Goal: Transaction & Acquisition: Purchase product/service

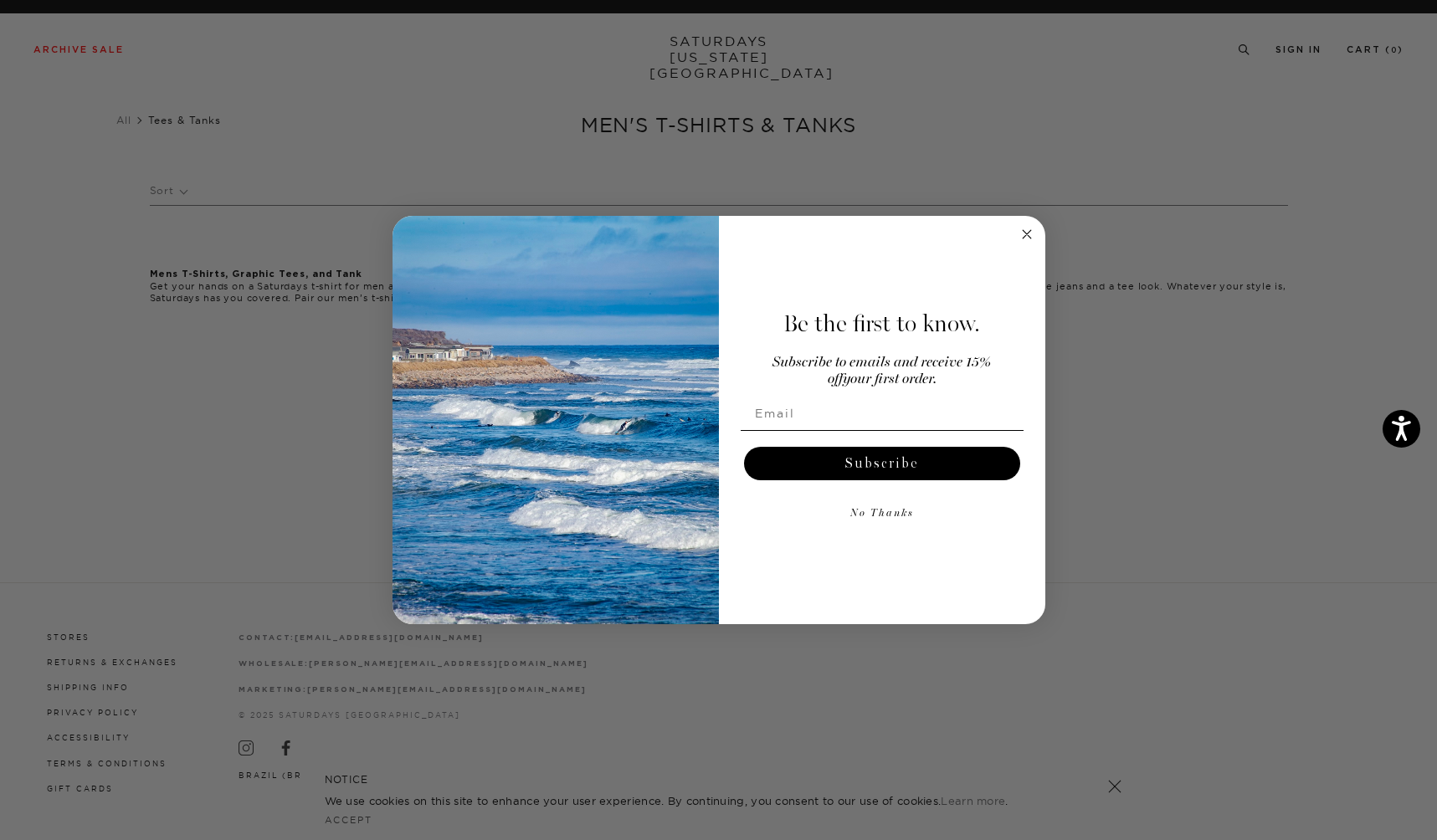
click at [1024, 234] on circle "Close dialog" at bounding box center [1026, 235] width 19 height 19
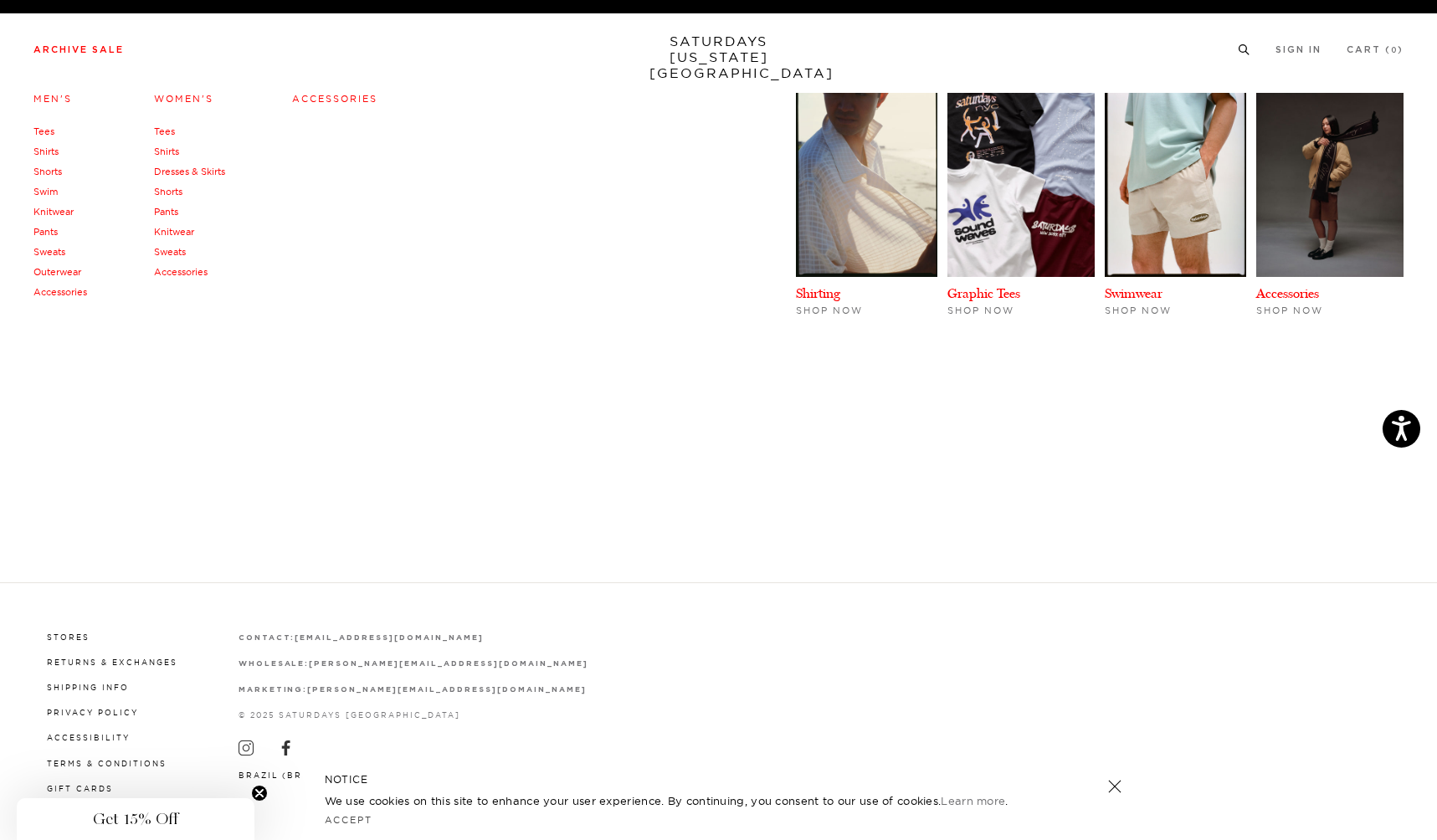
click at [47, 132] on link "Tees" at bounding box center [44, 131] width 21 height 12
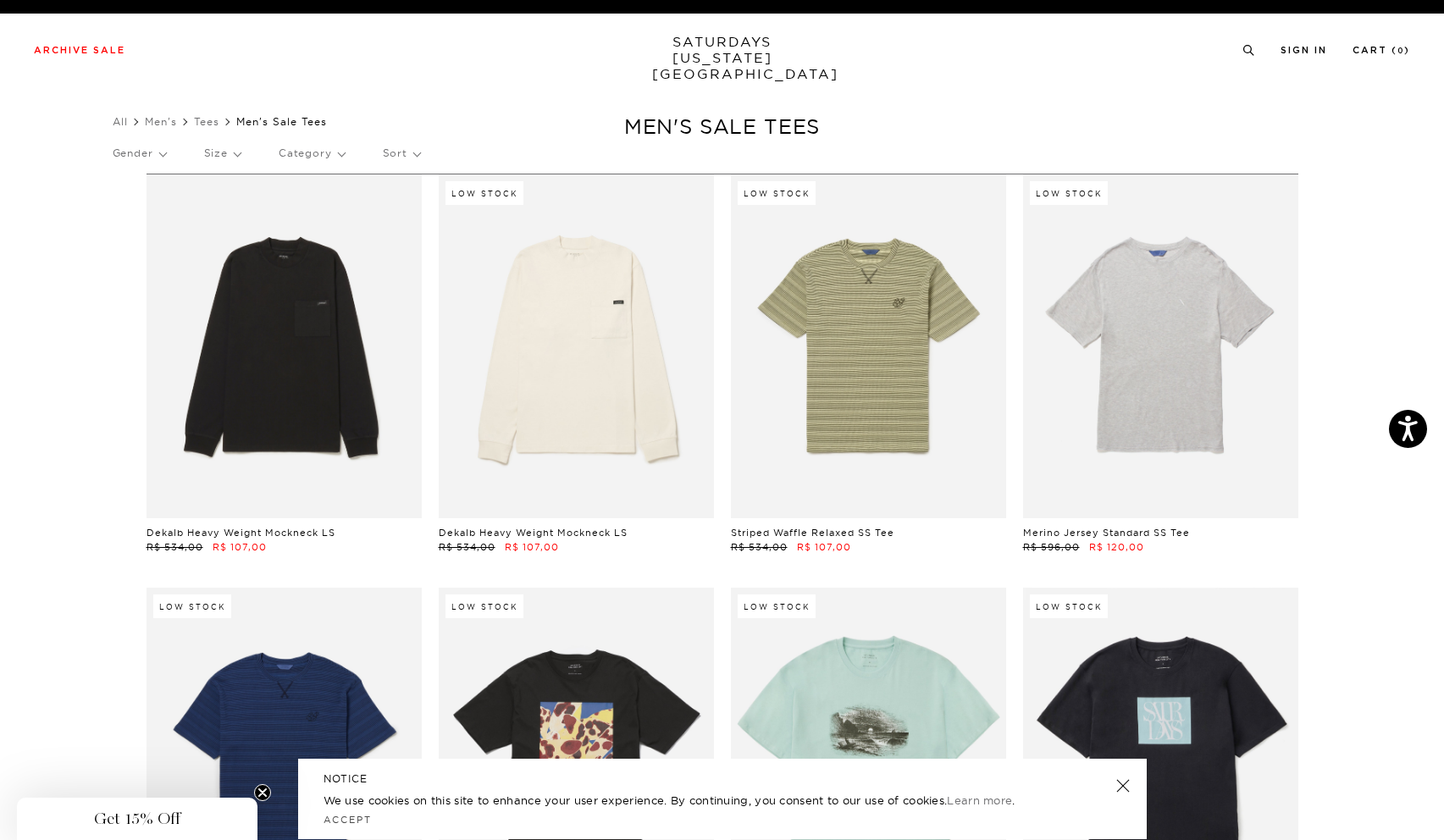
click at [717, 52] on link "SATURDAYS NEW YORK CITY" at bounding box center [722, 58] width 140 height 48
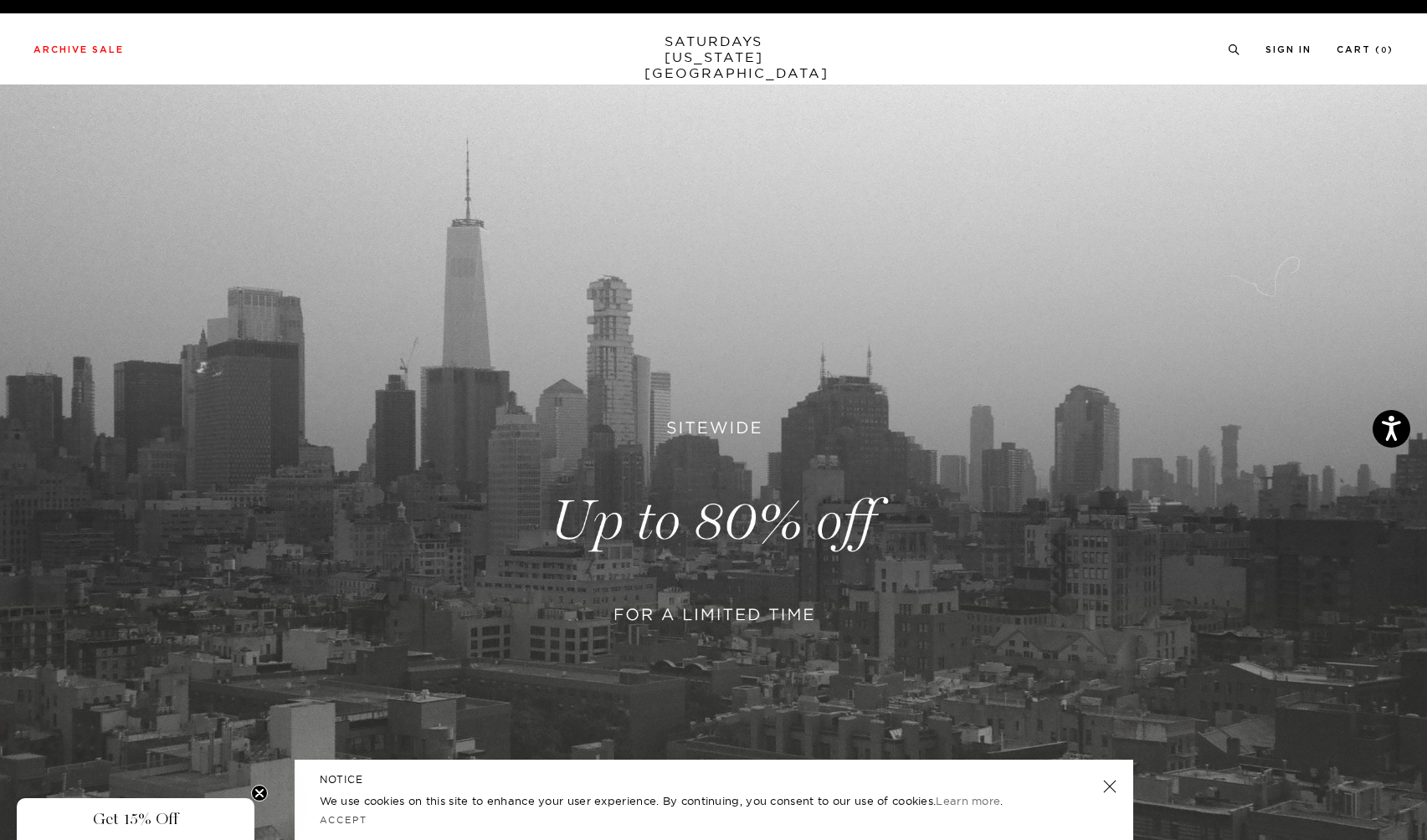
click at [714, 45] on link "SATURDAYS NEW YORK CITY" at bounding box center [714, 57] width 138 height 47
click at [353, 817] on link "Accept" at bounding box center [344, 819] width 48 height 12
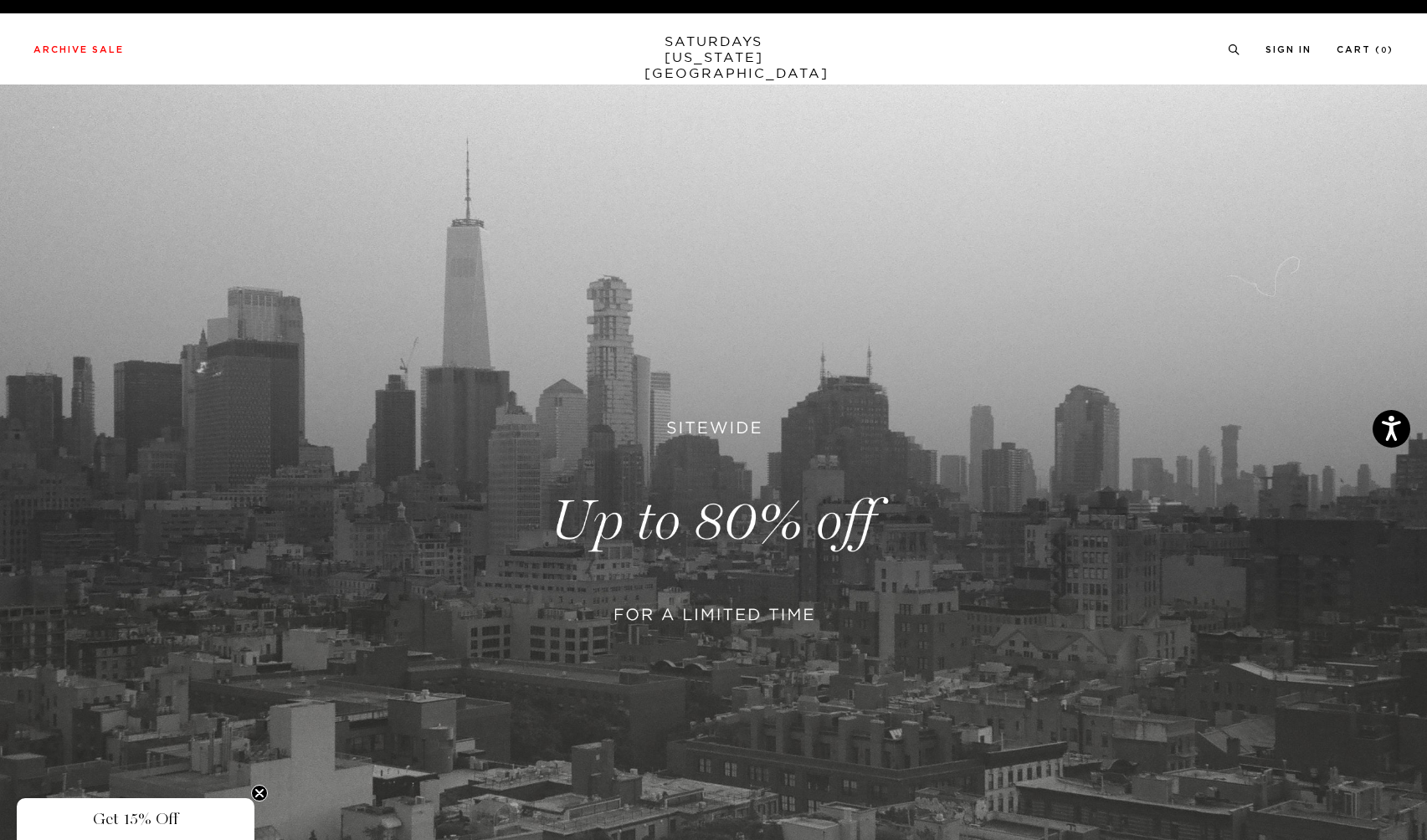
click at [256, 794] on circle "Close teaser" at bounding box center [259, 793] width 15 height 15
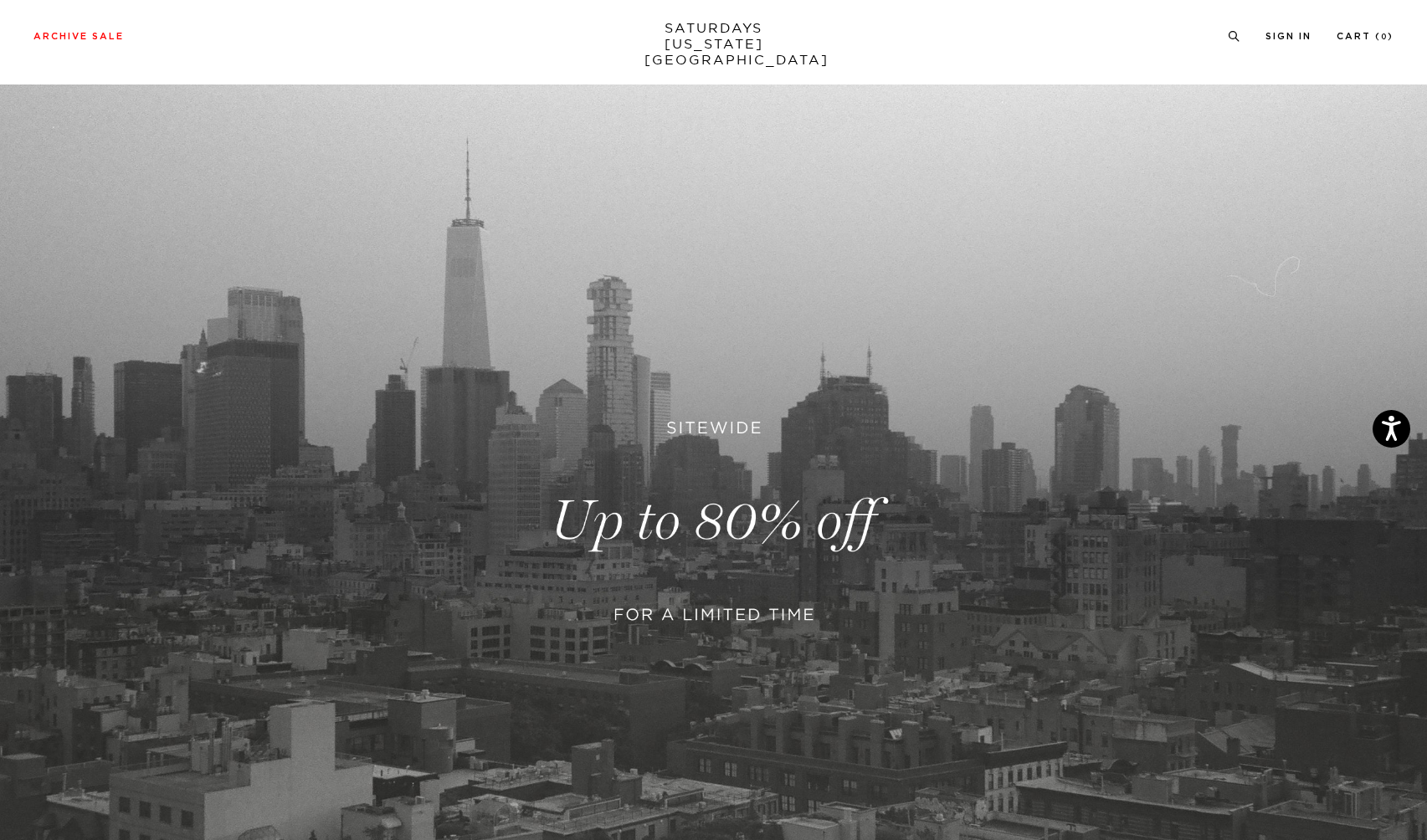
scroll to position [377, 0]
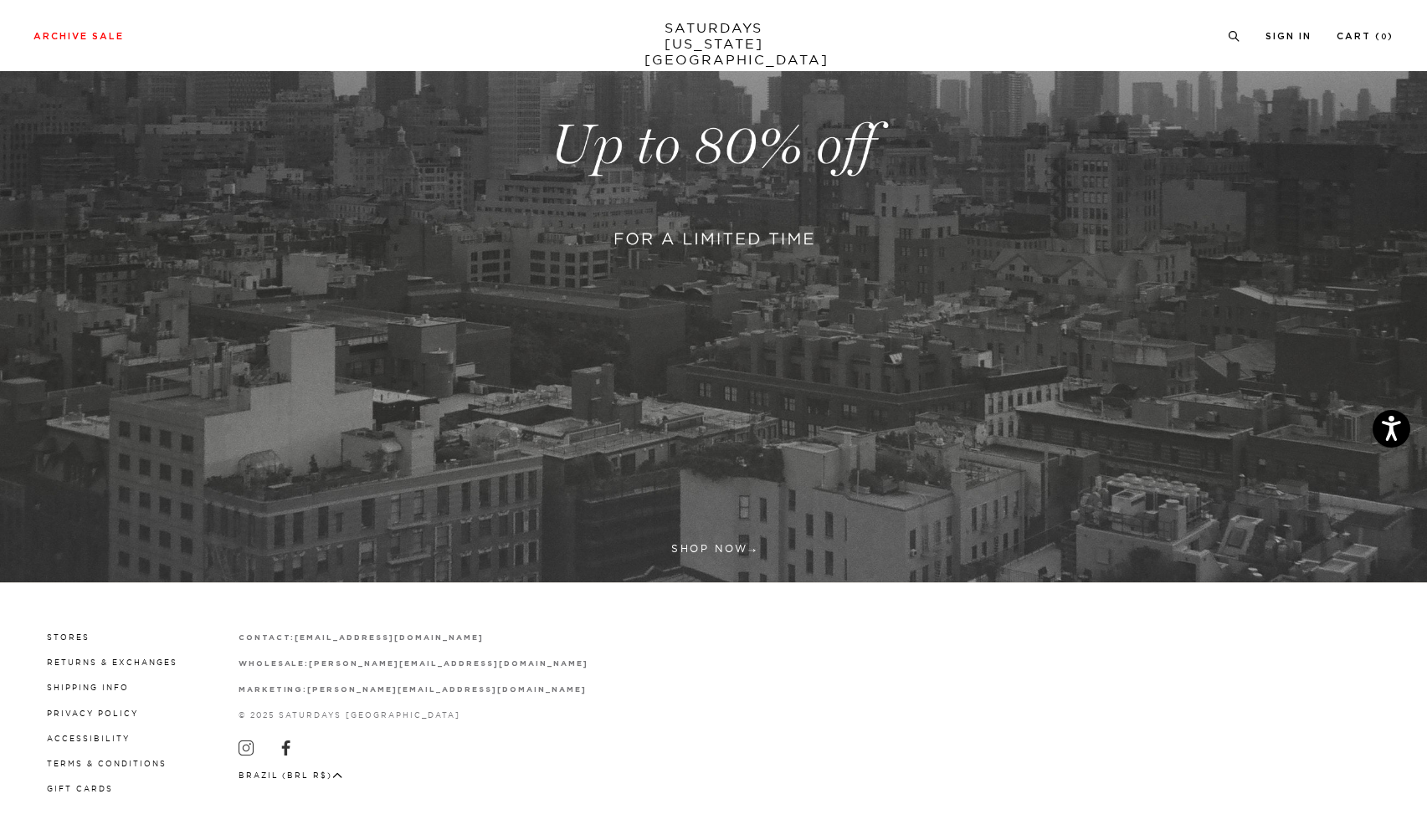
click at [723, 547] on link at bounding box center [713, 145] width 1427 height 874
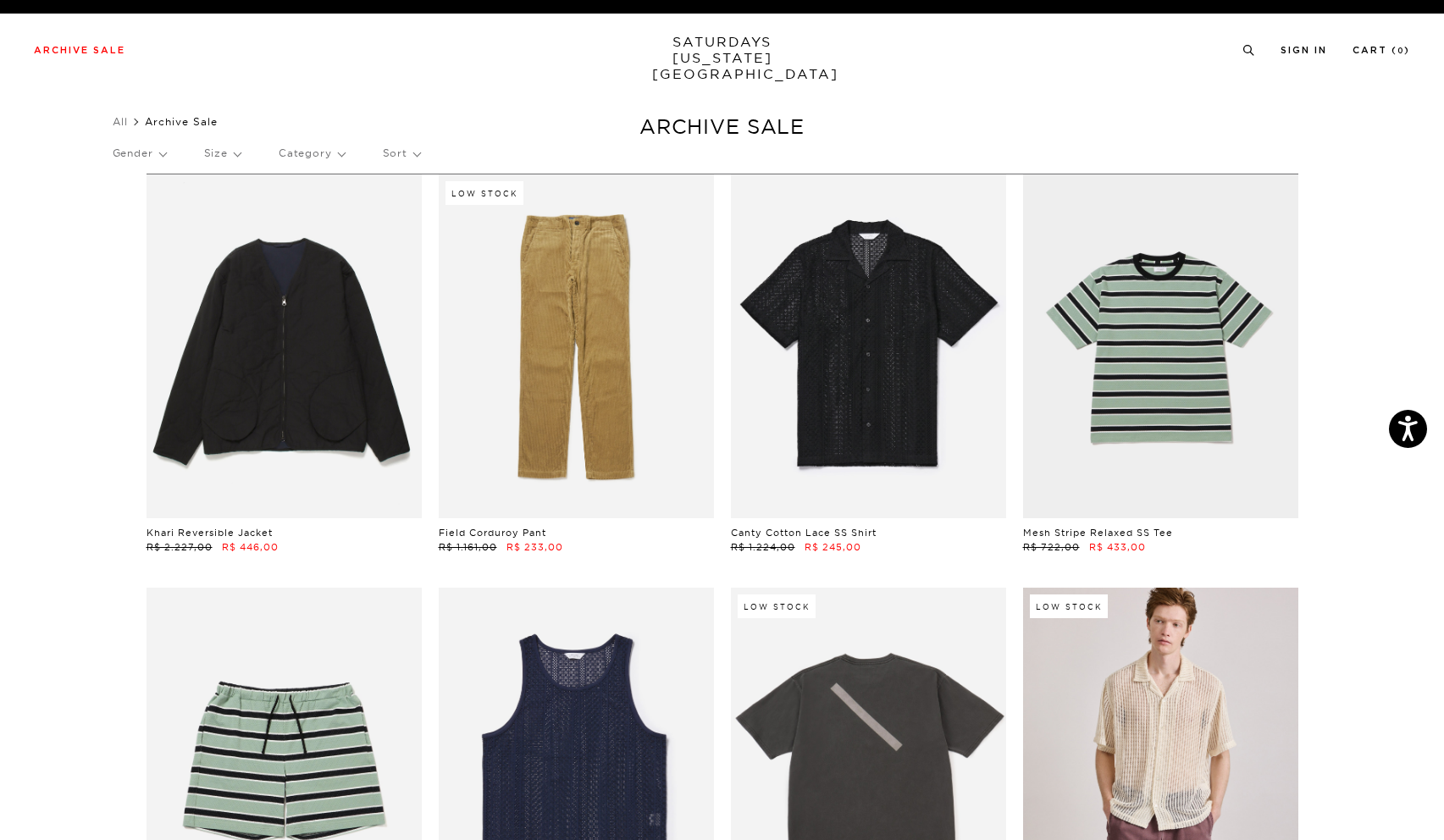
click at [329, 152] on p "Category" at bounding box center [312, 153] width 66 height 39
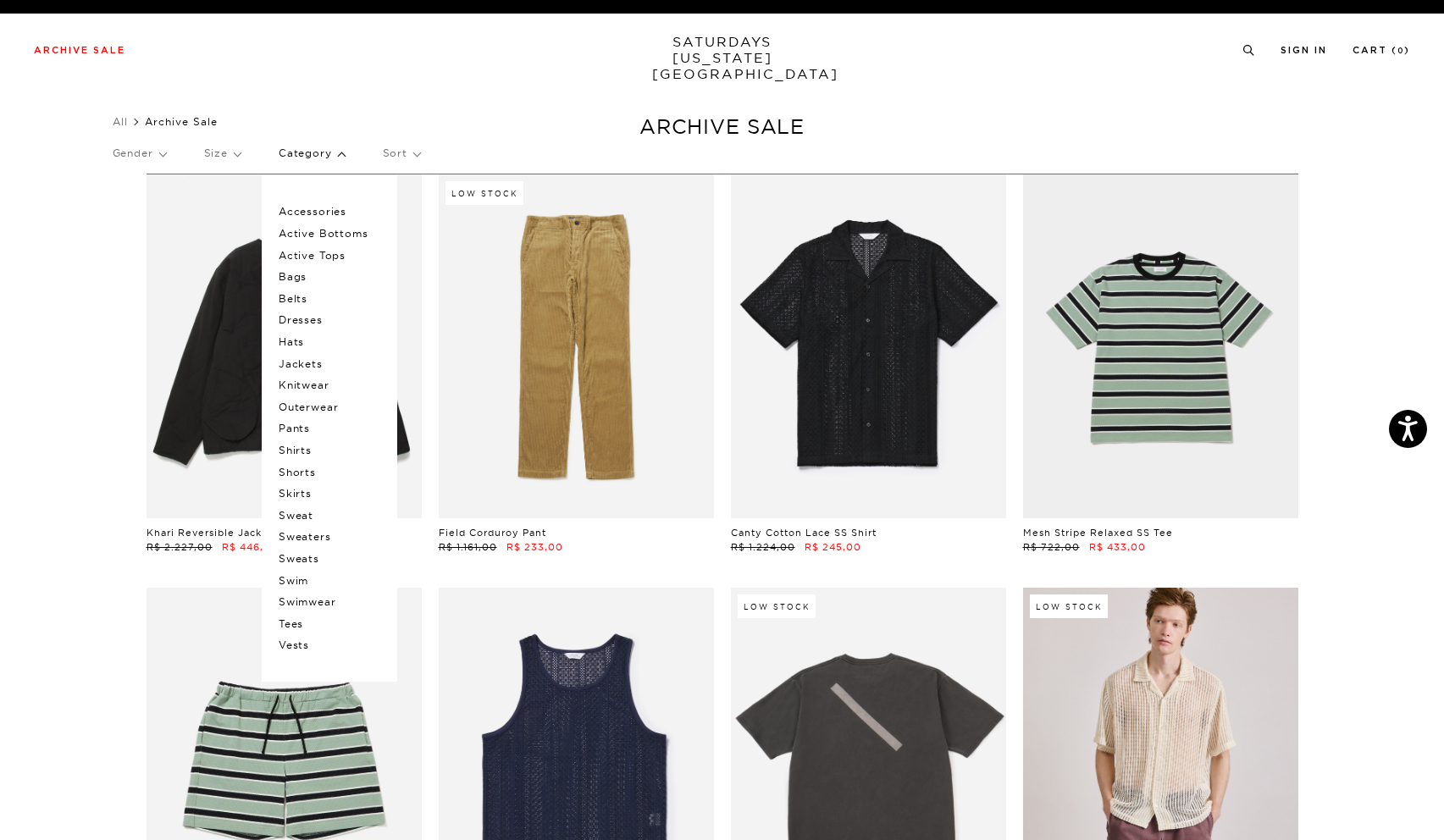
click at [300, 621] on p "Tees" at bounding box center [329, 624] width 101 height 22
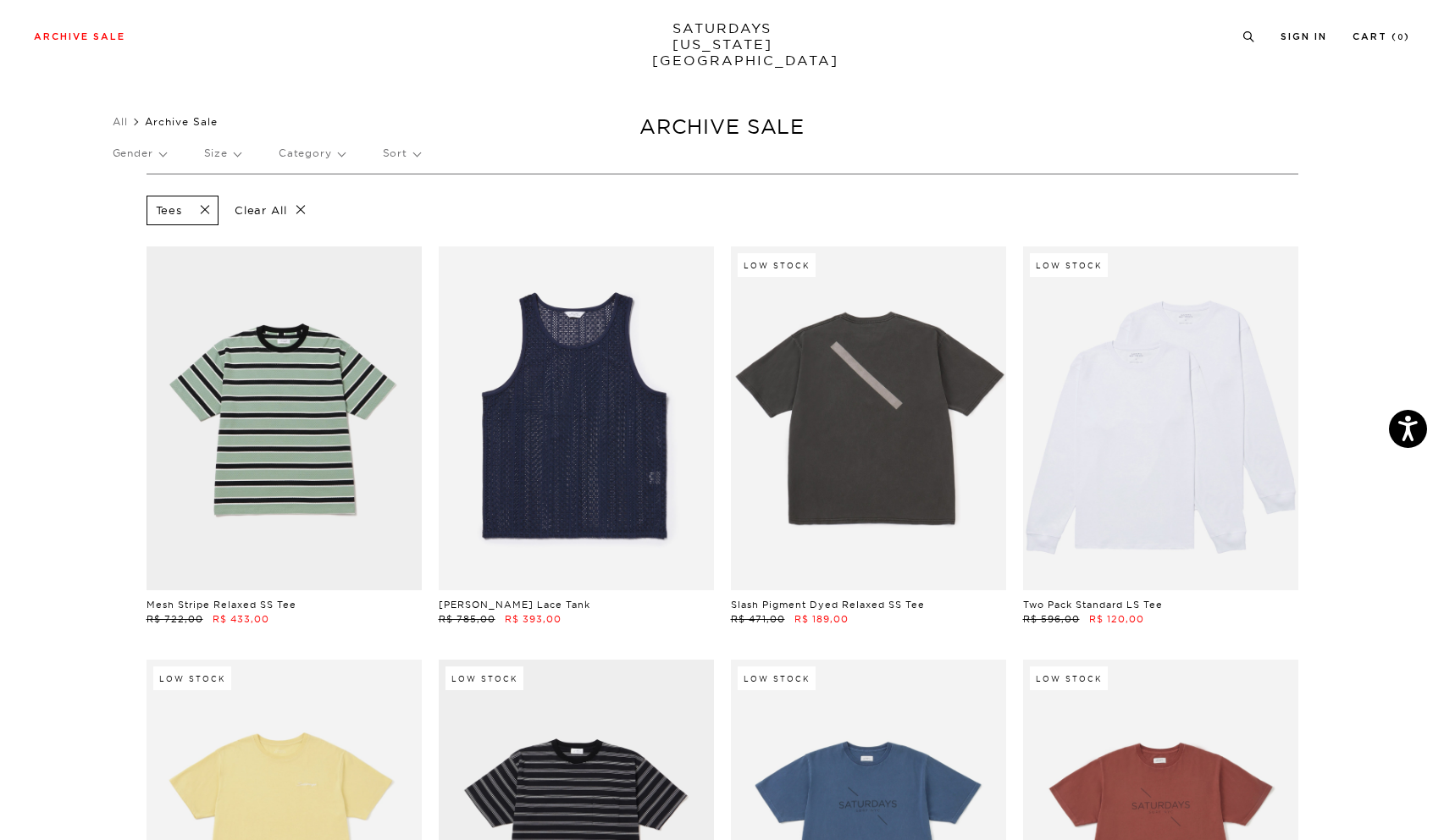
scroll to position [145, 0]
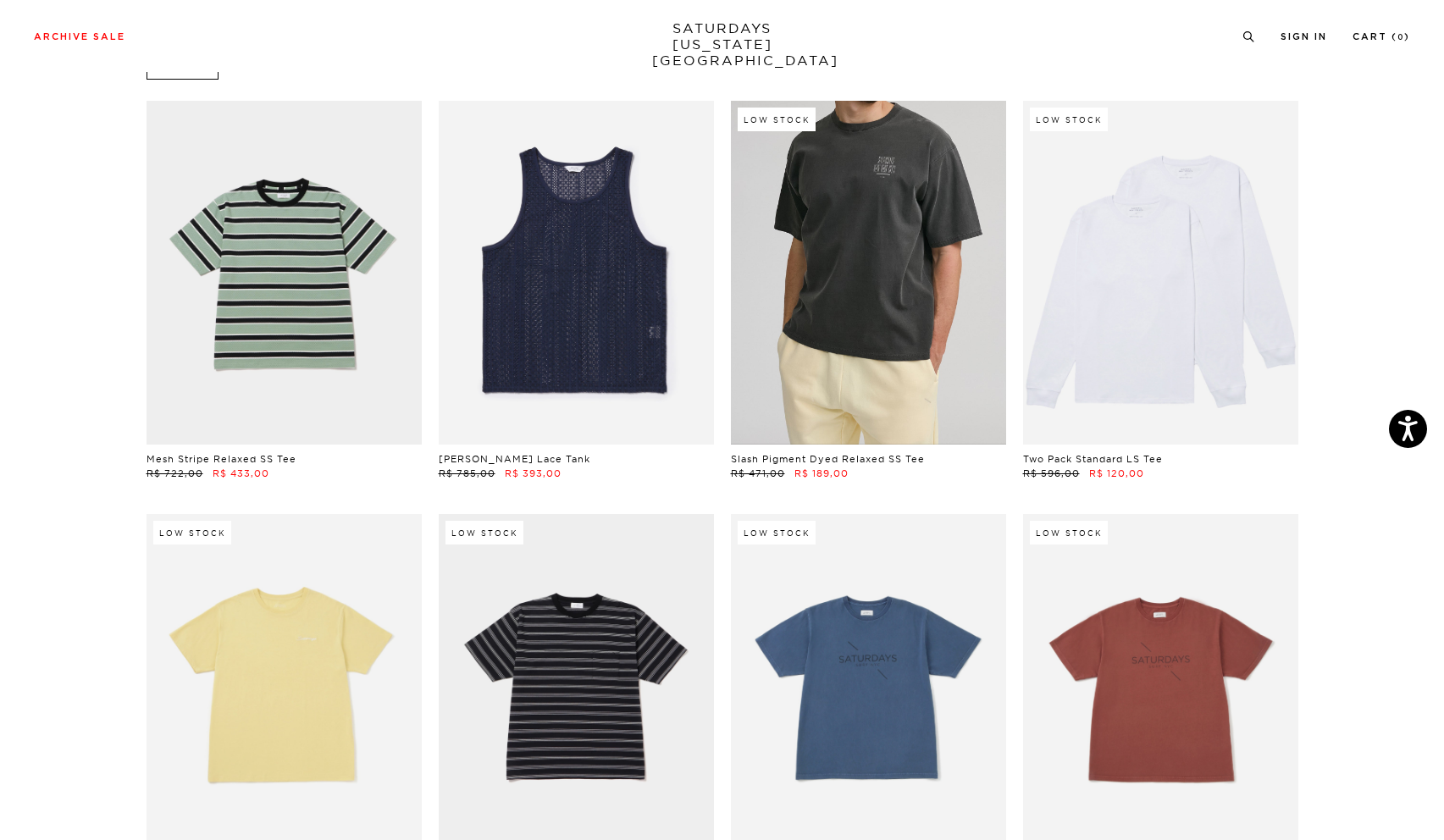
click at [881, 294] on link at bounding box center [868, 273] width 275 height 344
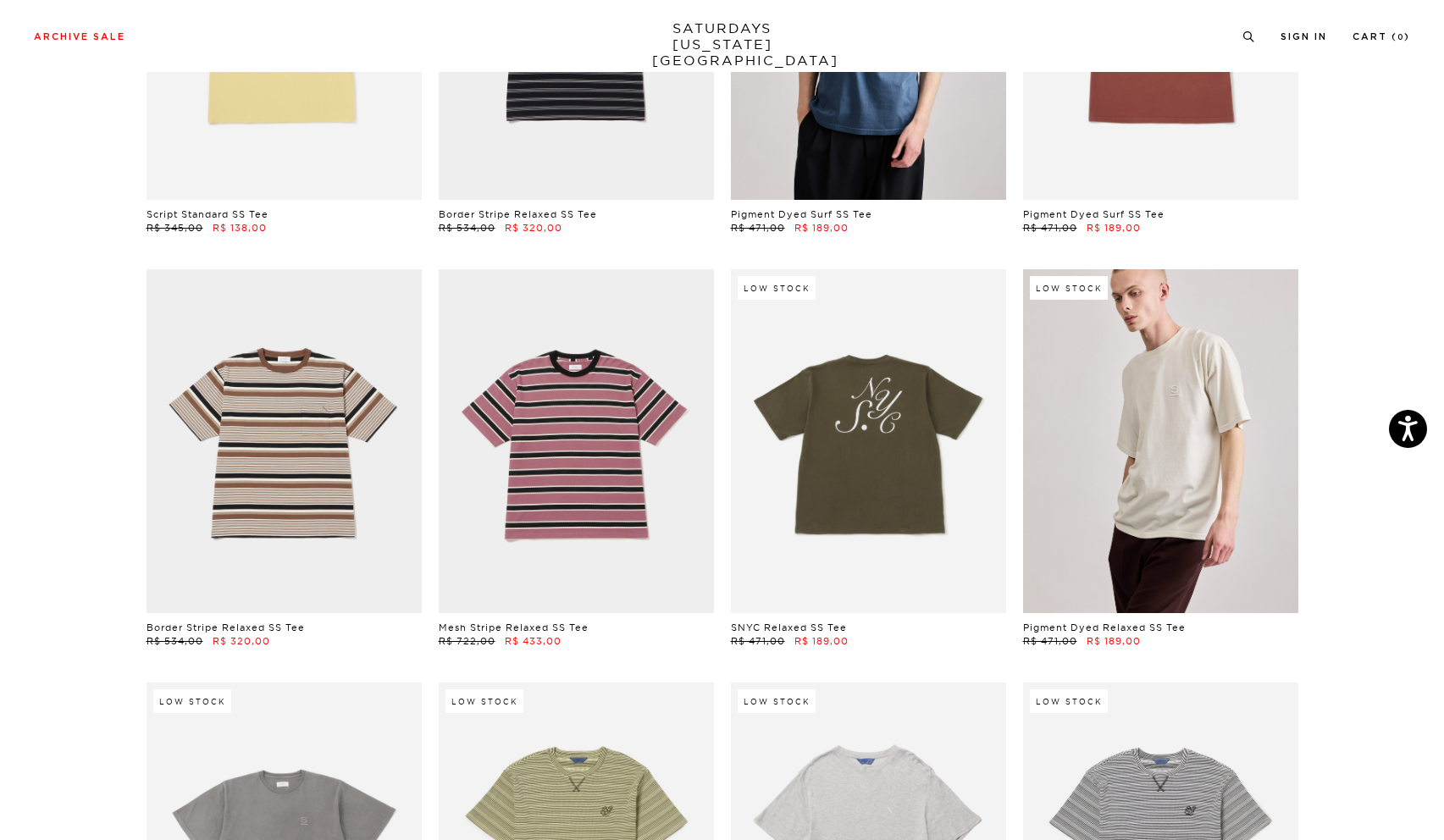
scroll to position [863, 0]
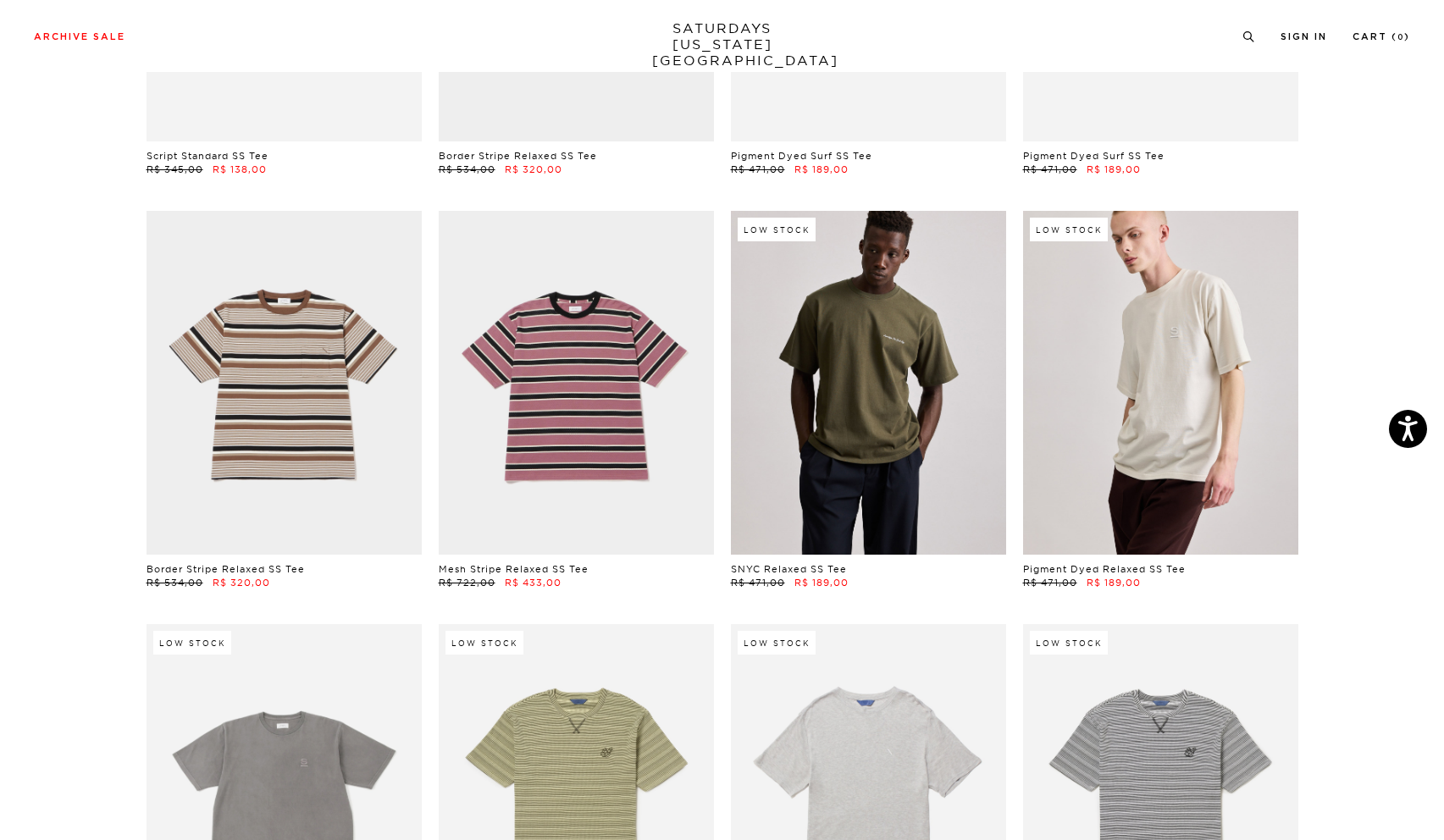
click at [876, 358] on link at bounding box center [868, 383] width 275 height 344
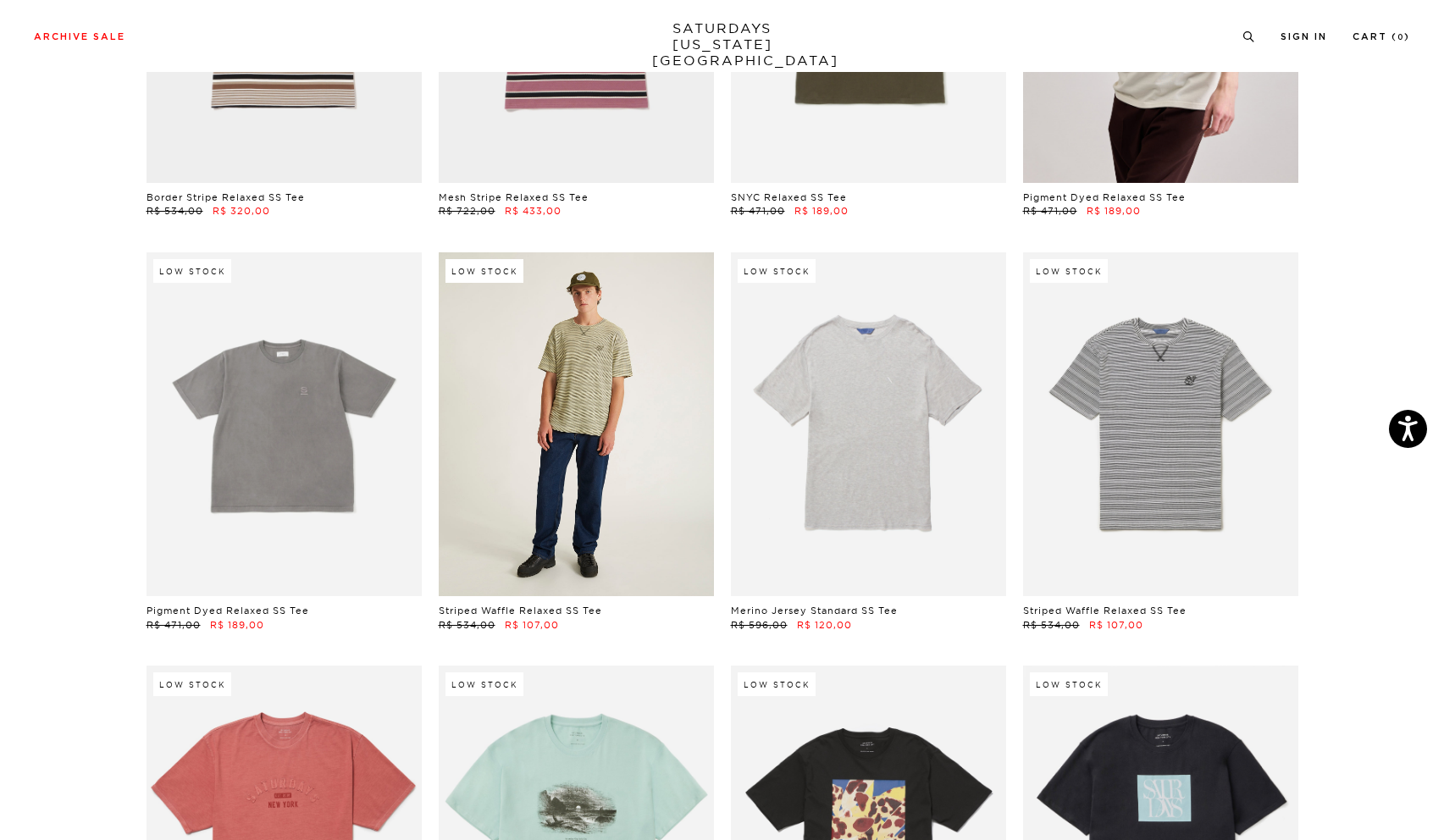
scroll to position [0, 0]
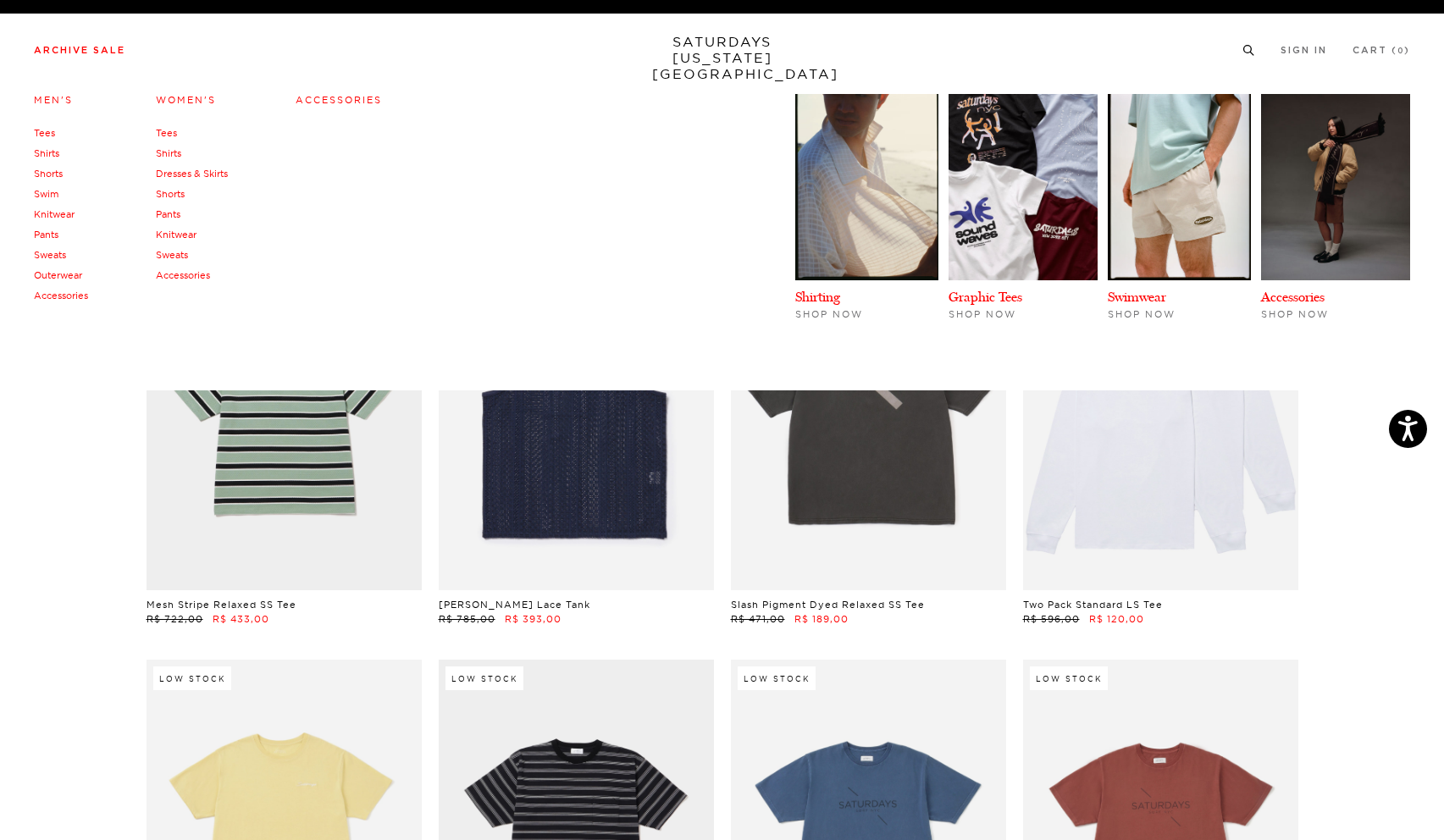
click at [173, 132] on link "Tees" at bounding box center [166, 132] width 21 height 12
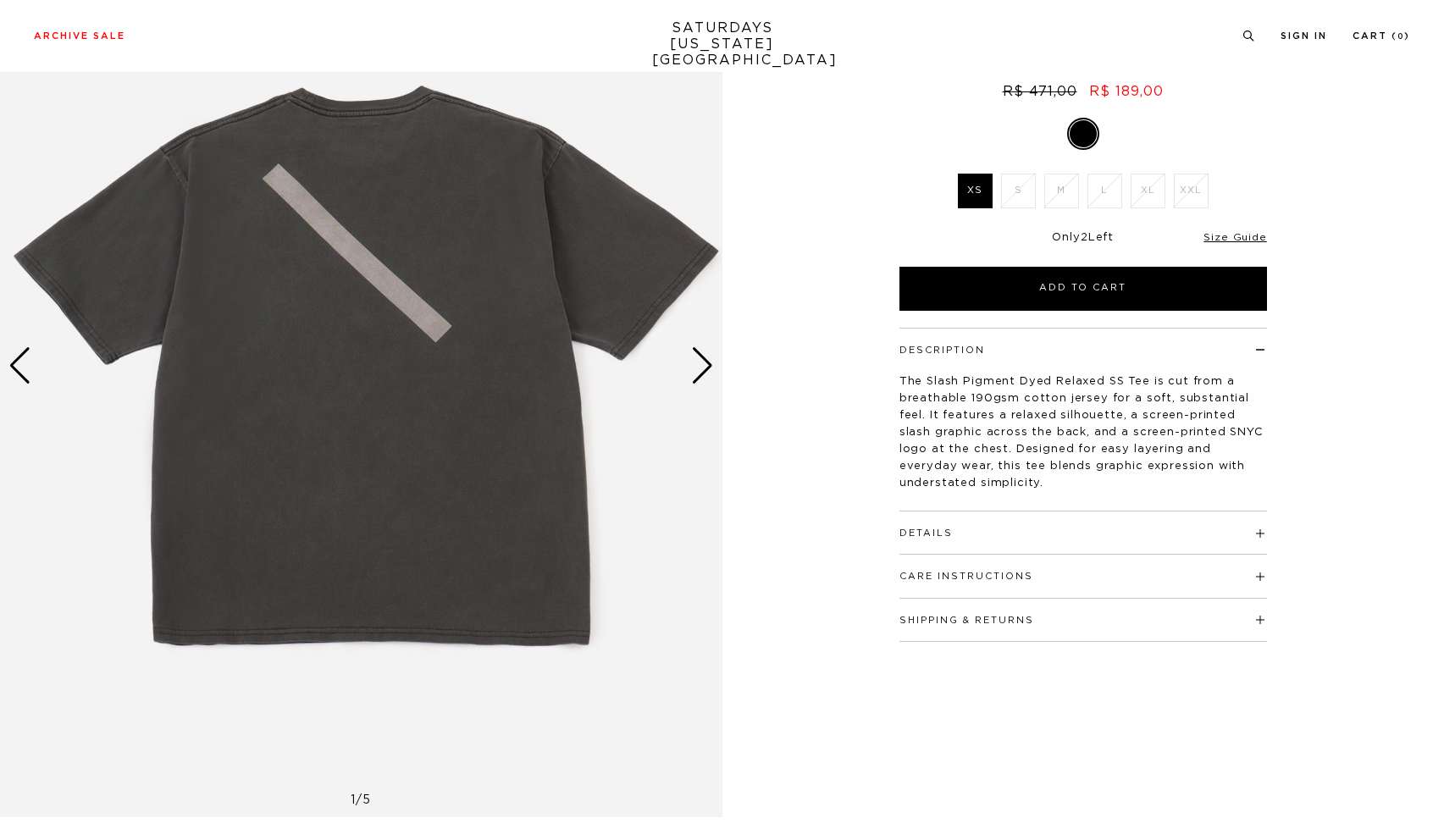
scroll to position [177, 0]
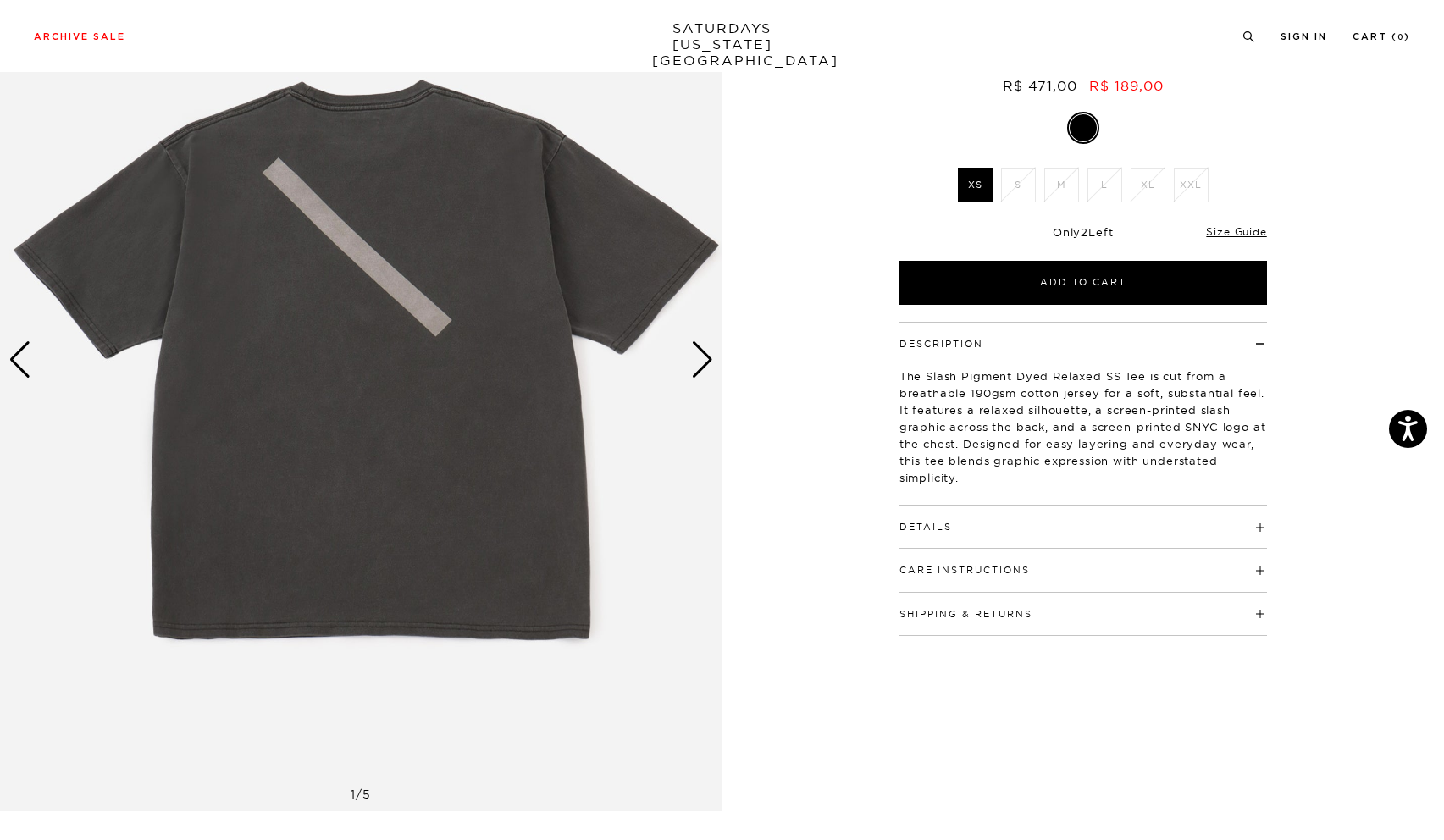
click at [702, 361] on div "Next slide" at bounding box center [702, 360] width 23 height 37
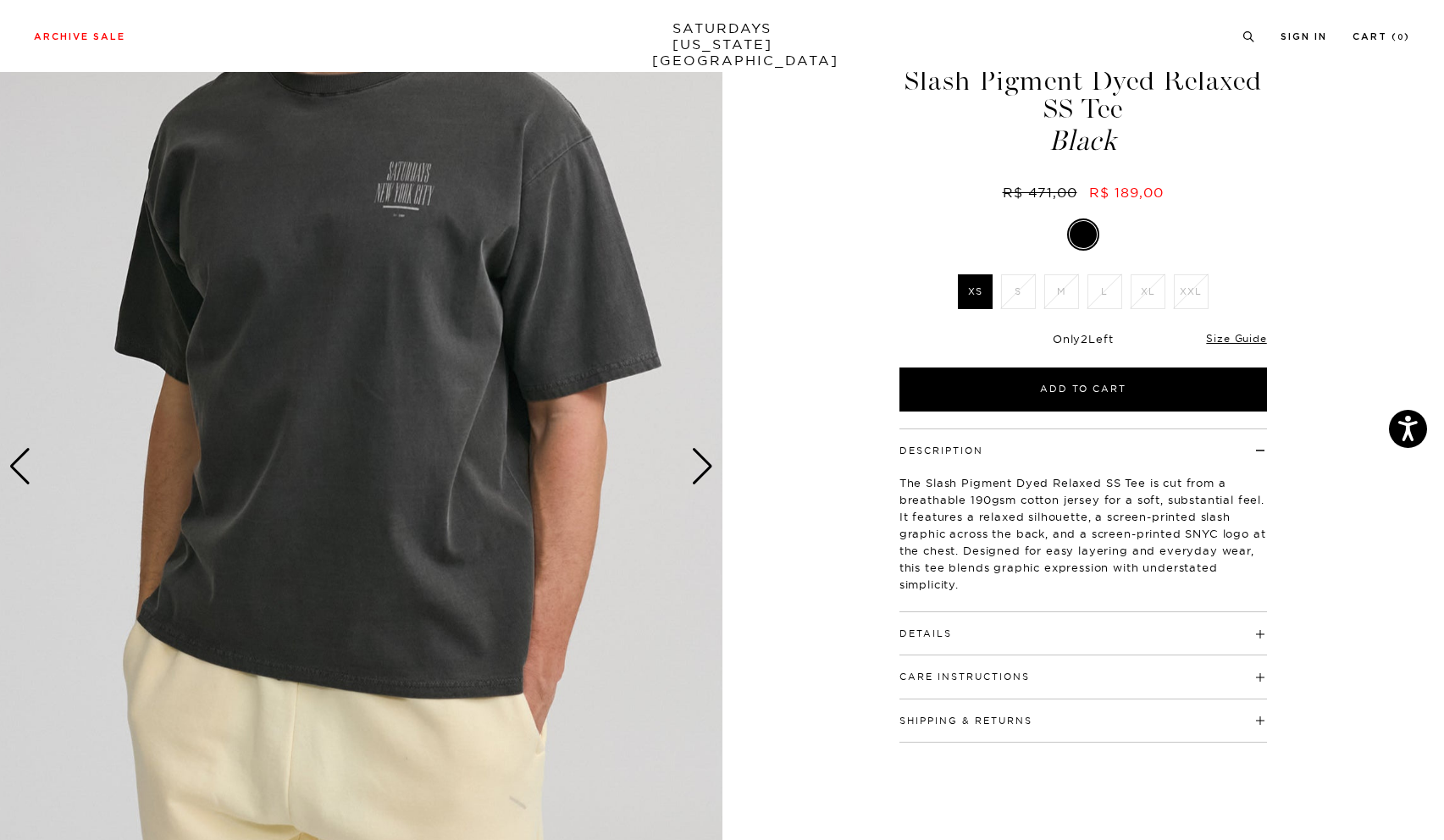
scroll to position [72, 0]
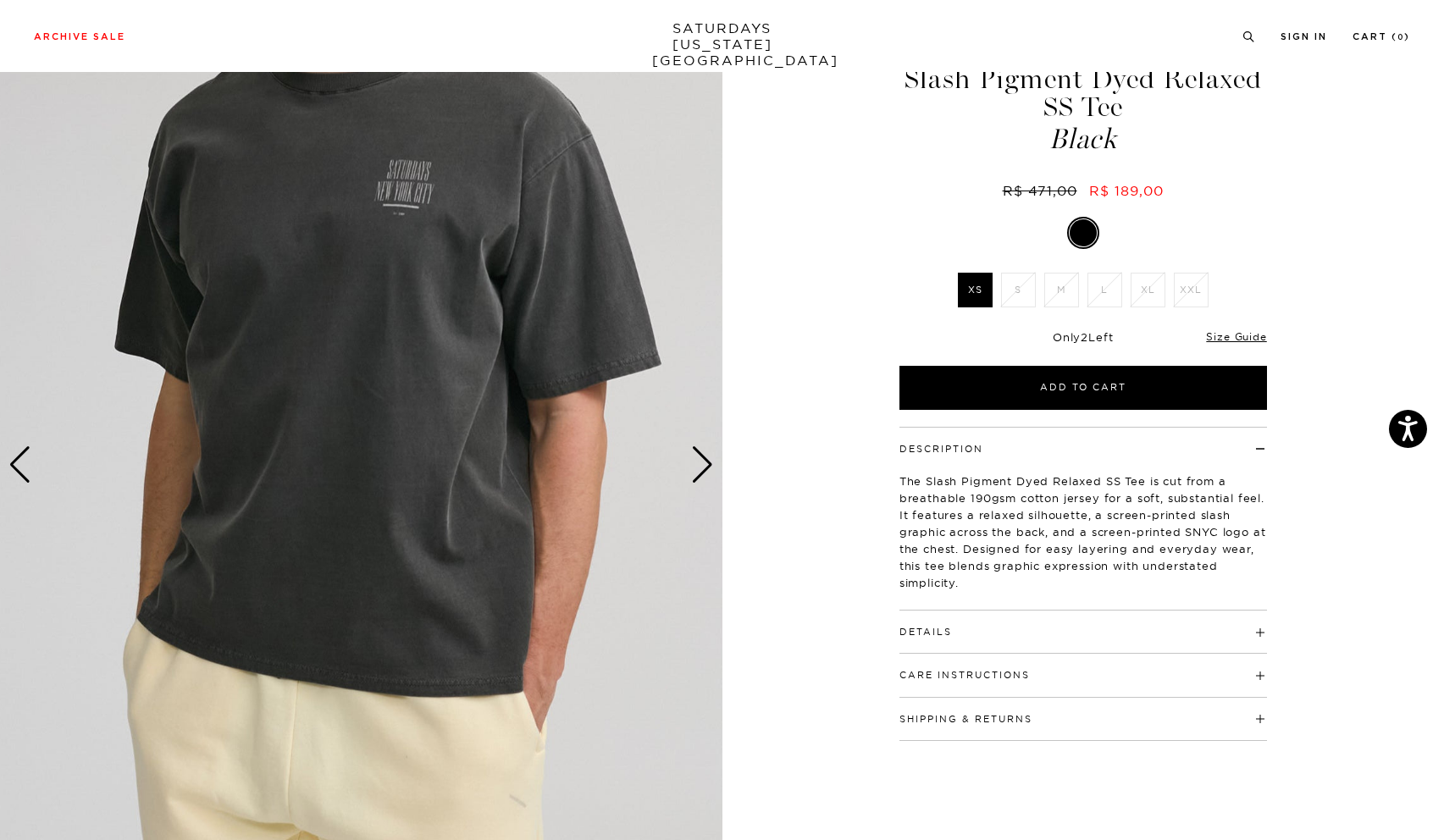
click at [703, 464] on div "Next slide" at bounding box center [702, 465] width 23 height 37
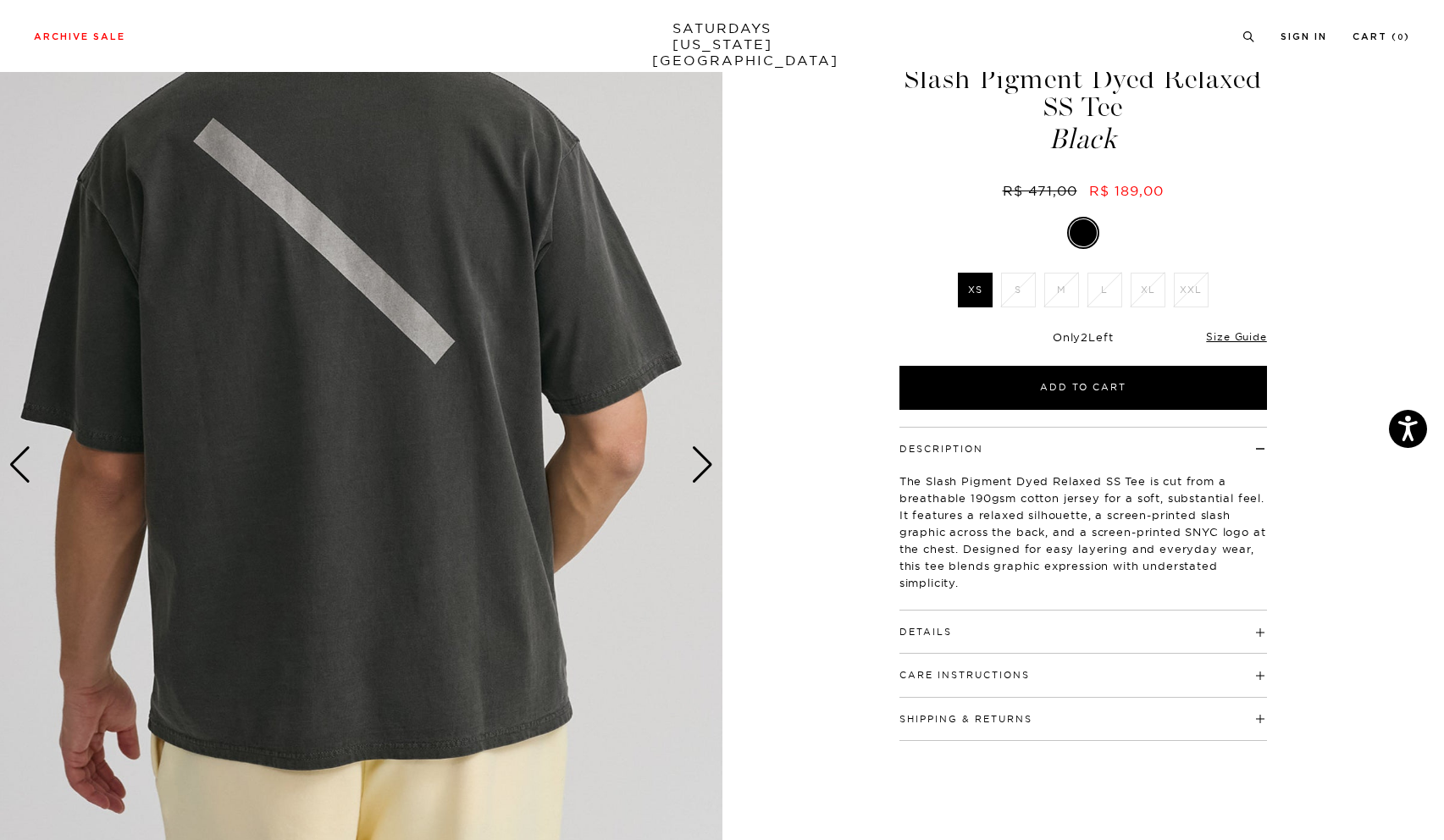
click at [702, 464] on div "Next slide" at bounding box center [702, 465] width 23 height 37
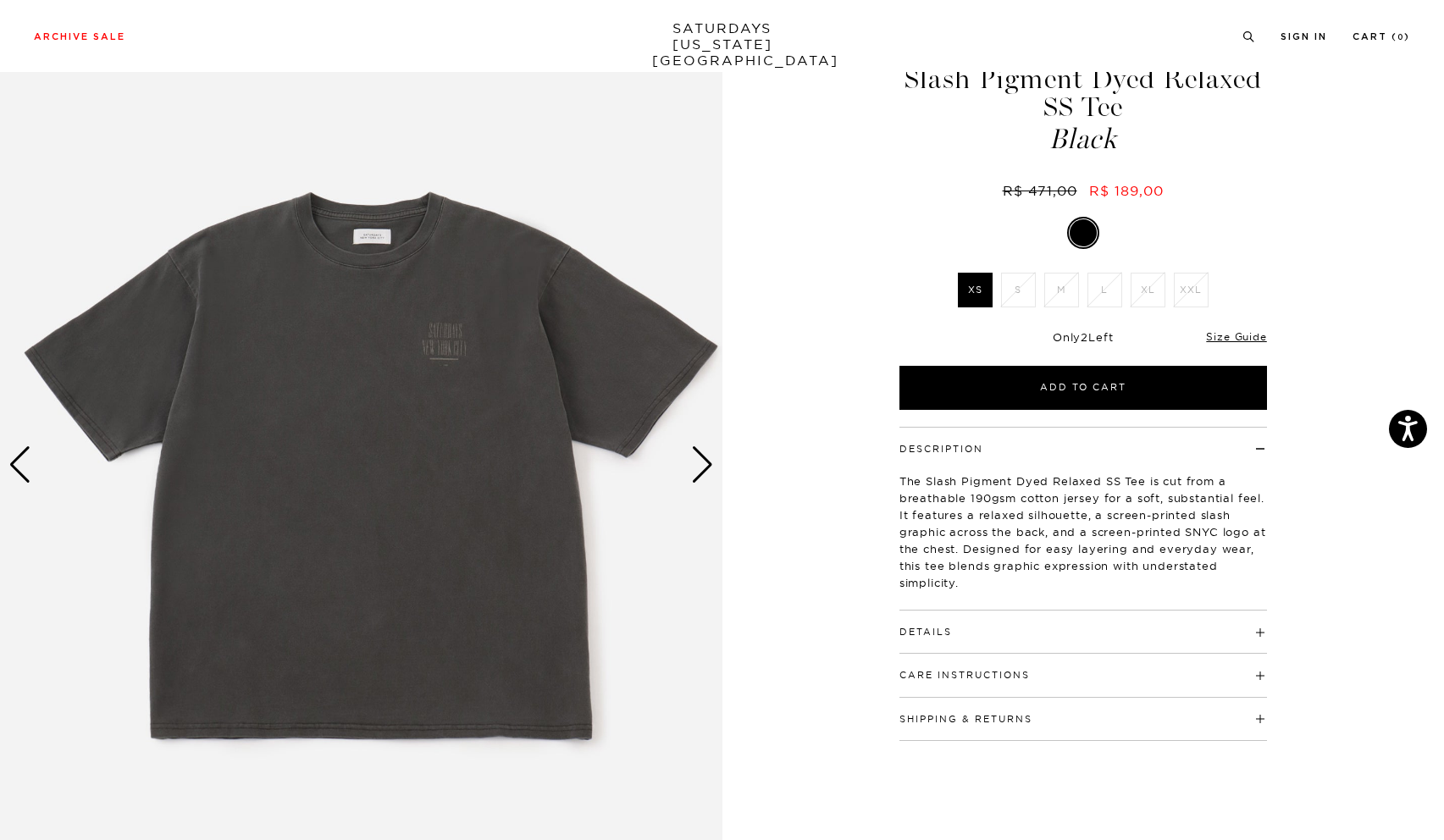
click at [702, 464] on div "Next slide" at bounding box center [702, 465] width 23 height 37
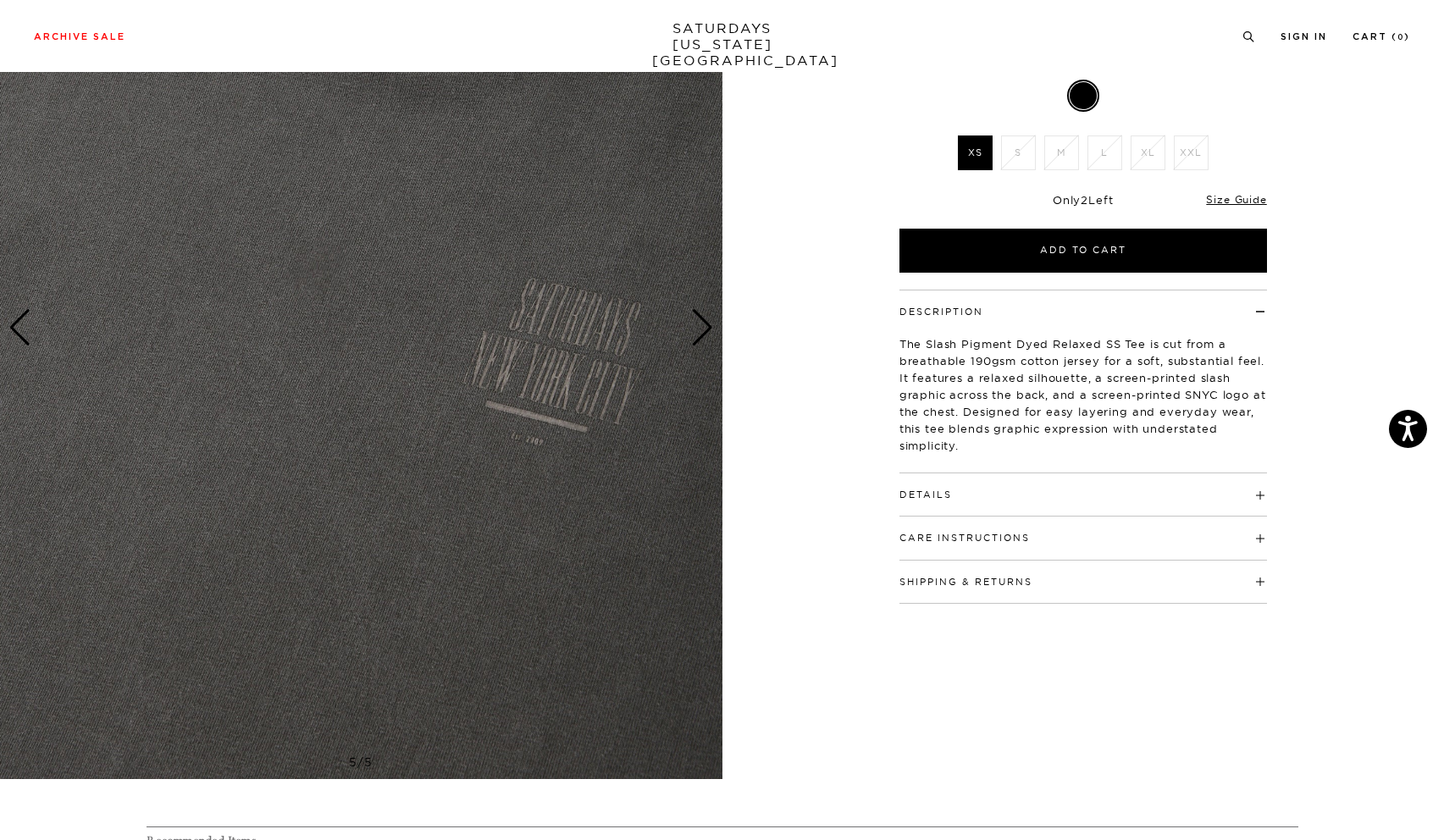
scroll to position [218, 0]
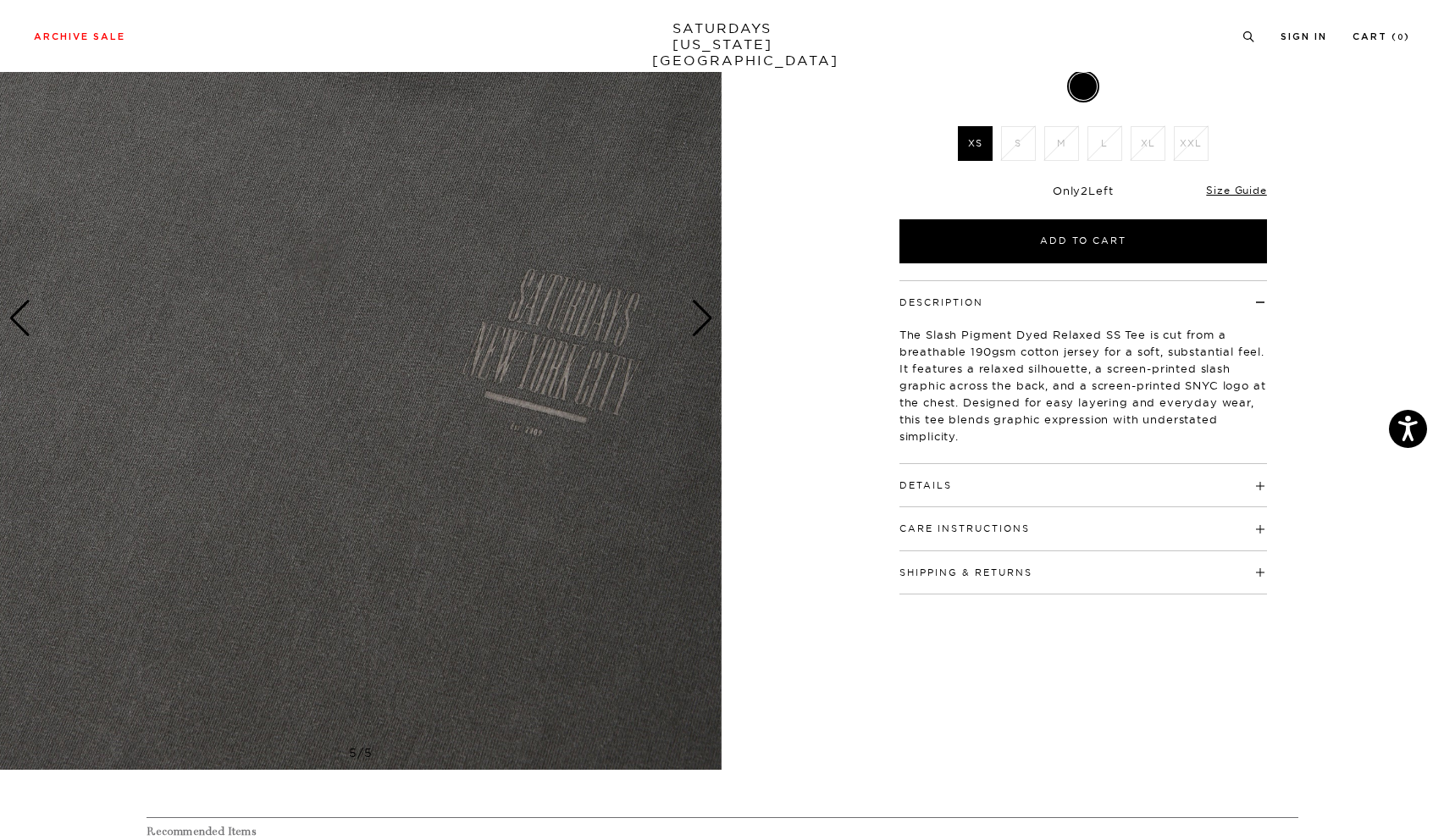
click at [705, 320] on div "Next slide" at bounding box center [702, 318] width 23 height 37
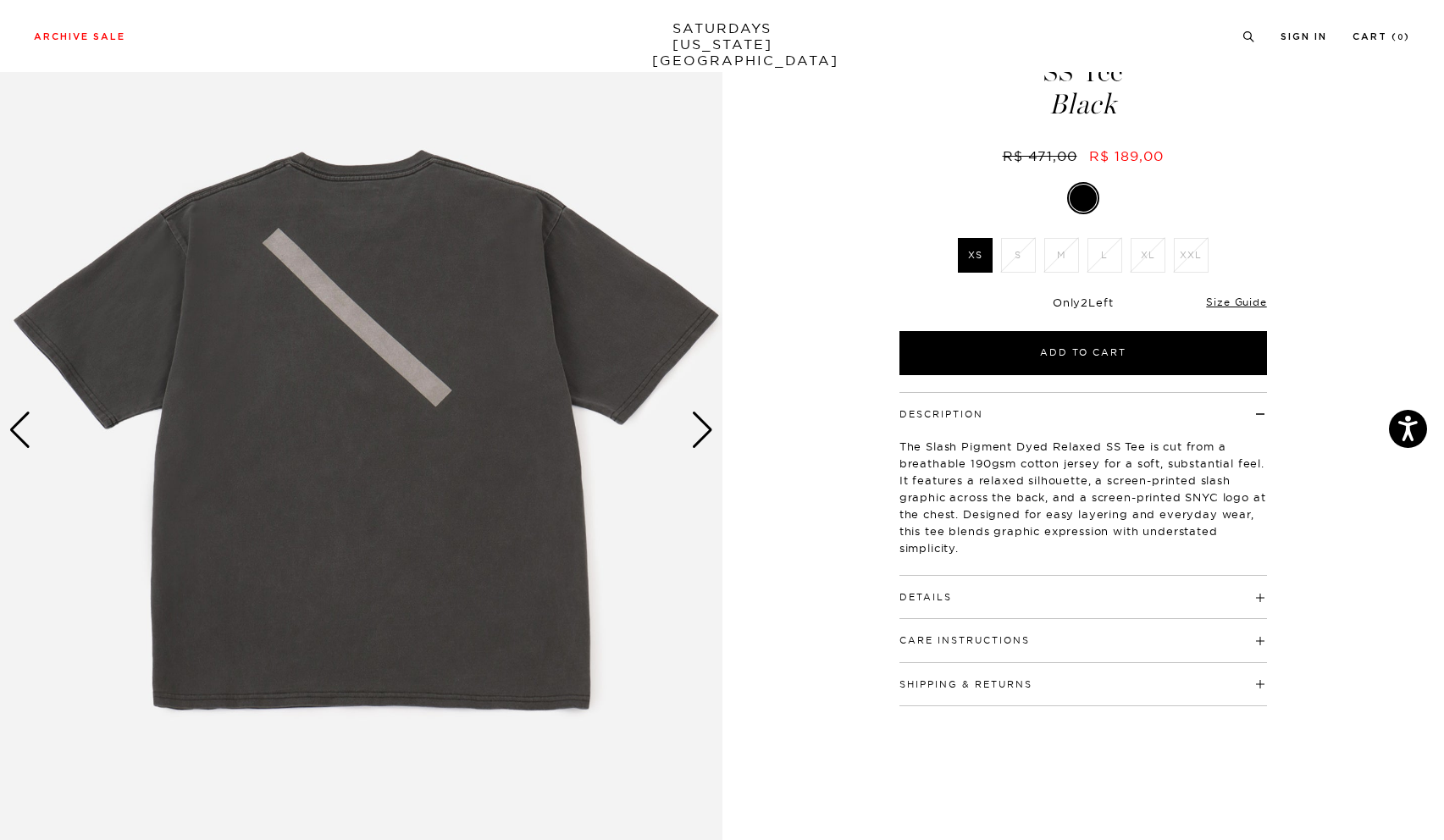
scroll to position [101, 0]
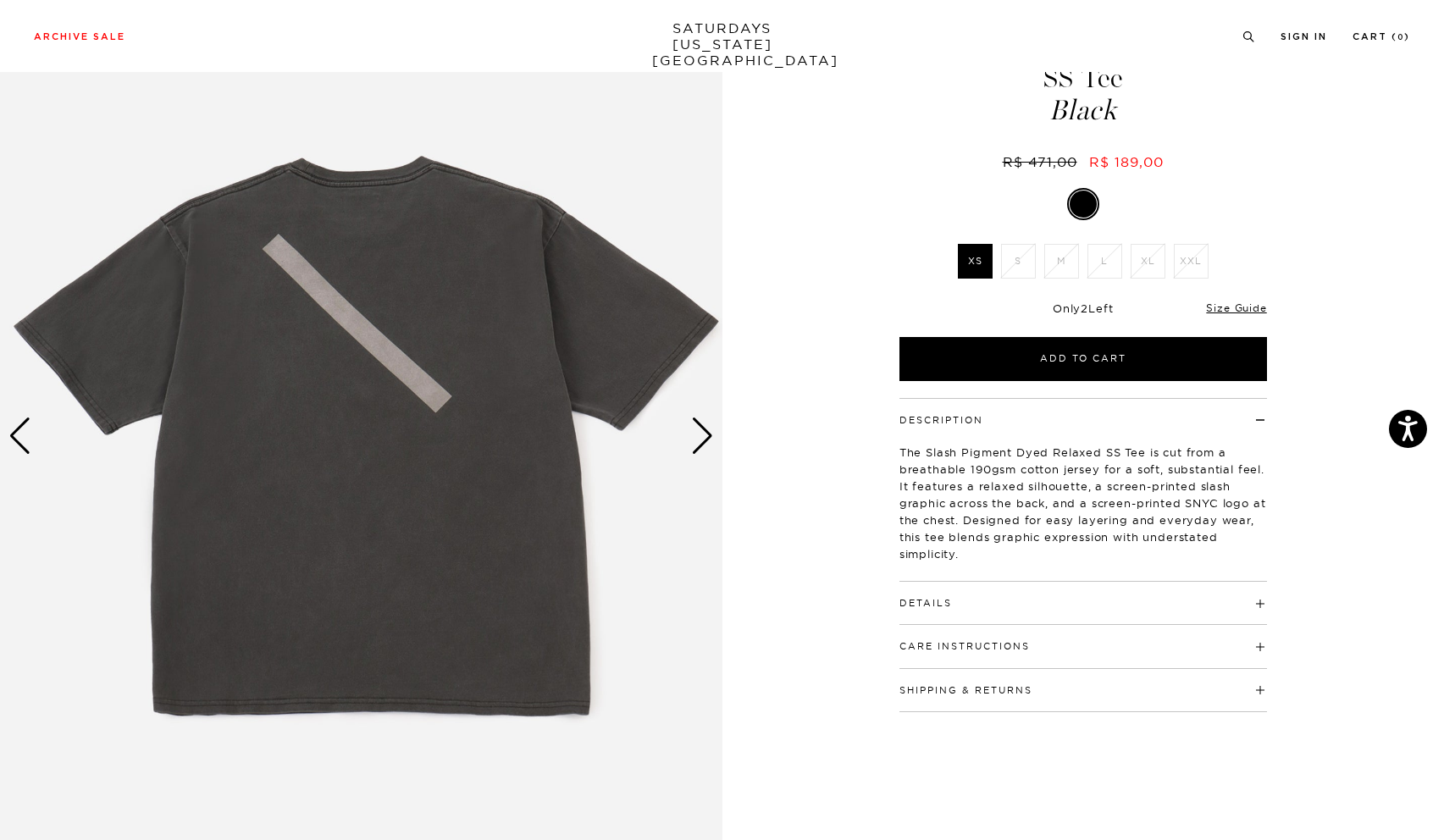
click at [705, 433] on div "Next slide" at bounding box center [702, 436] width 23 height 37
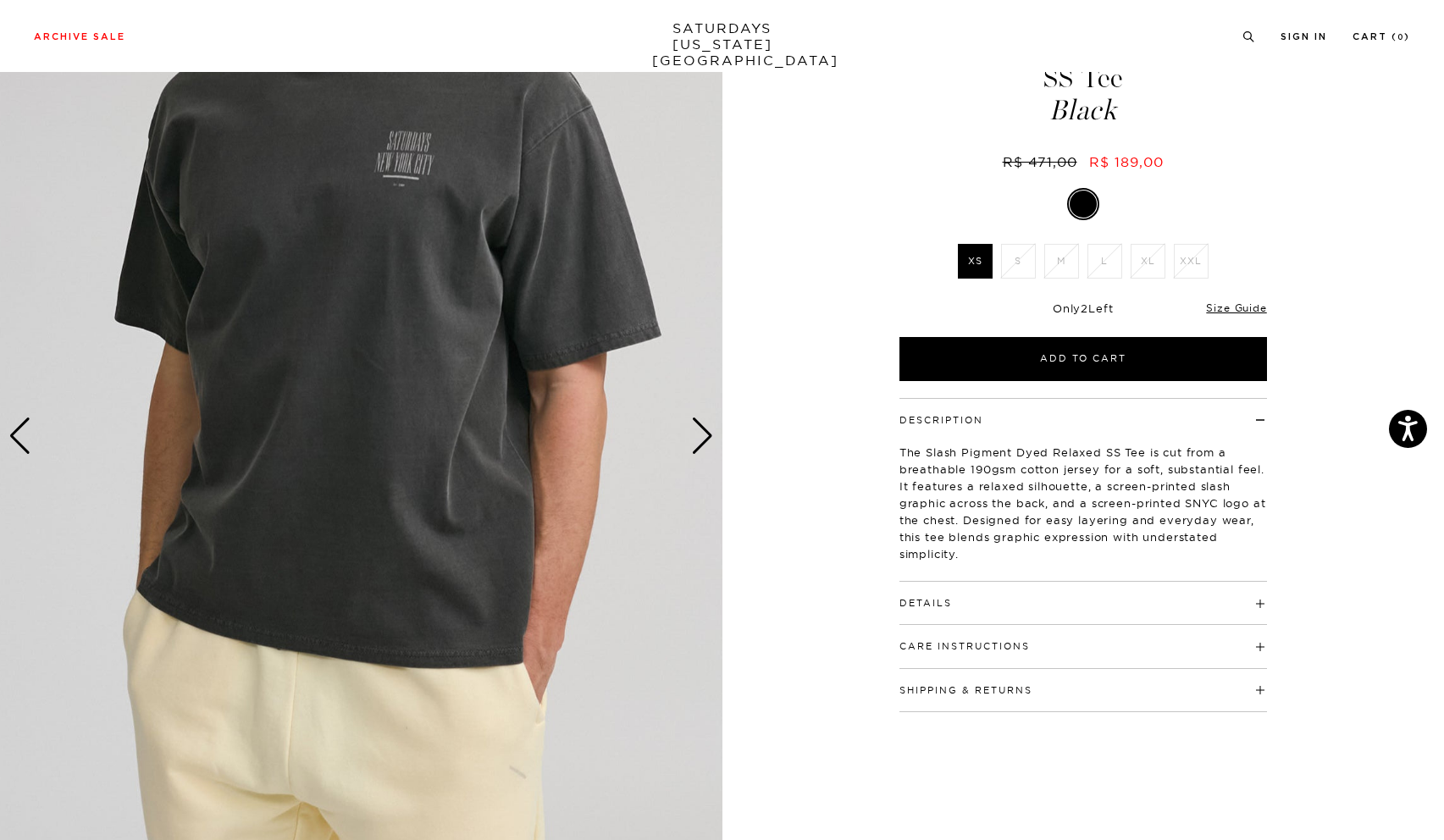
scroll to position [0, 0]
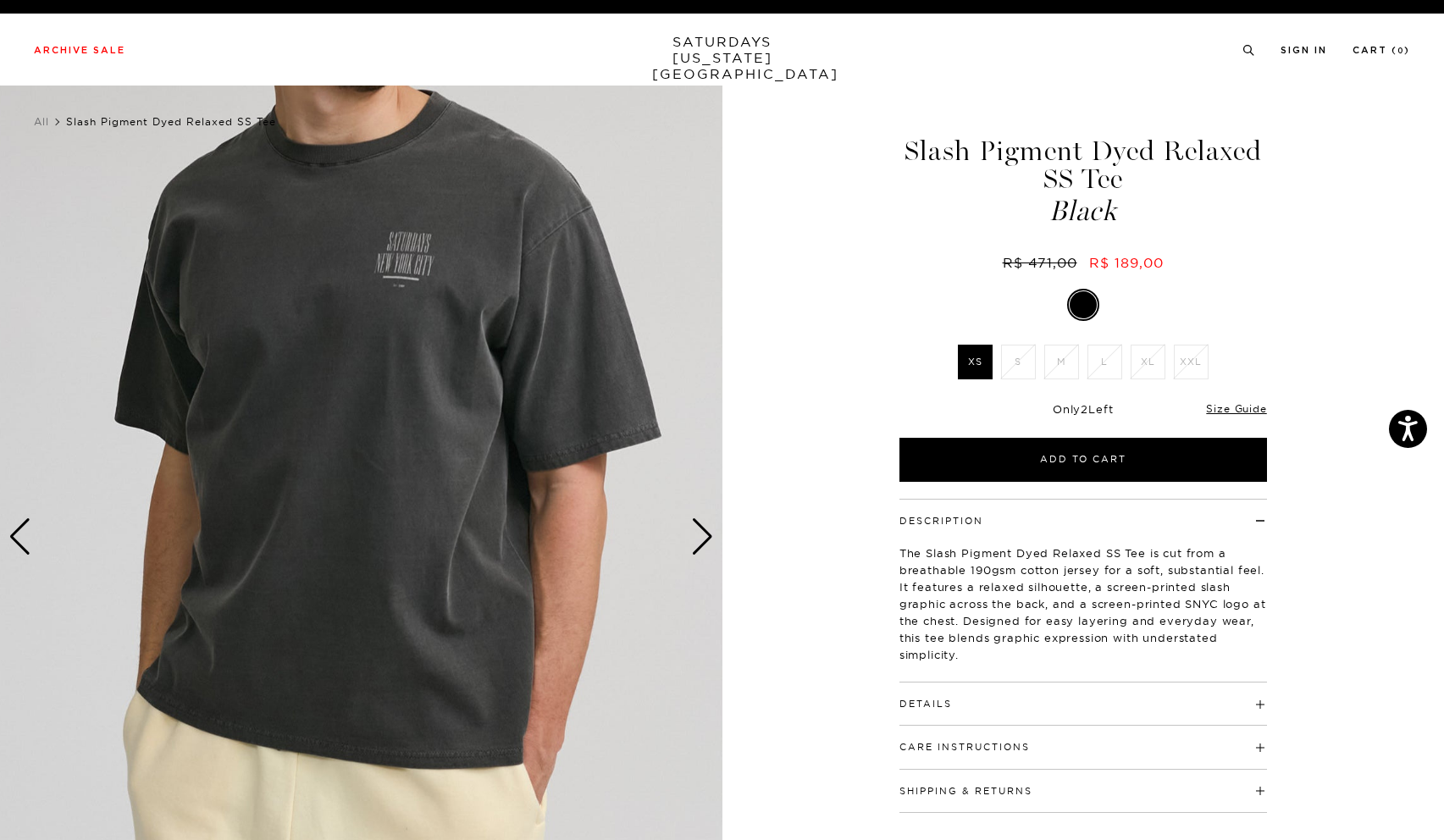
click at [703, 533] on div "Next slide" at bounding box center [702, 536] width 23 height 37
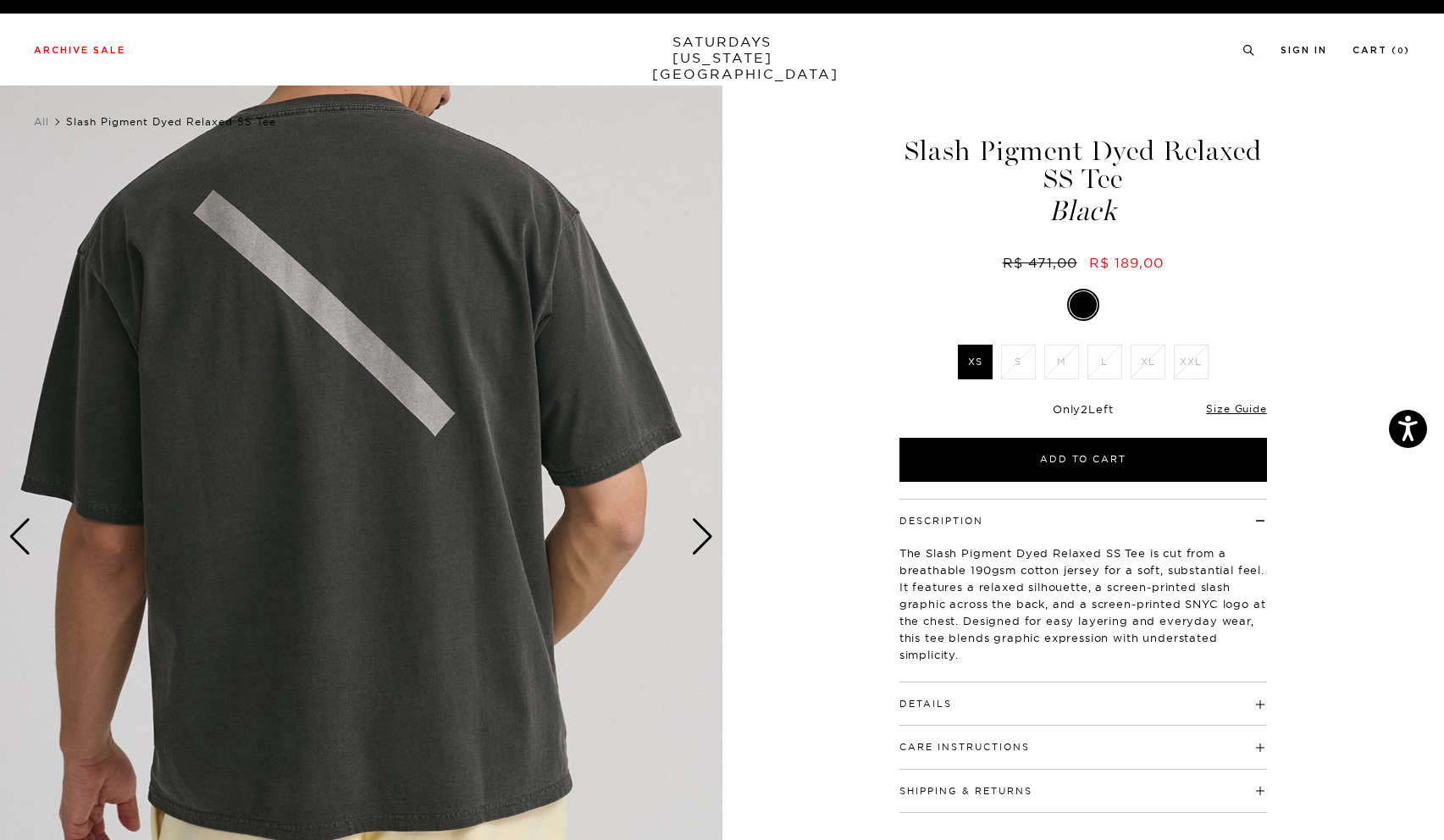
click at [703, 533] on div "Next slide" at bounding box center [702, 536] width 23 height 37
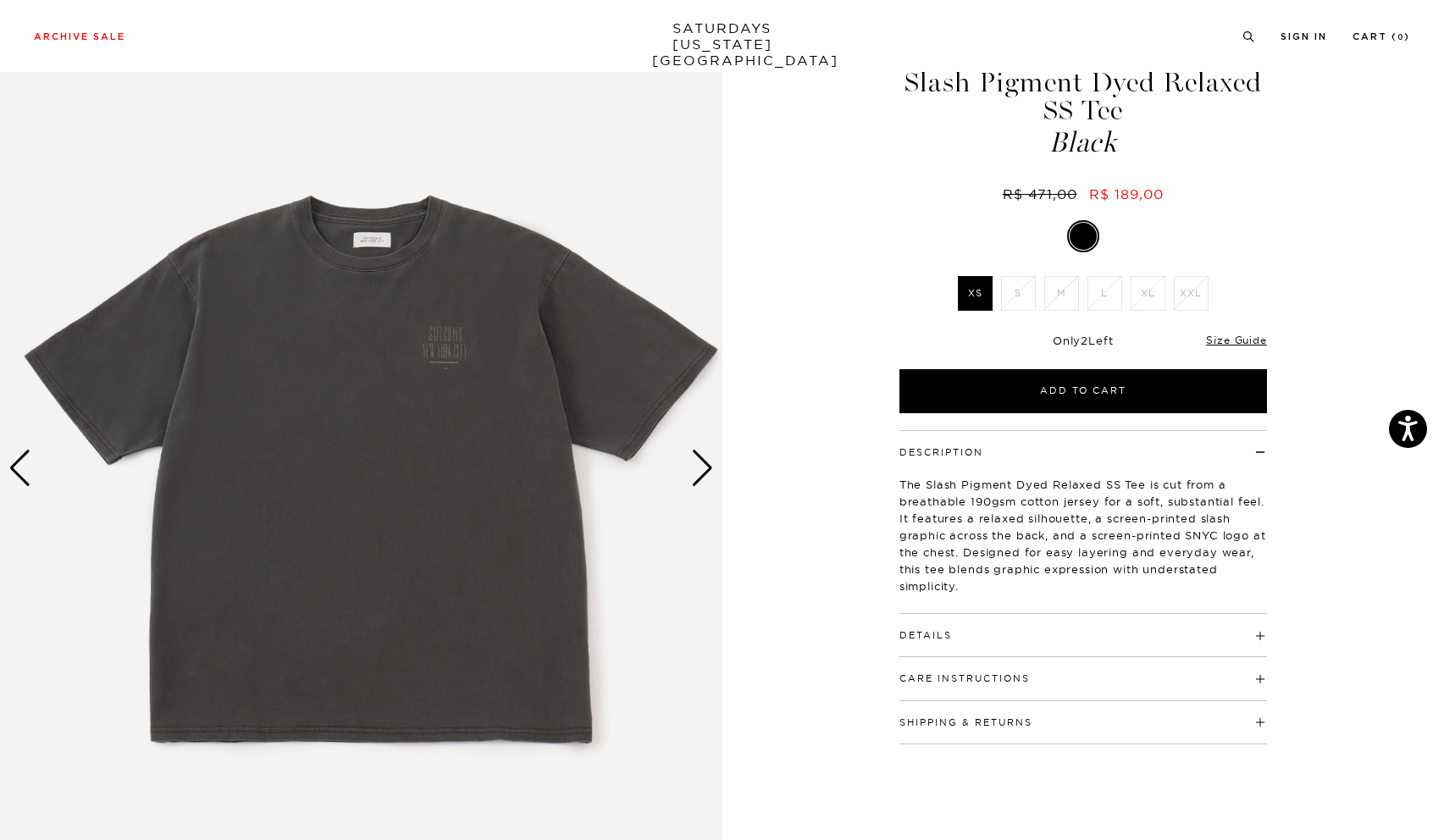
scroll to position [86, 0]
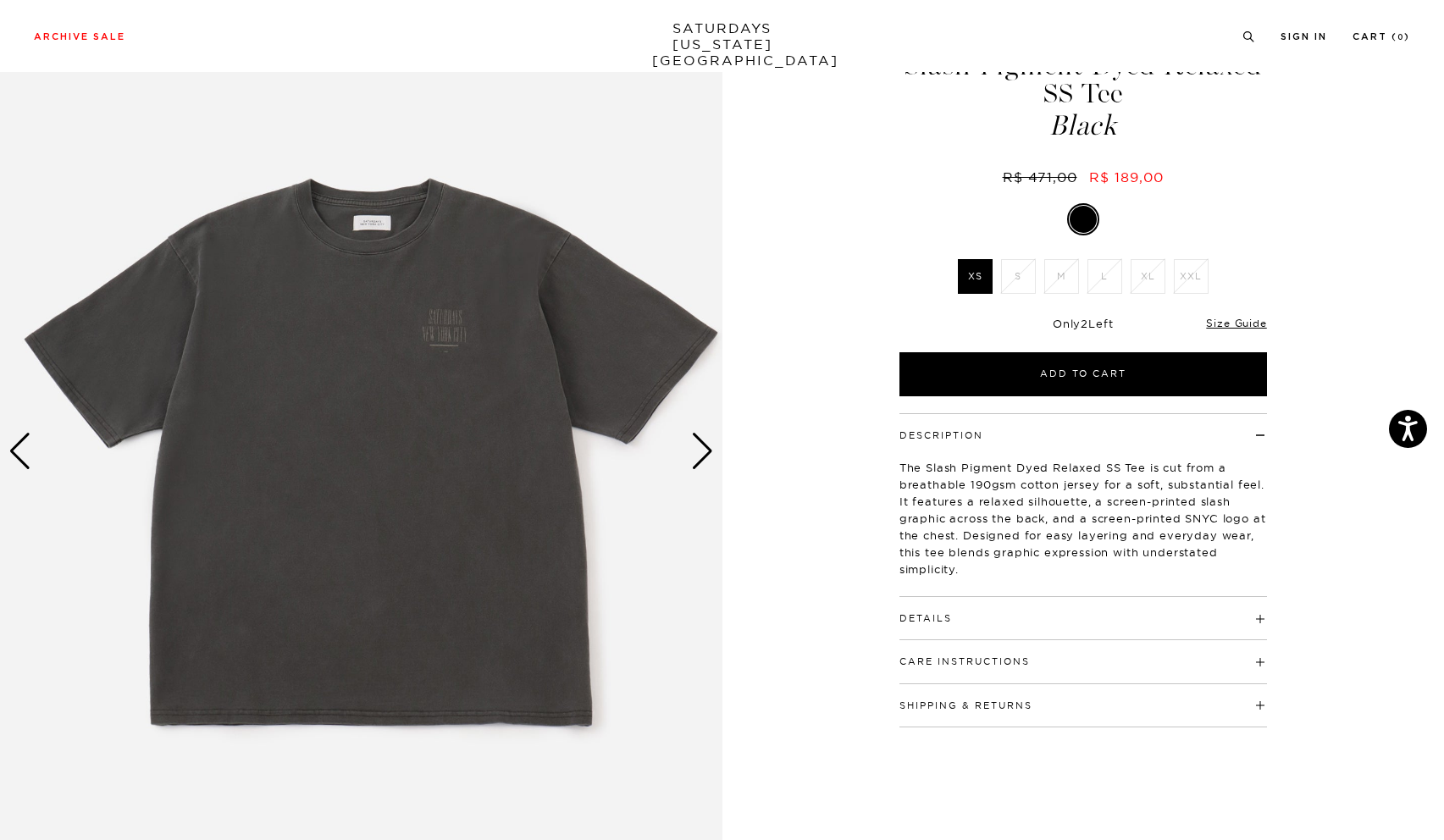
click at [705, 448] on div "Next slide" at bounding box center [702, 451] width 23 height 37
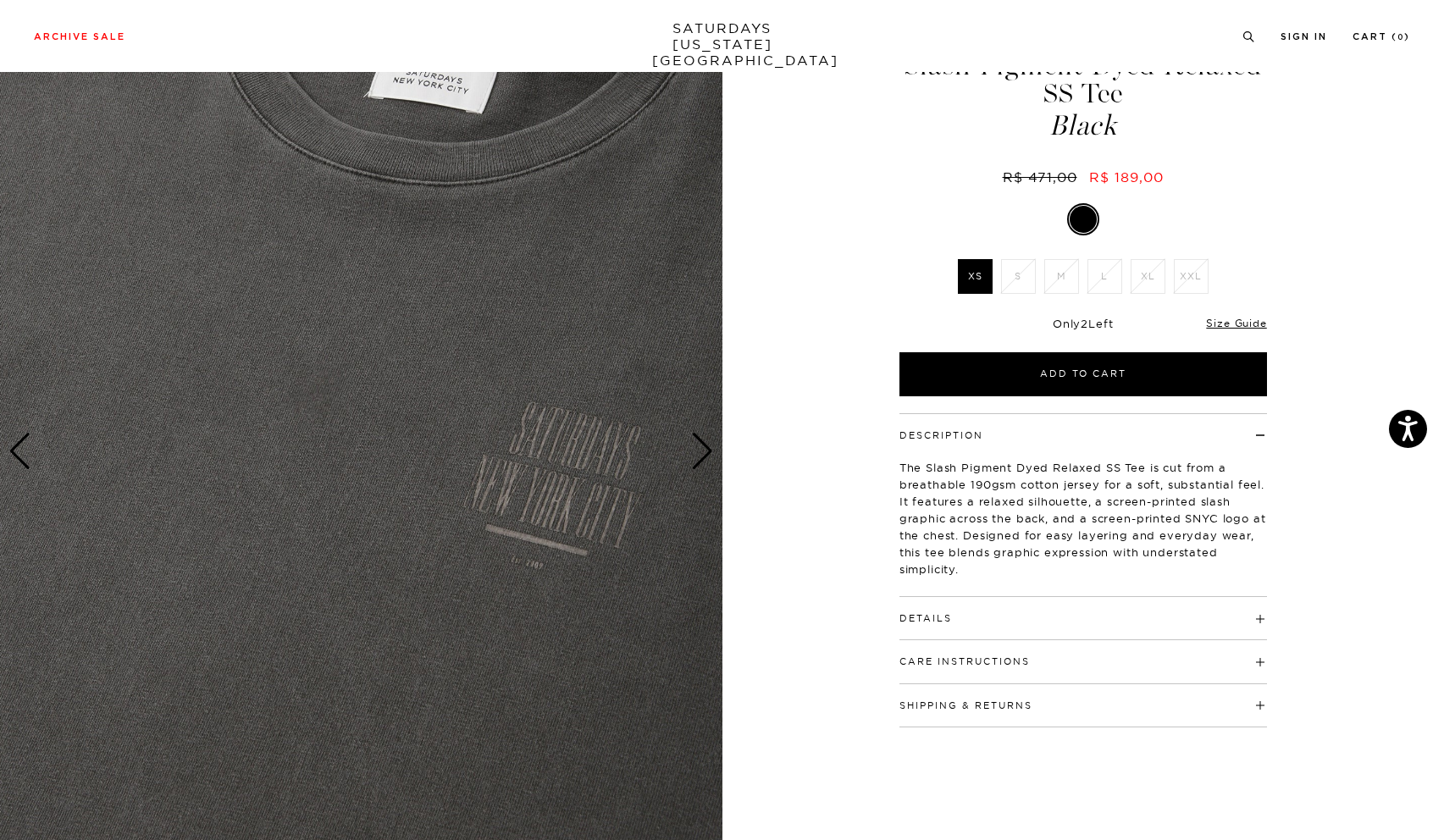
click at [699, 445] on div "Next slide" at bounding box center [702, 451] width 23 height 37
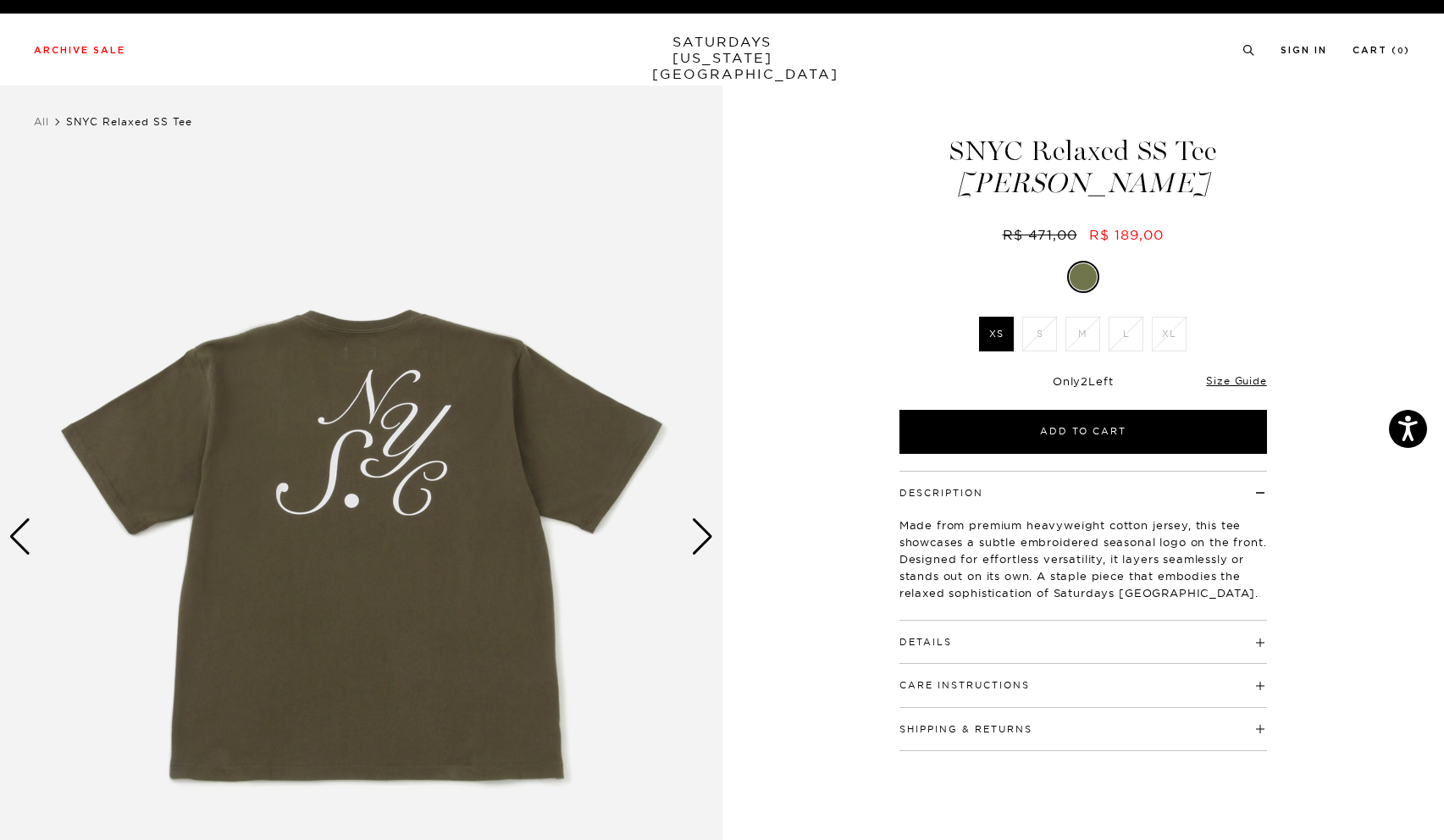
click at [704, 535] on div "Next slide" at bounding box center [702, 536] width 23 height 37
click at [704, 527] on div "Next slide" at bounding box center [702, 536] width 23 height 37
drag, startPoint x: 432, startPoint y: 403, endPoint x: 703, endPoint y: 527, distance: 298.0
click at [704, 527] on div "Next slide" at bounding box center [702, 536] width 23 height 37
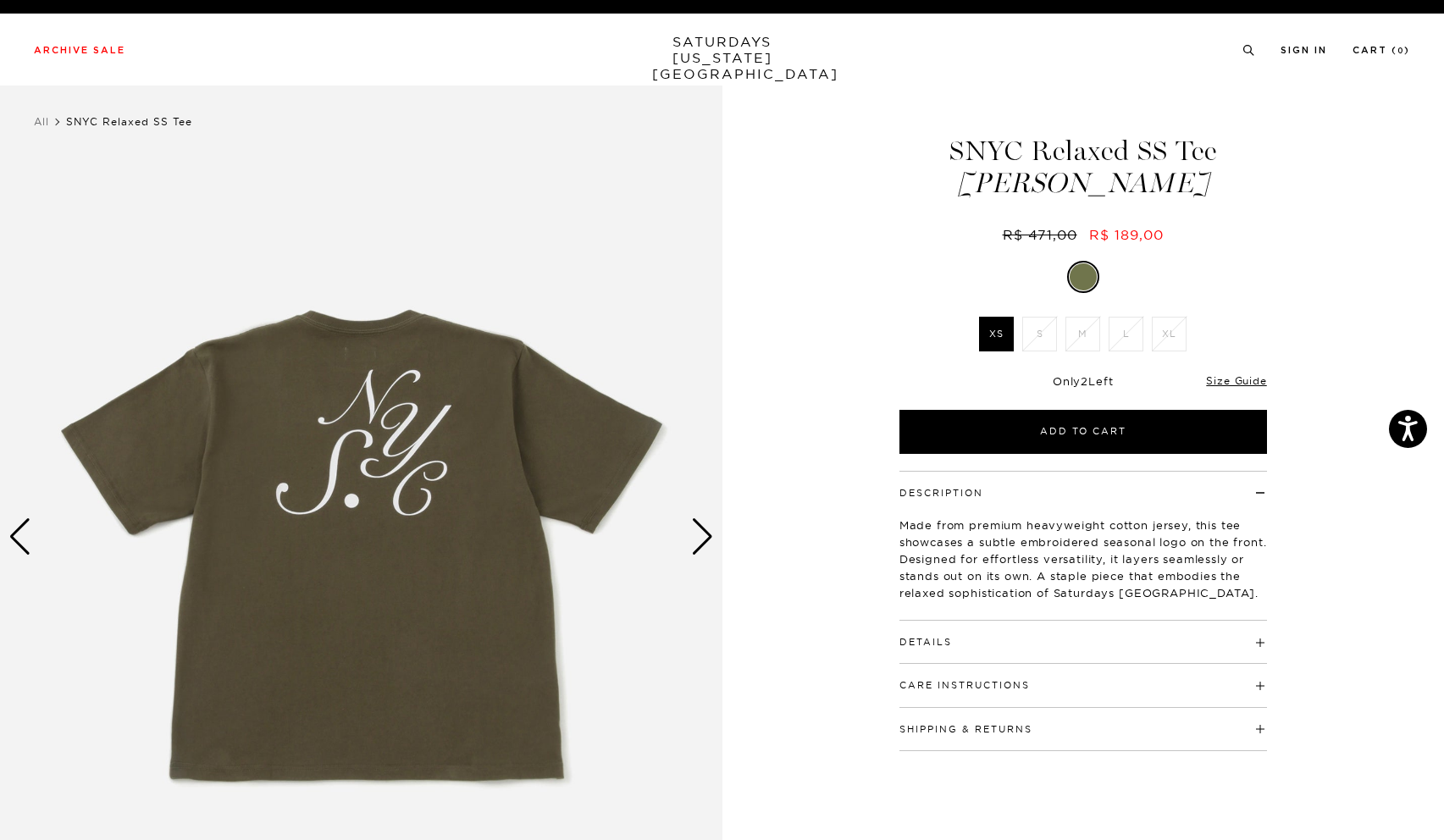
click at [703, 527] on div "Next slide" at bounding box center [702, 536] width 23 height 37
click at [702, 527] on div "Next slide" at bounding box center [702, 536] width 23 height 37
click at [700, 527] on div "Next slide" at bounding box center [702, 536] width 23 height 37
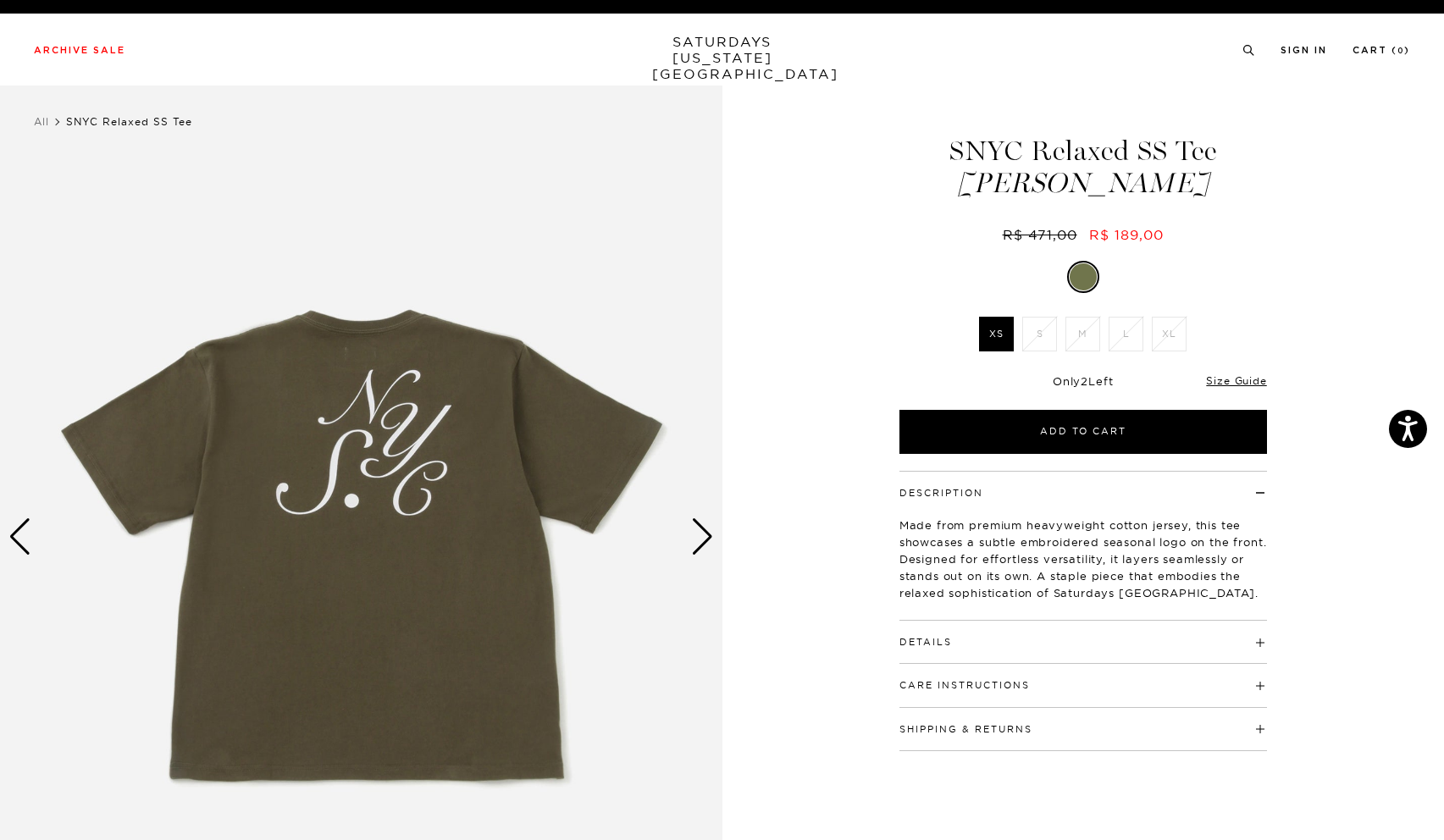
click at [700, 527] on div "Next slide" at bounding box center [702, 536] width 23 height 37
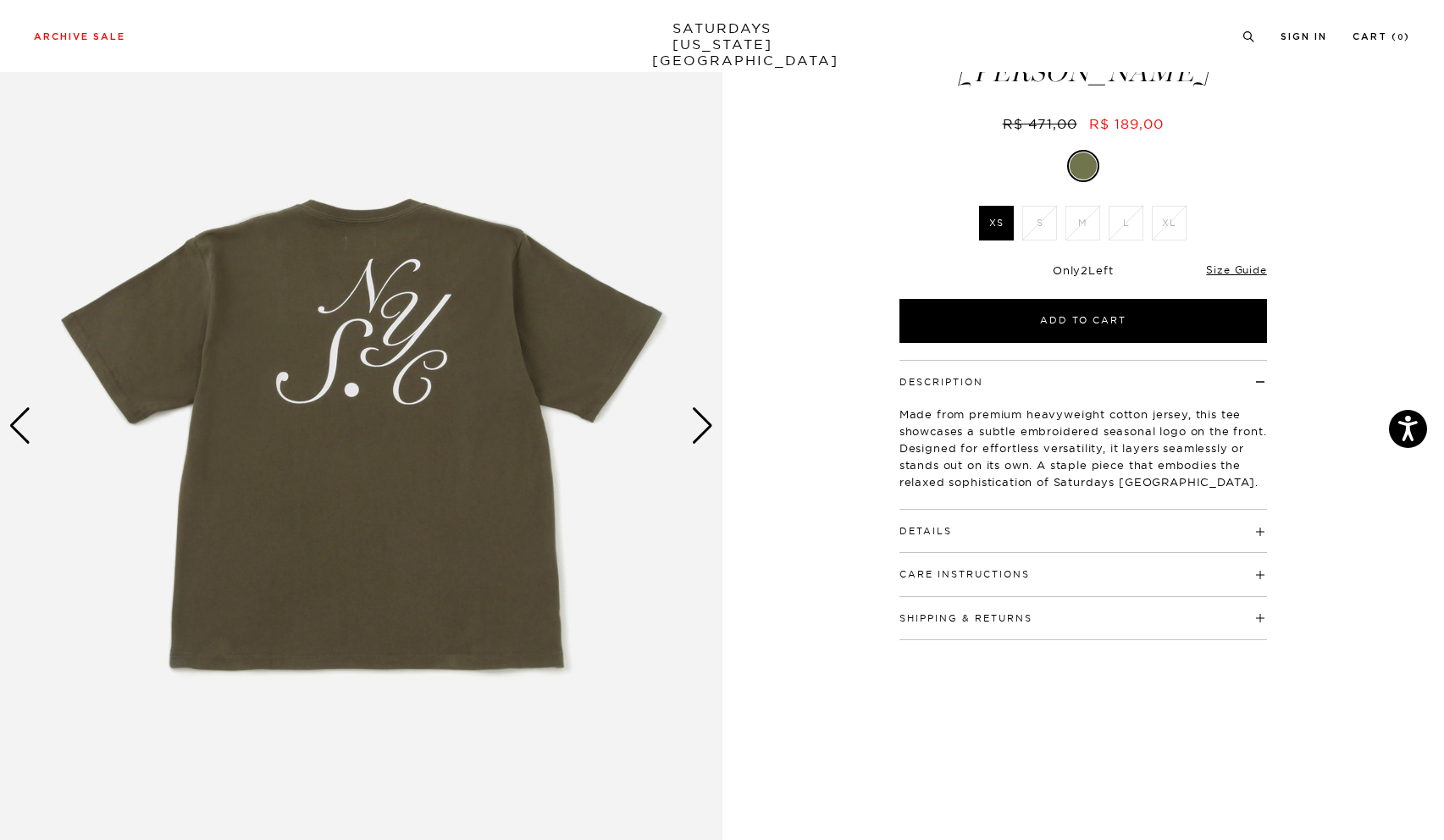
scroll to position [190, 0]
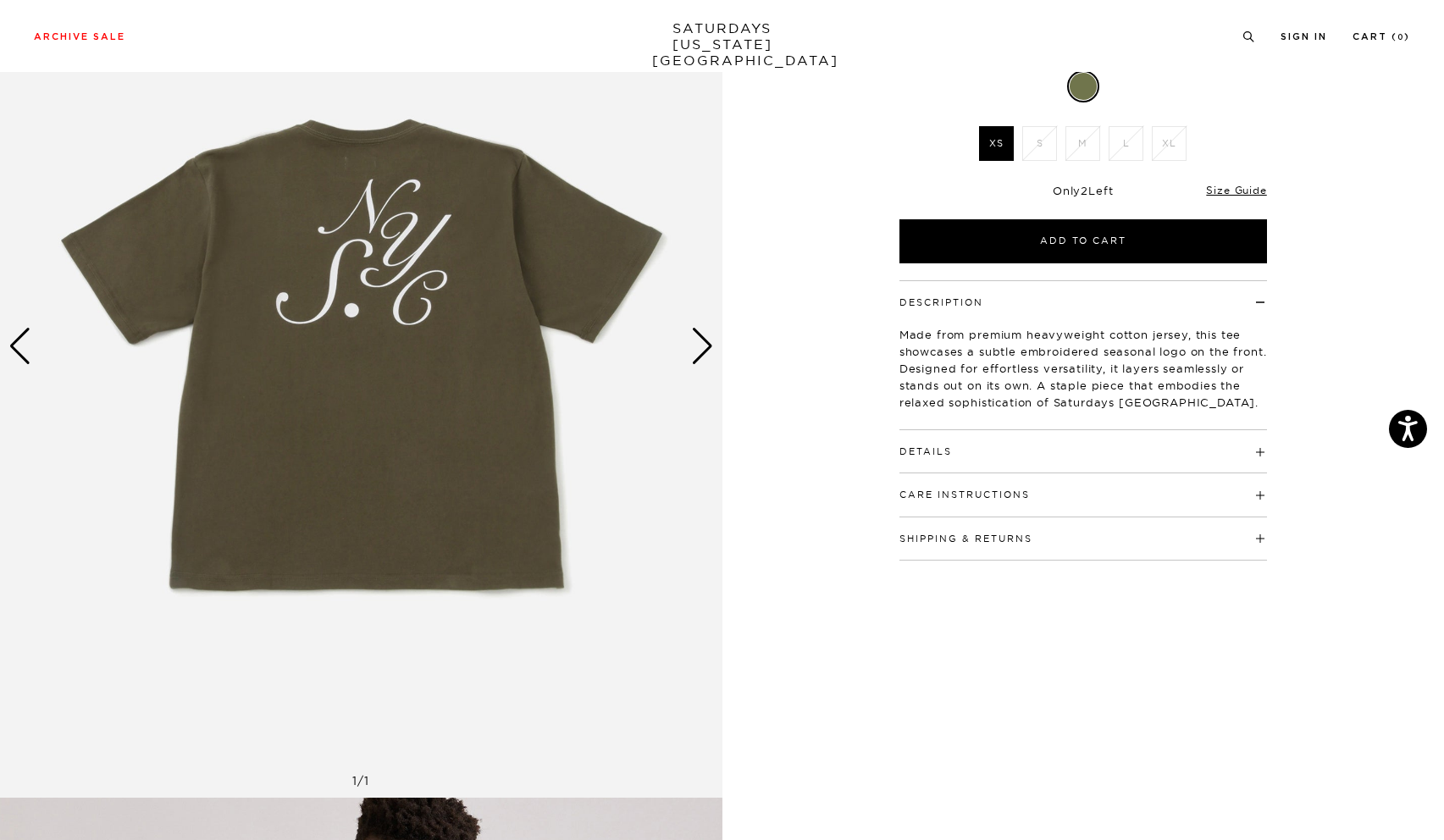
click at [702, 351] on div "Next slide" at bounding box center [702, 346] width 23 height 37
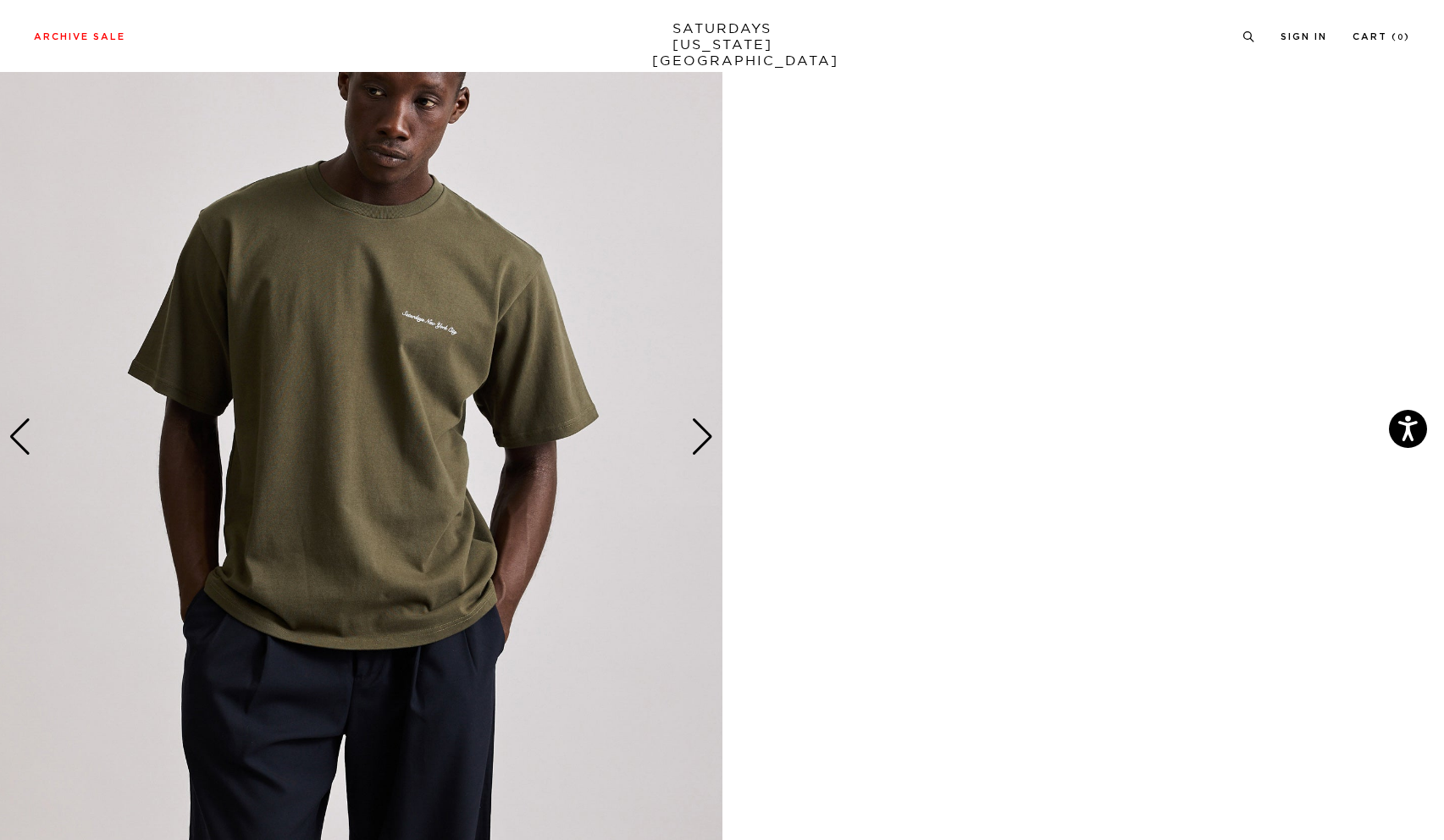
scroll to position [998, 0]
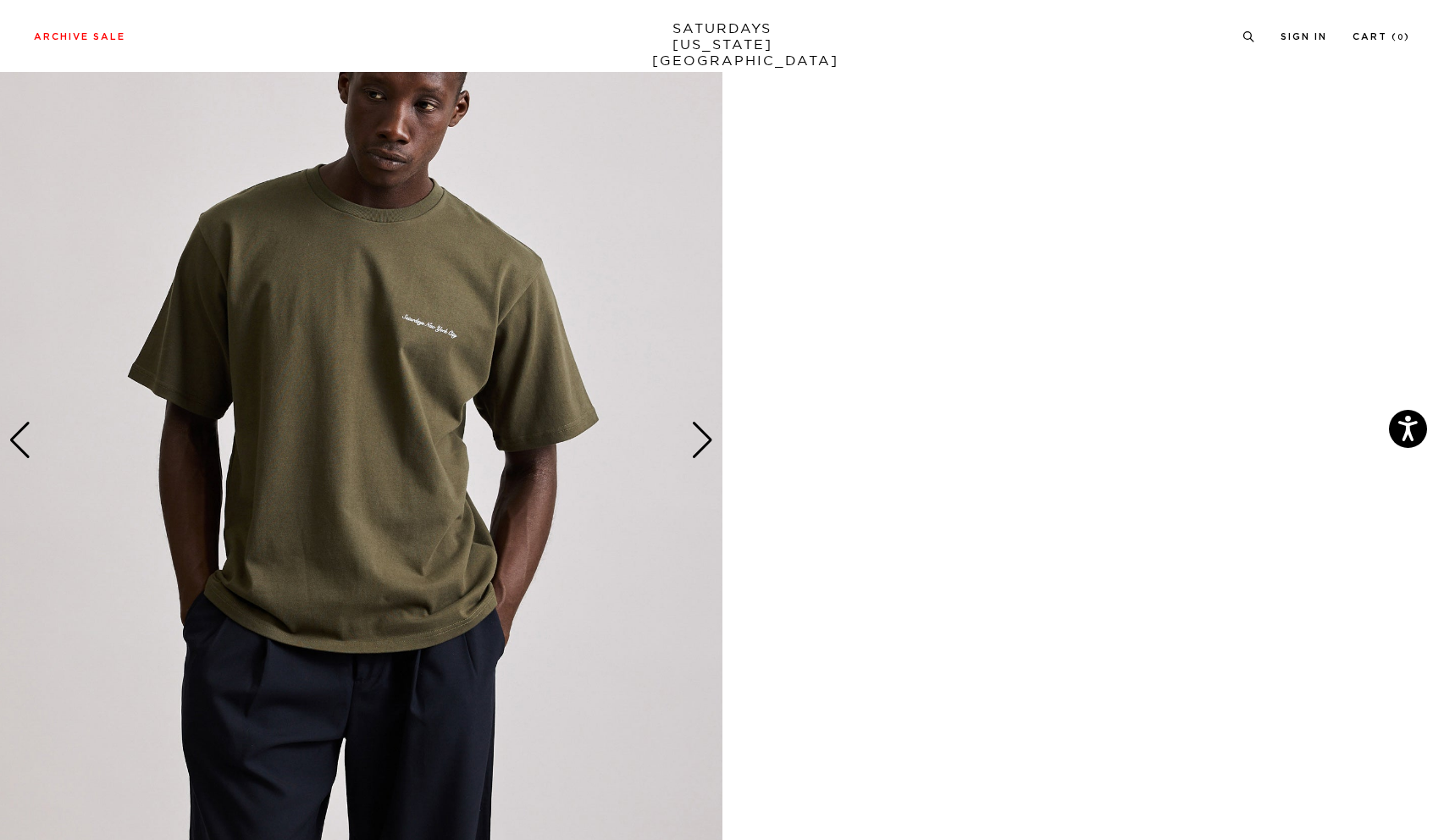
click at [704, 438] on div "Next slide" at bounding box center [702, 440] width 23 height 37
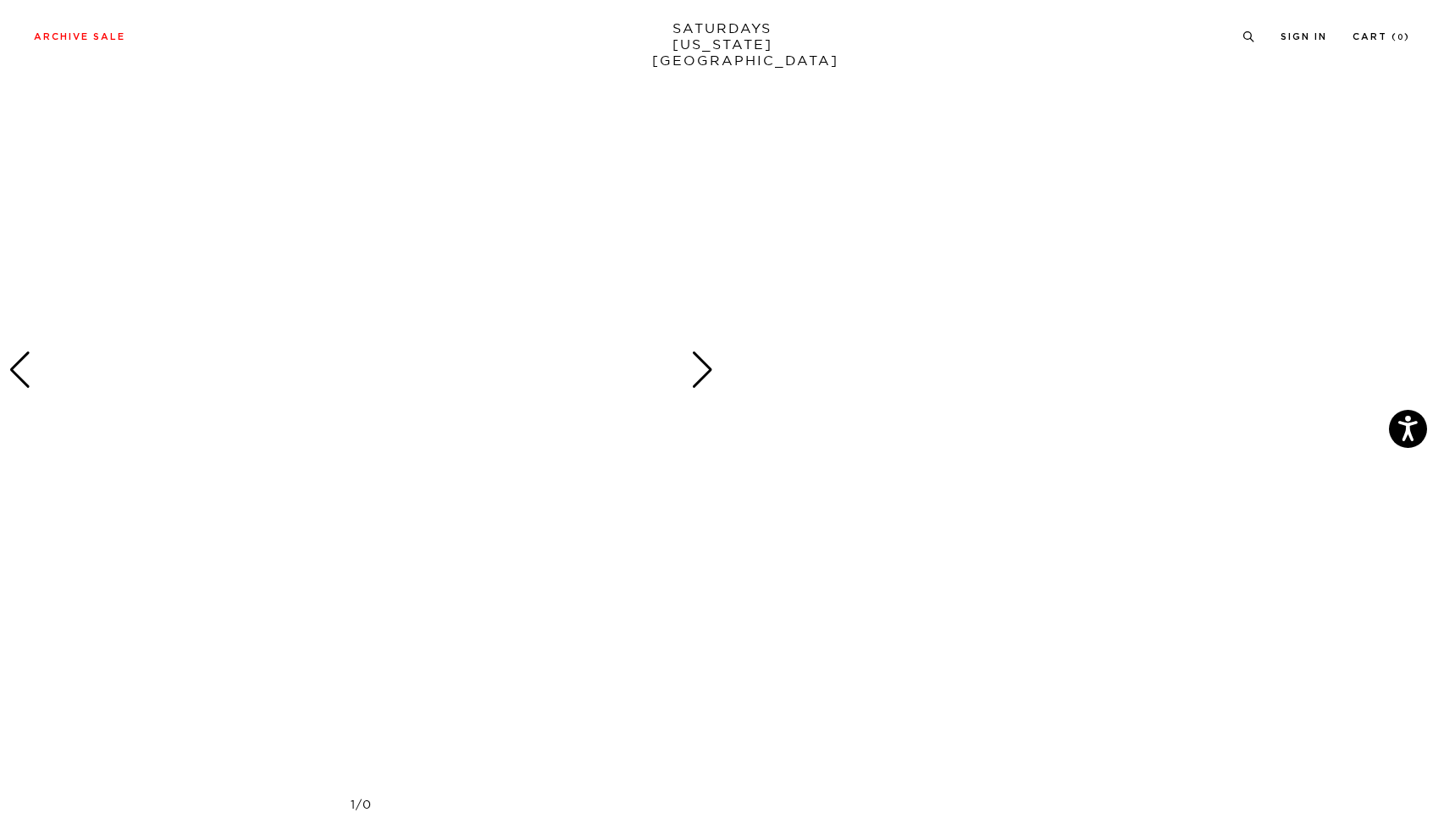
scroll to position [2870, 0]
click at [699, 377] on div "Next slide" at bounding box center [702, 374] width 23 height 37
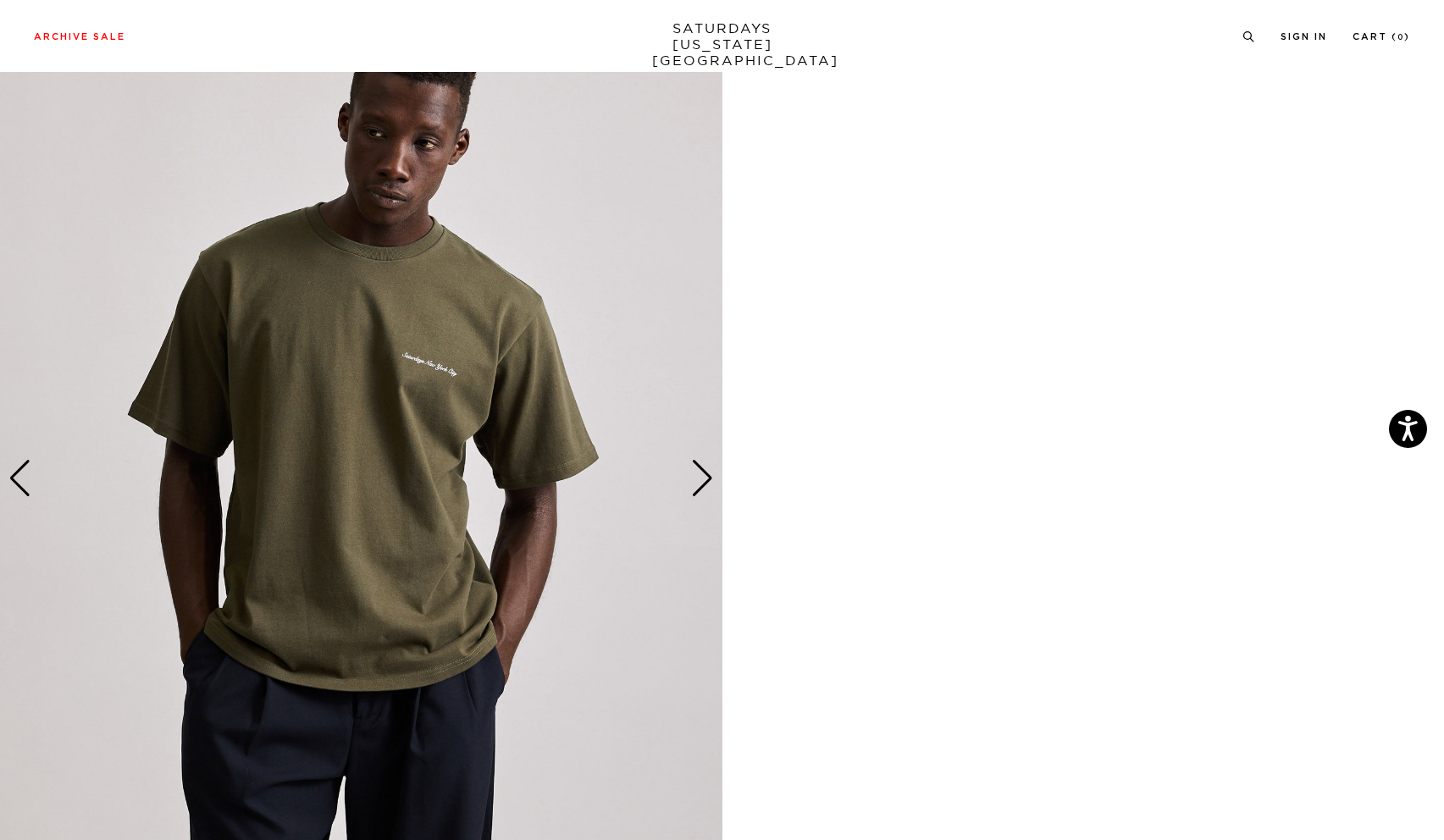
scroll to position [961, 3]
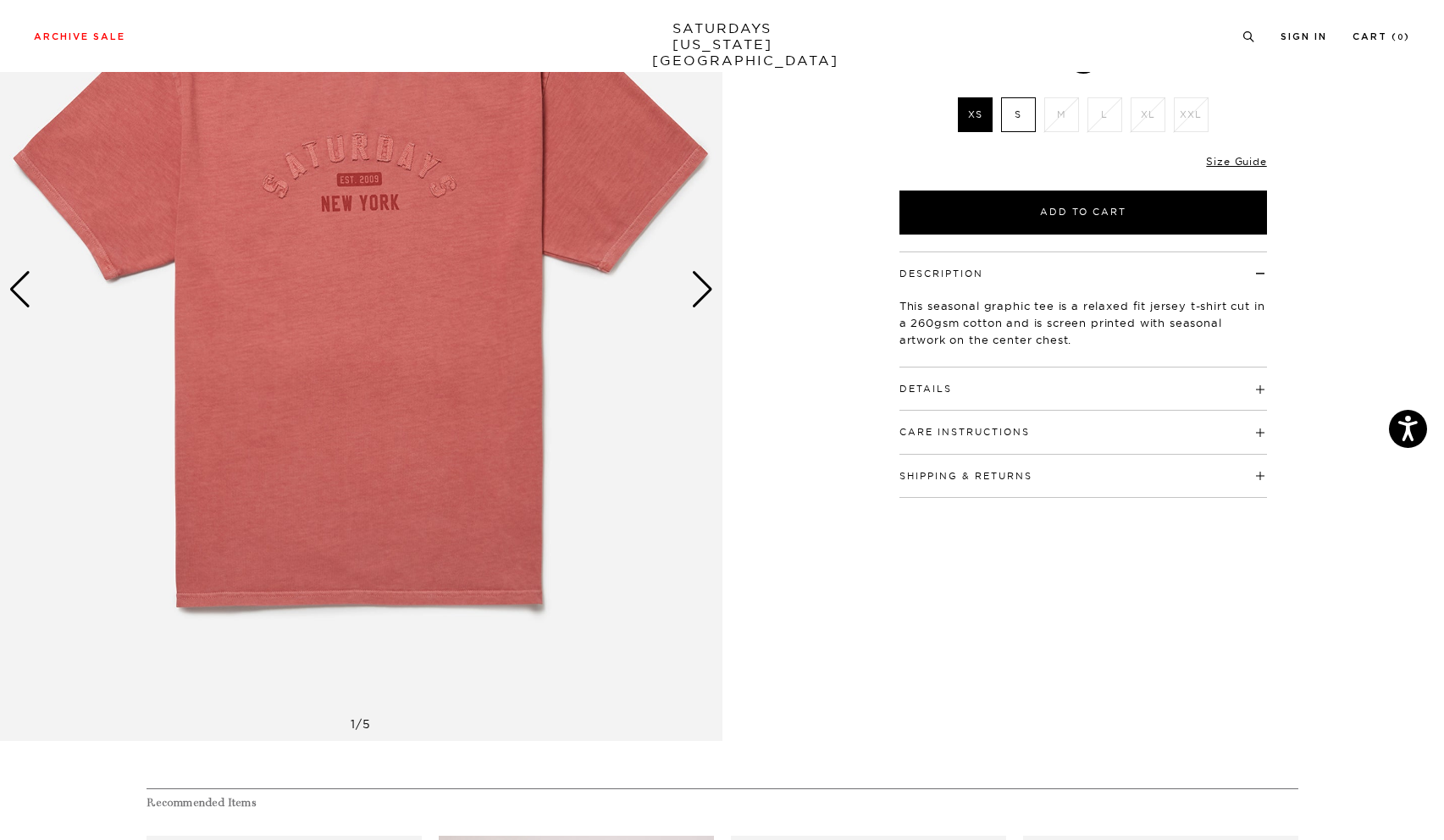
scroll to position [228, 0]
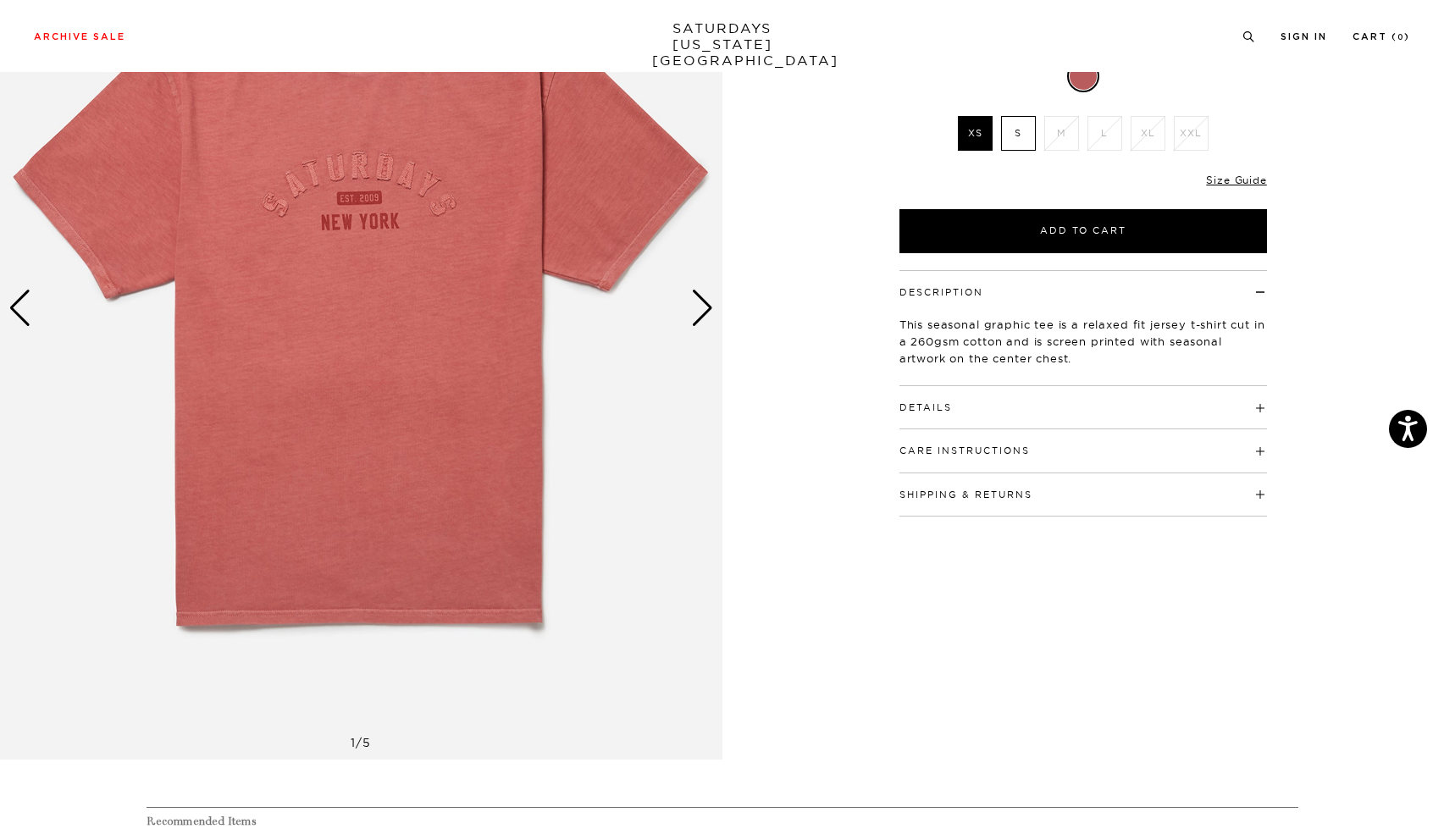
click at [710, 303] on div "Next slide" at bounding box center [702, 308] width 23 height 37
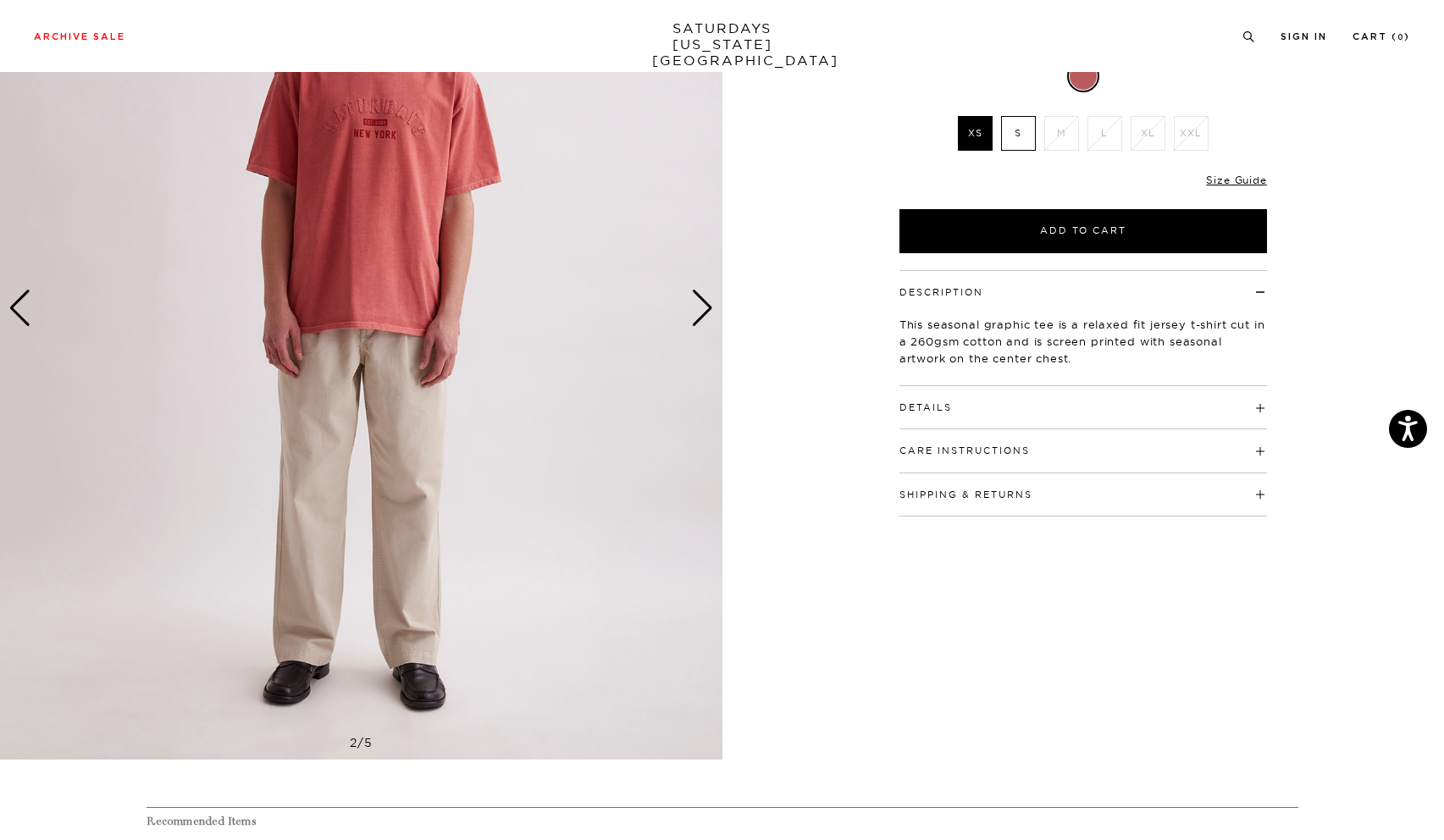
click at [707, 305] on div "Next slide" at bounding box center [702, 308] width 23 height 37
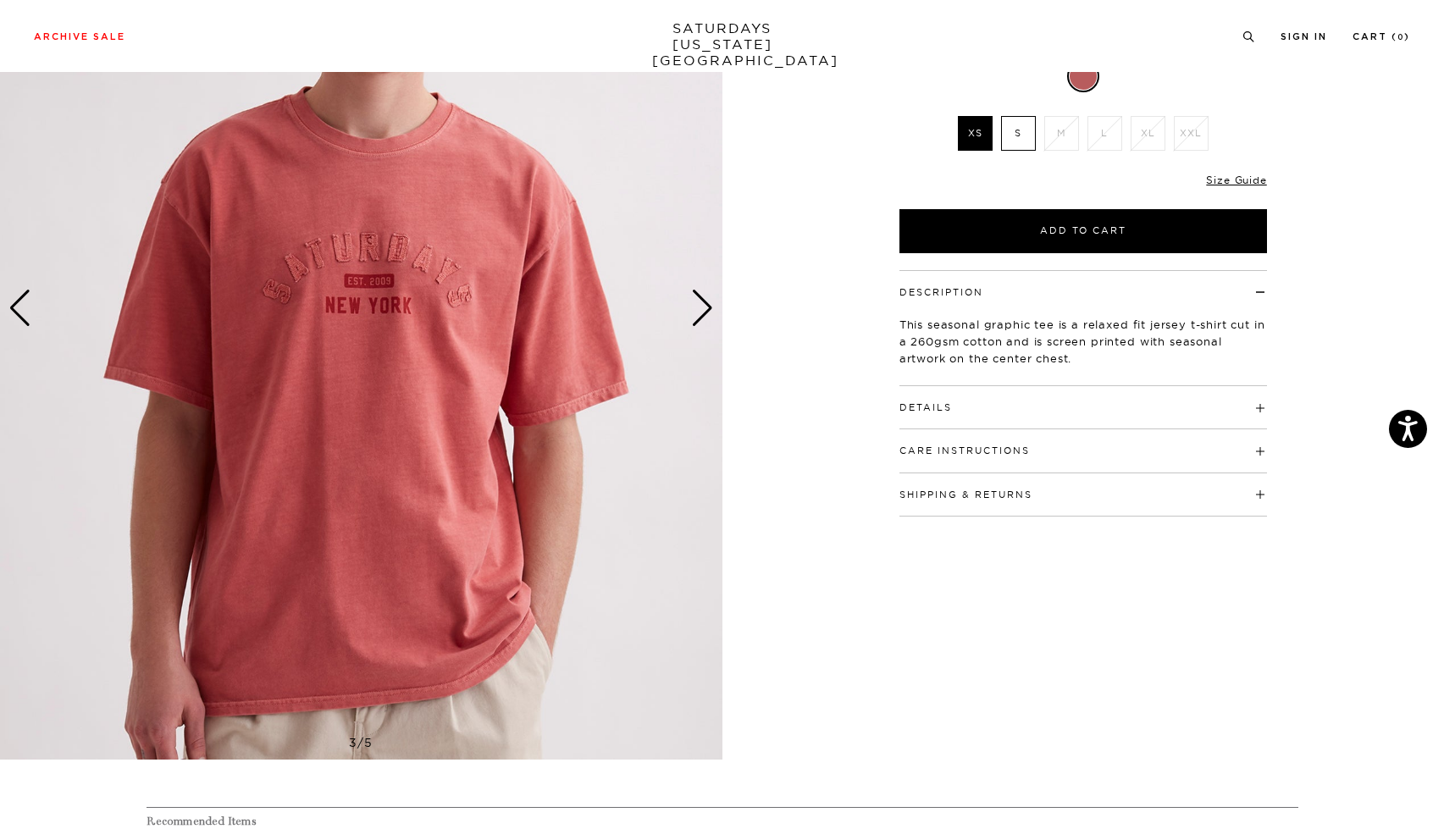
click at [707, 305] on div "Next slide" at bounding box center [702, 308] width 23 height 37
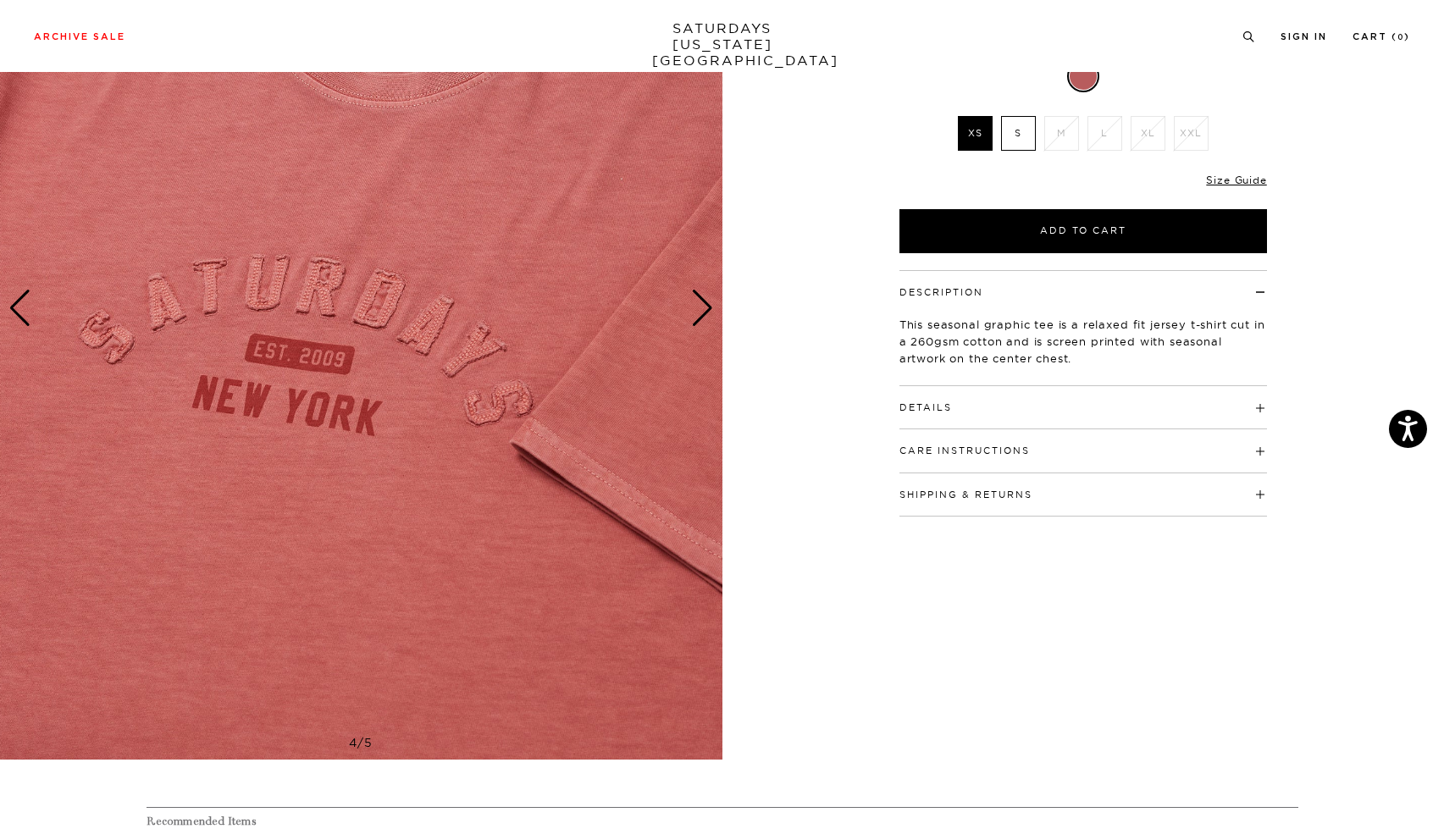
click at [707, 305] on div "Next slide" at bounding box center [702, 308] width 23 height 37
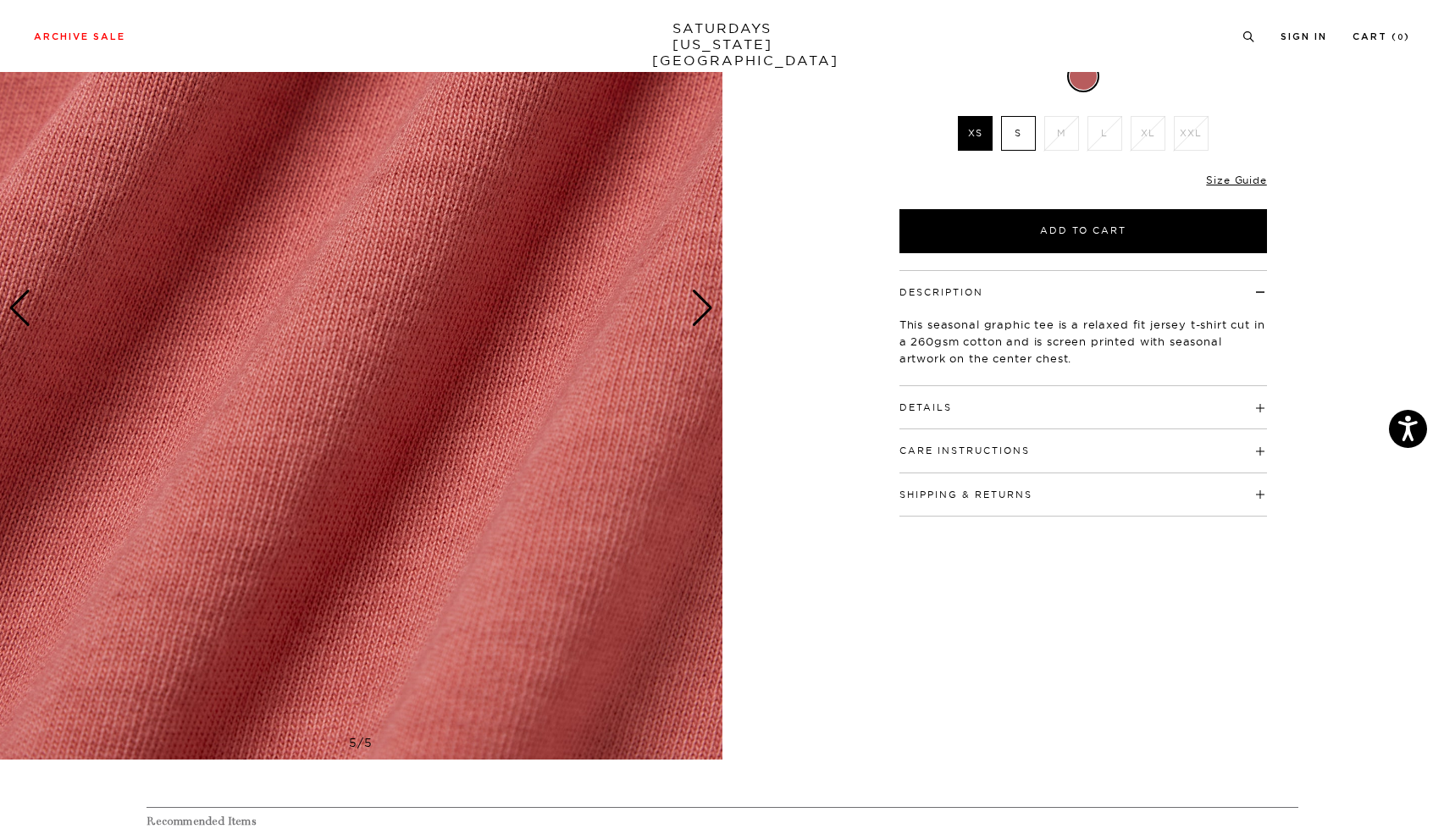
click at [707, 305] on div "Next slide" at bounding box center [702, 308] width 23 height 37
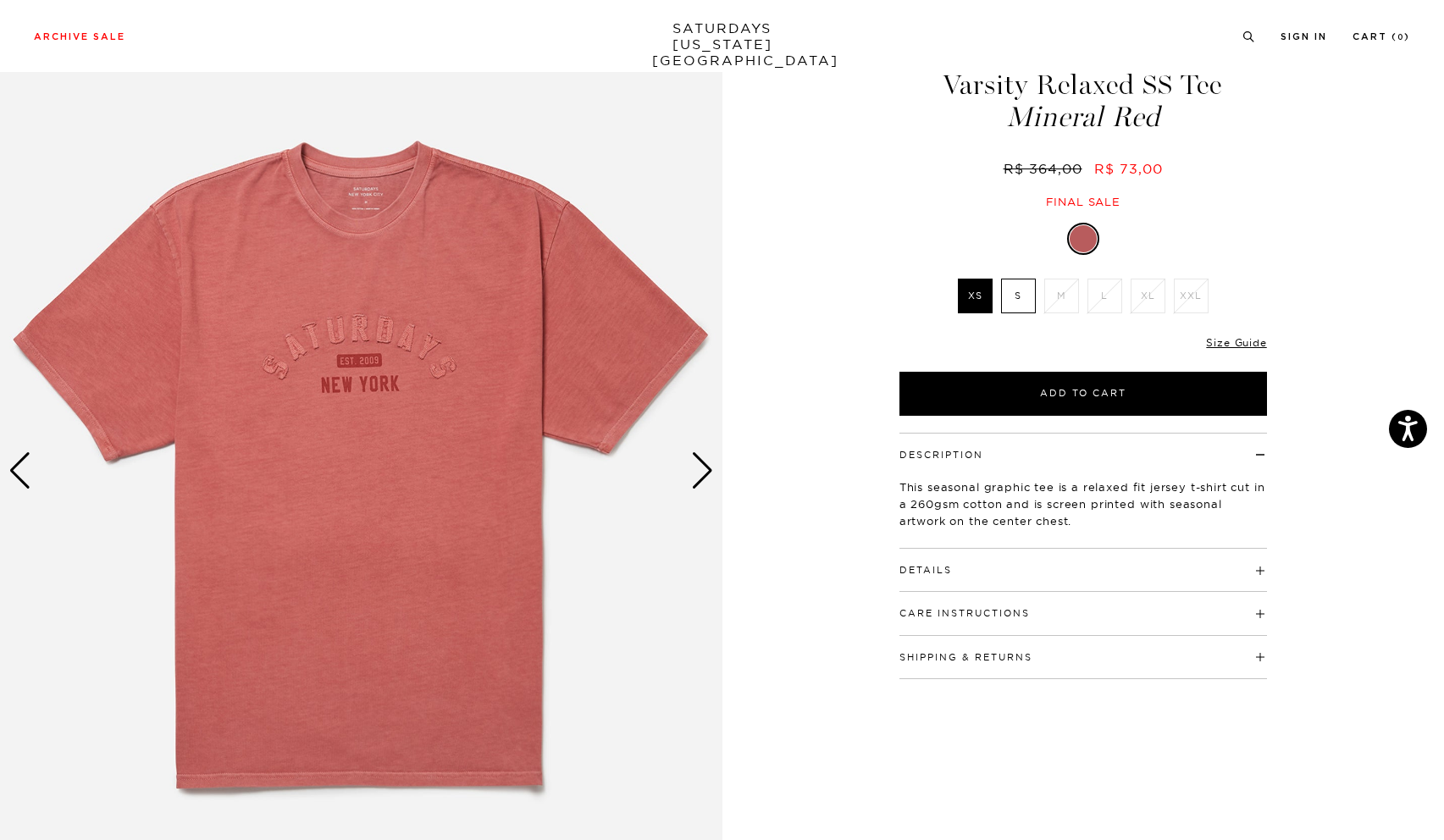
scroll to position [69, 0]
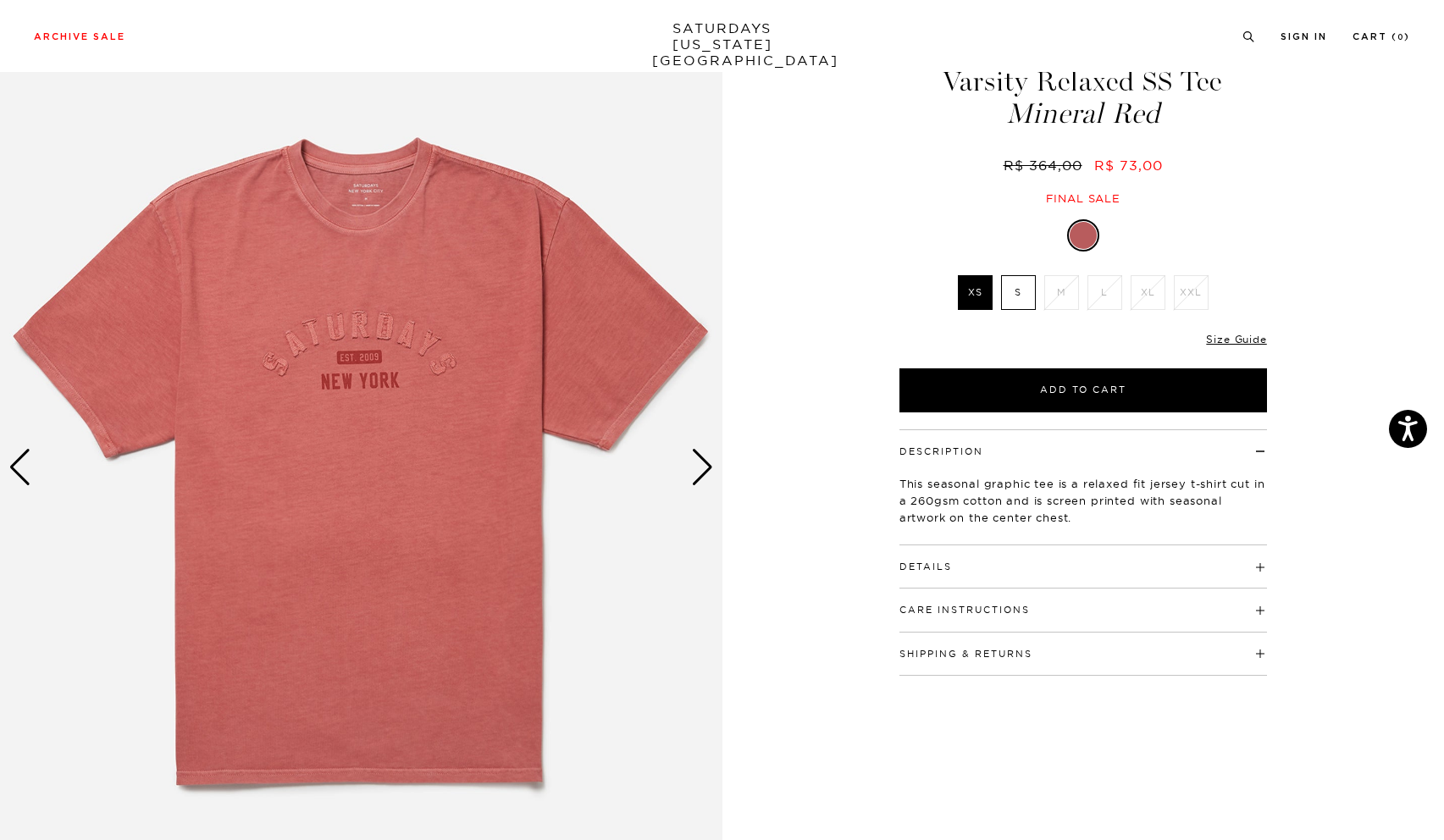
click at [702, 466] on div "Next slide" at bounding box center [702, 467] width 23 height 37
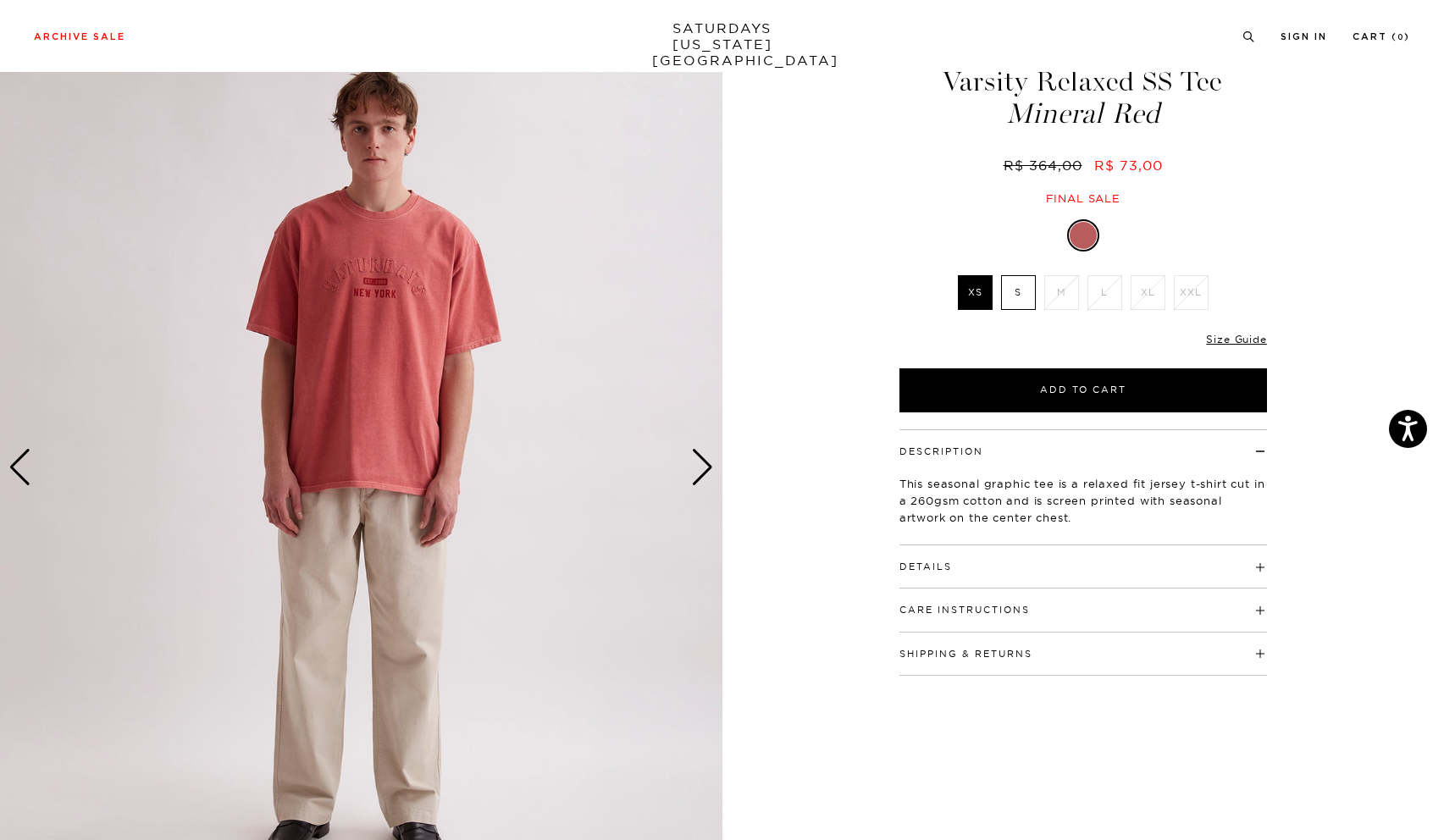
click at [706, 462] on div "Next slide" at bounding box center [702, 467] width 23 height 37
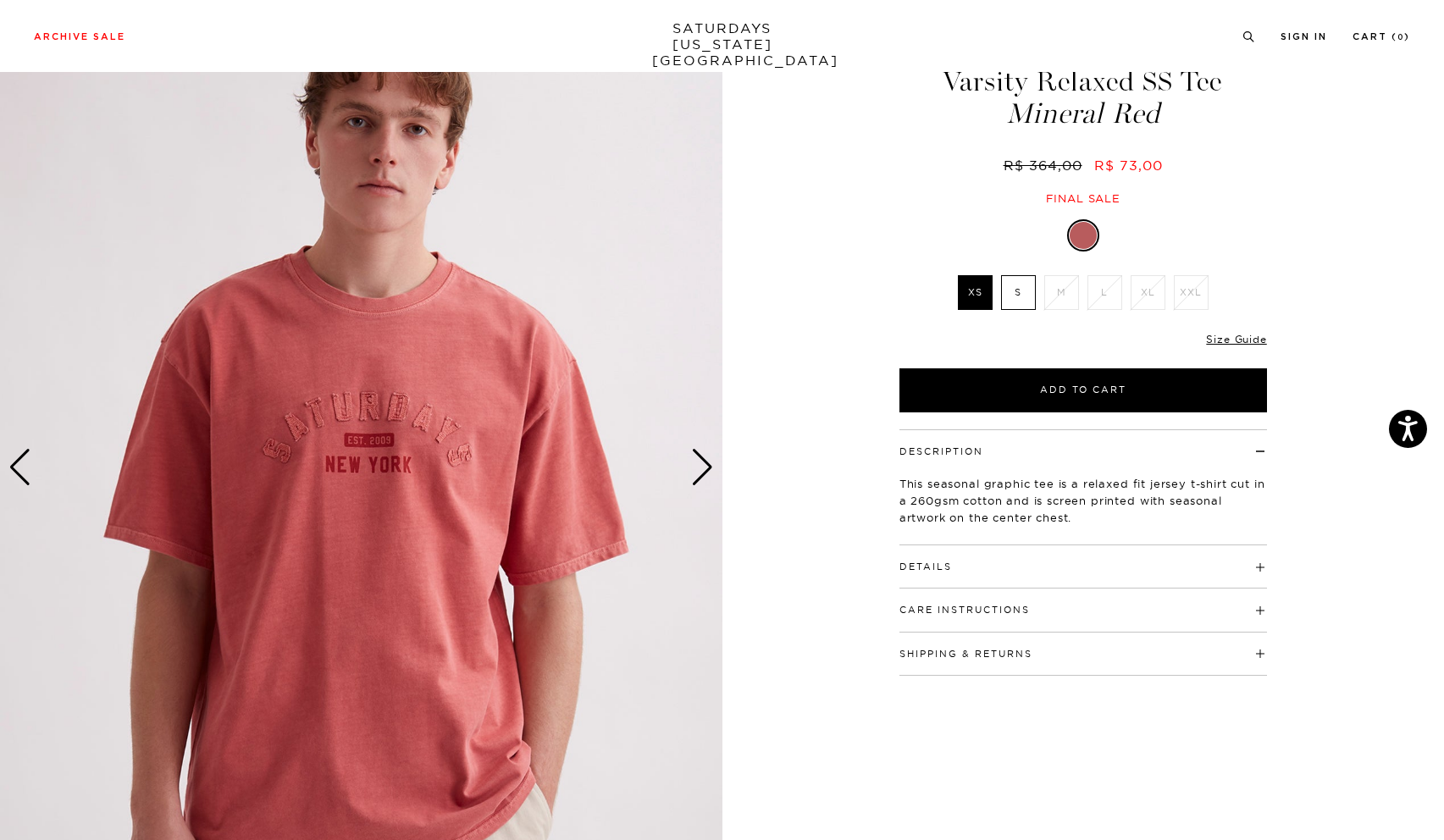
click at [706, 462] on div "Next slide" at bounding box center [702, 467] width 23 height 37
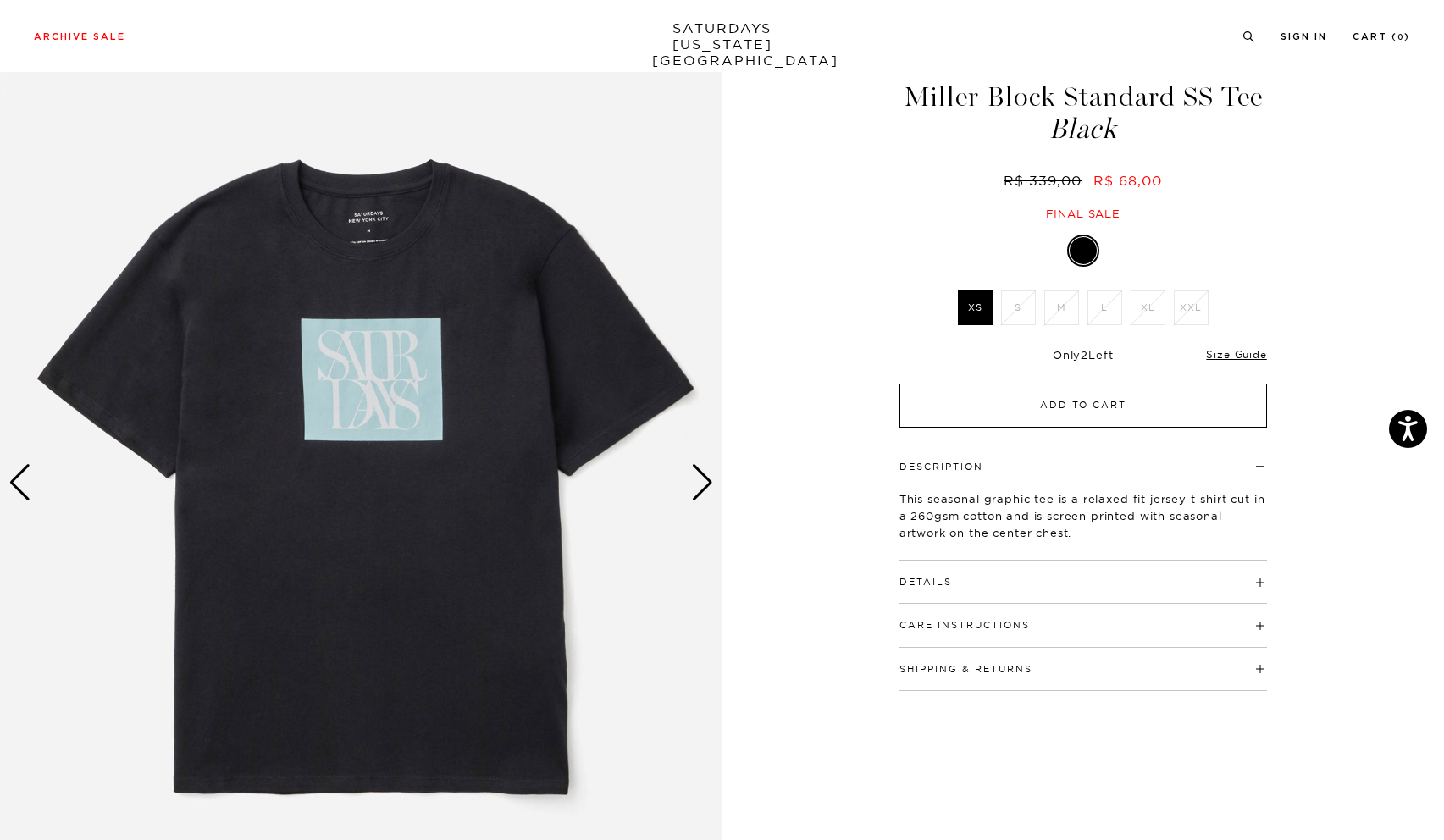
scroll to position [0, 1]
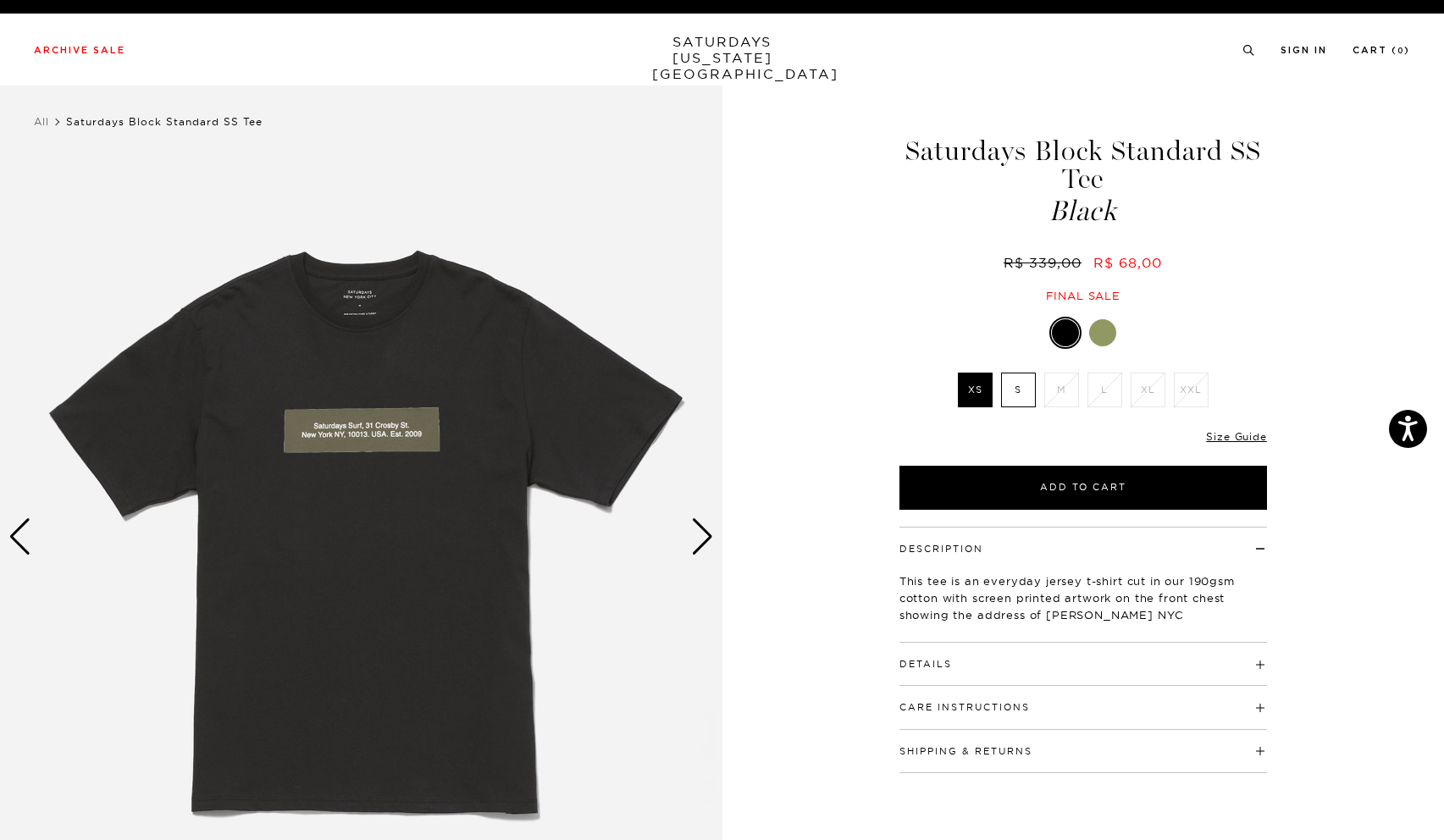
click at [701, 535] on div "Next slide" at bounding box center [702, 536] width 23 height 37
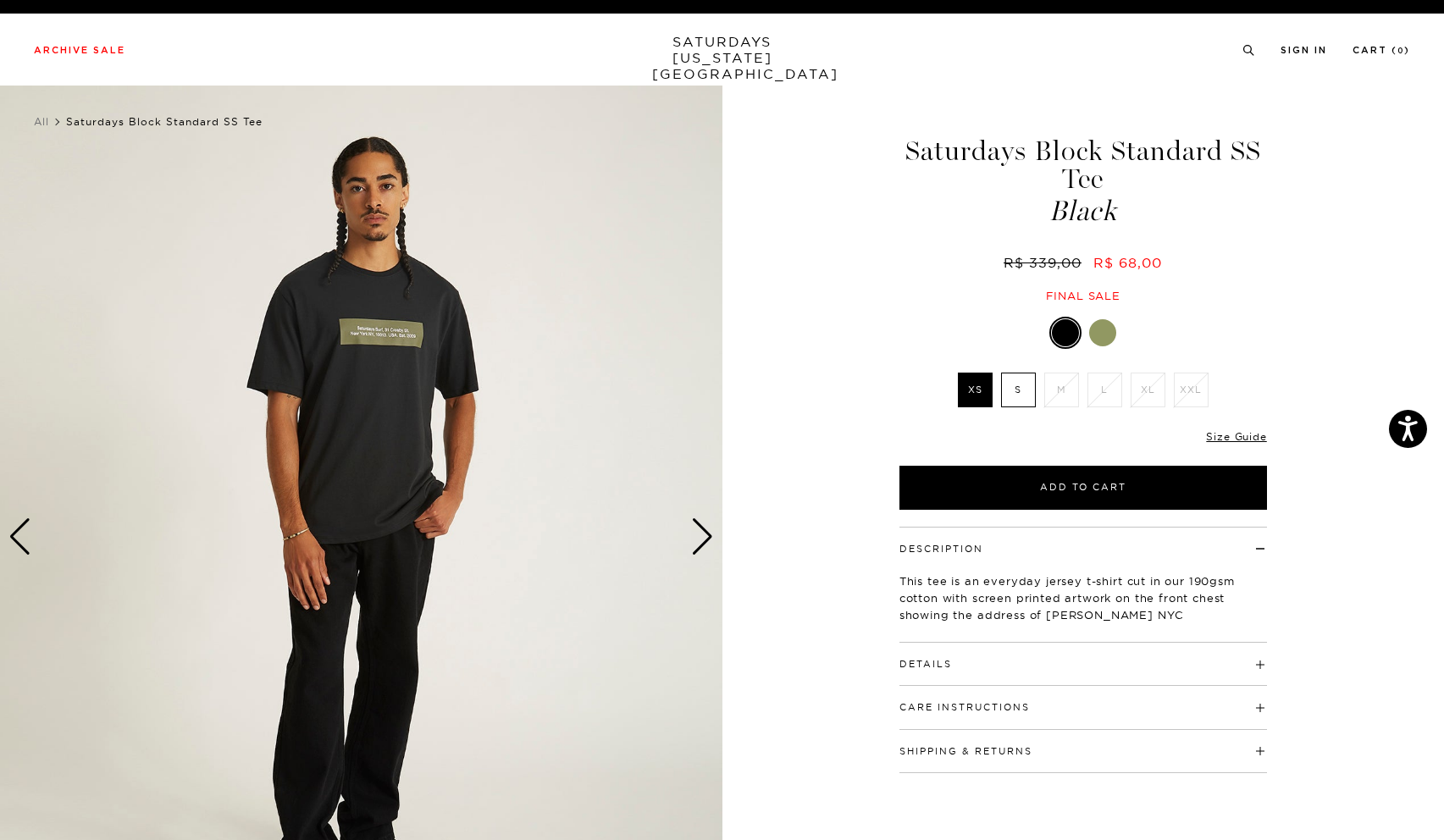
click at [701, 535] on div "Next slide" at bounding box center [702, 536] width 23 height 37
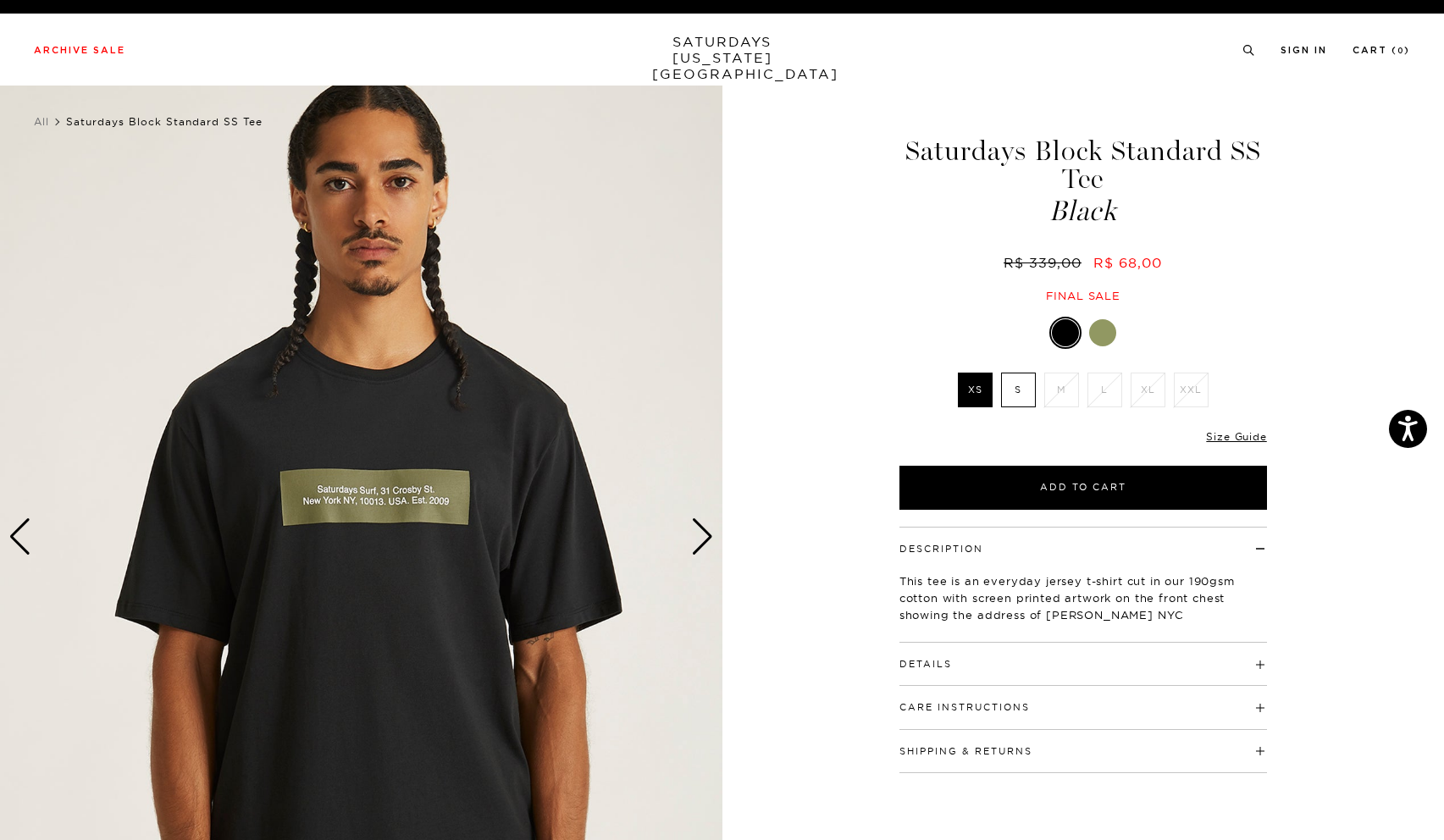
click at [701, 535] on div "Next slide" at bounding box center [702, 536] width 23 height 37
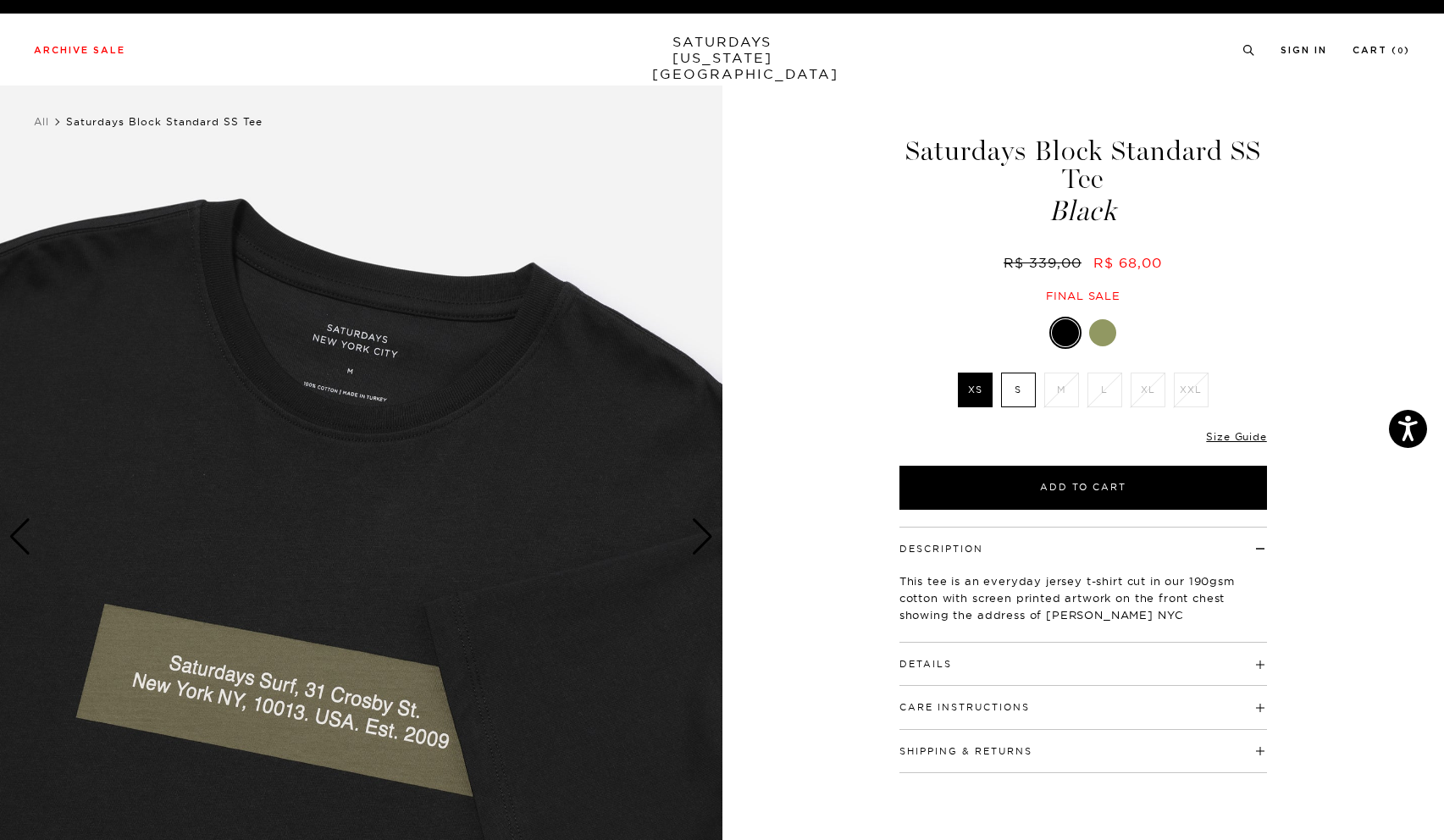
click at [701, 535] on div "Next slide" at bounding box center [702, 536] width 23 height 37
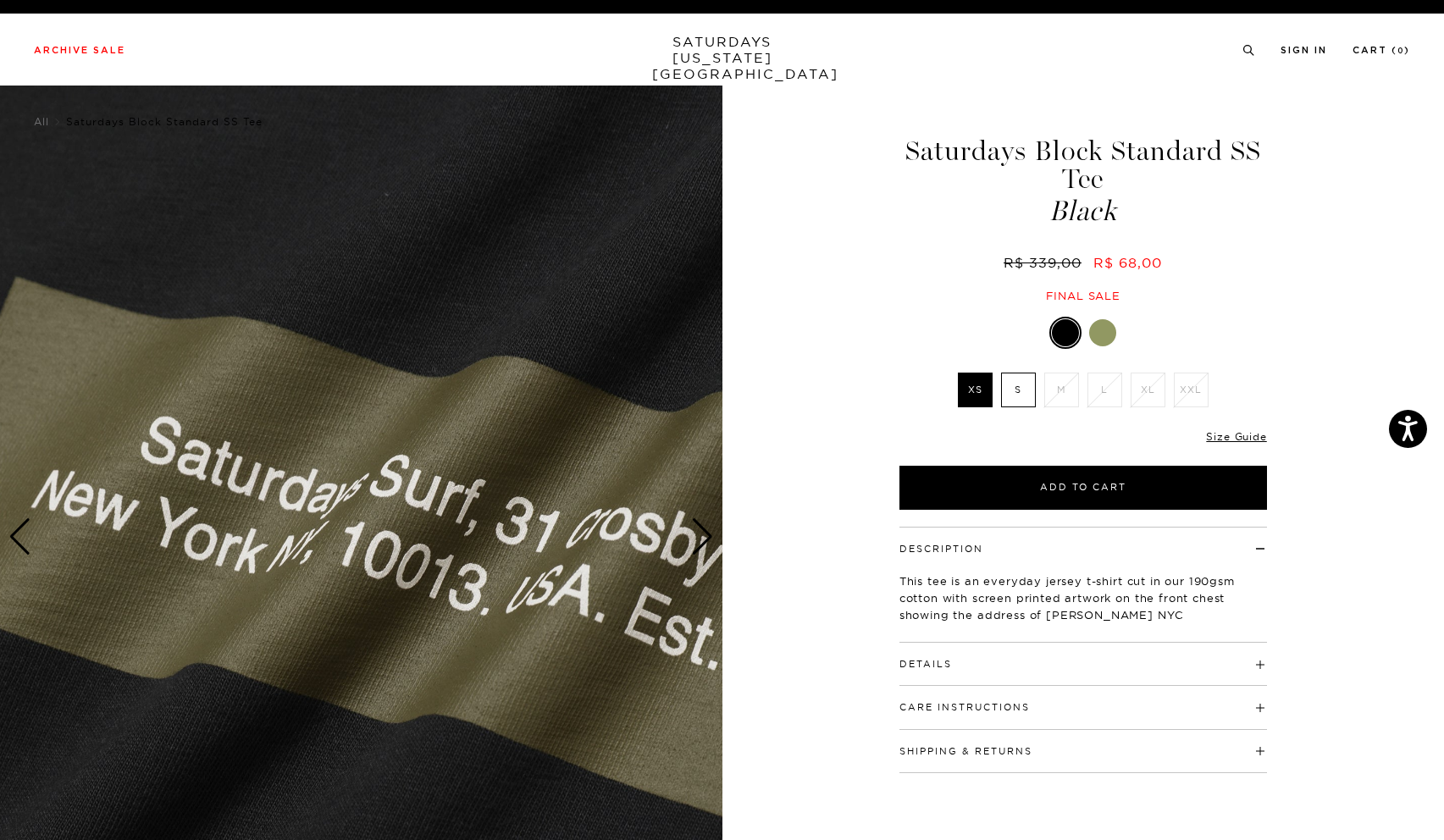
click at [707, 529] on div "Next slide" at bounding box center [702, 536] width 23 height 37
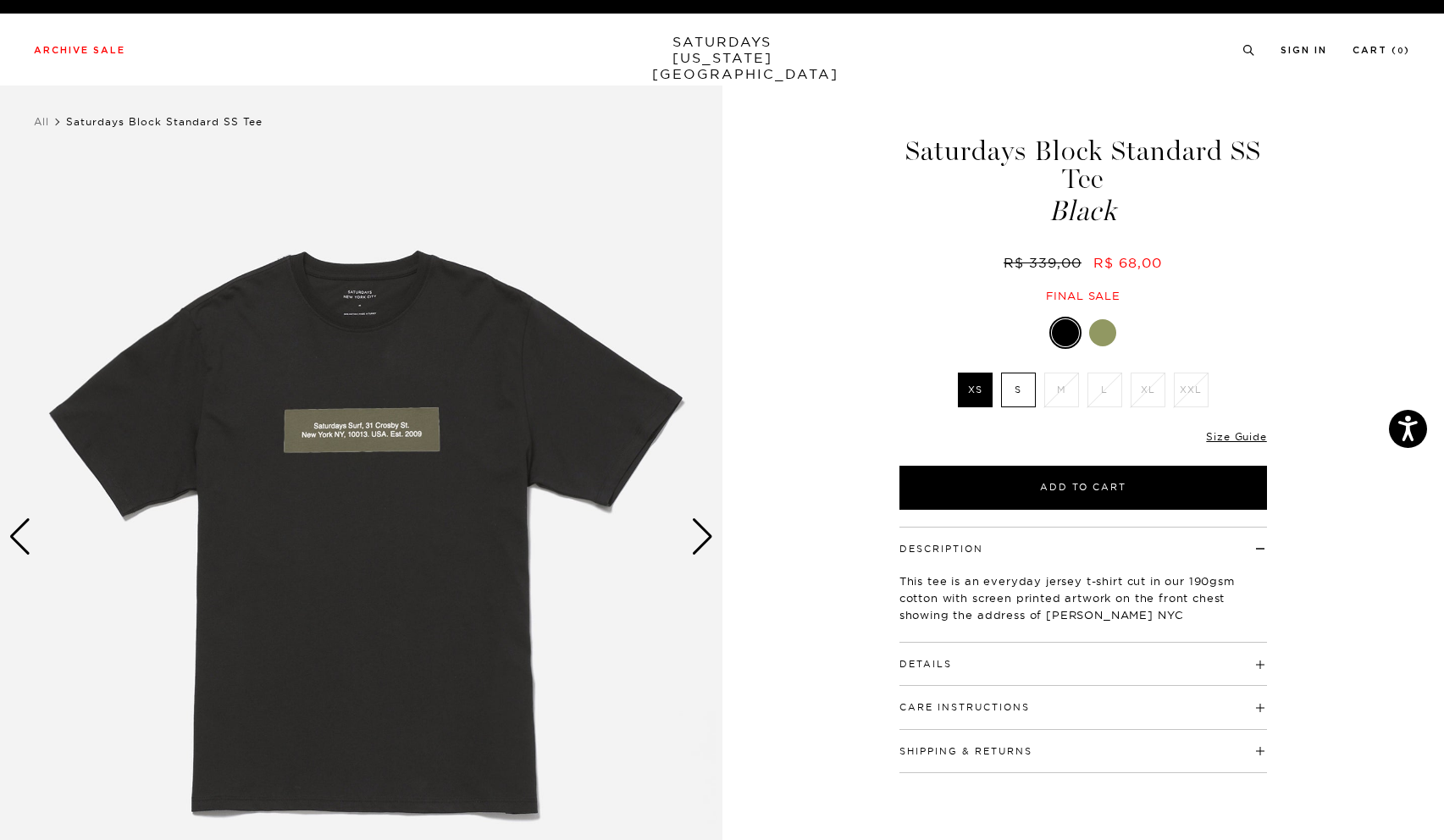
click at [20, 536] on div "Previous slide" at bounding box center [19, 536] width 23 height 37
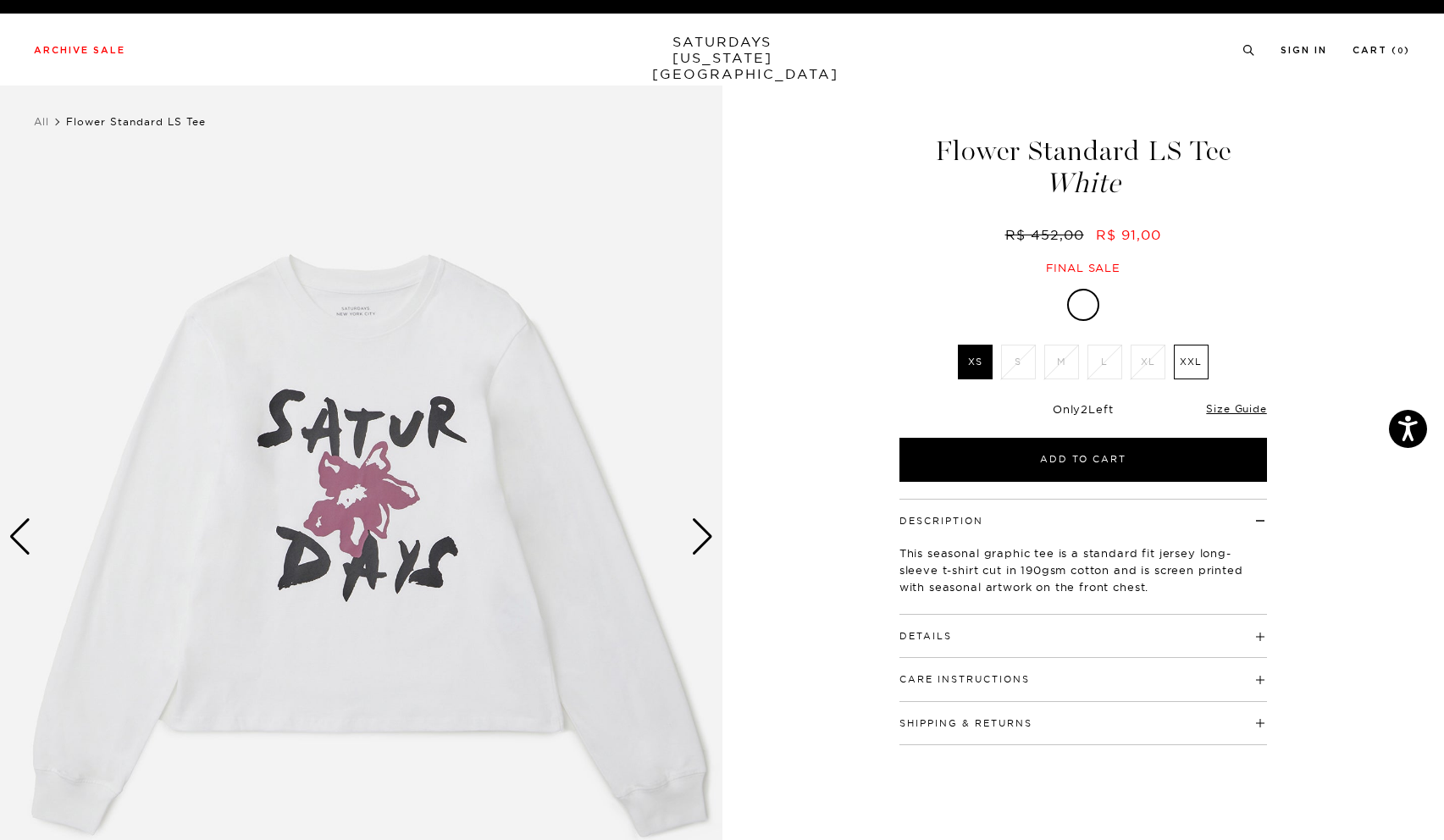
click at [699, 526] on div "Next slide" at bounding box center [702, 536] width 23 height 37
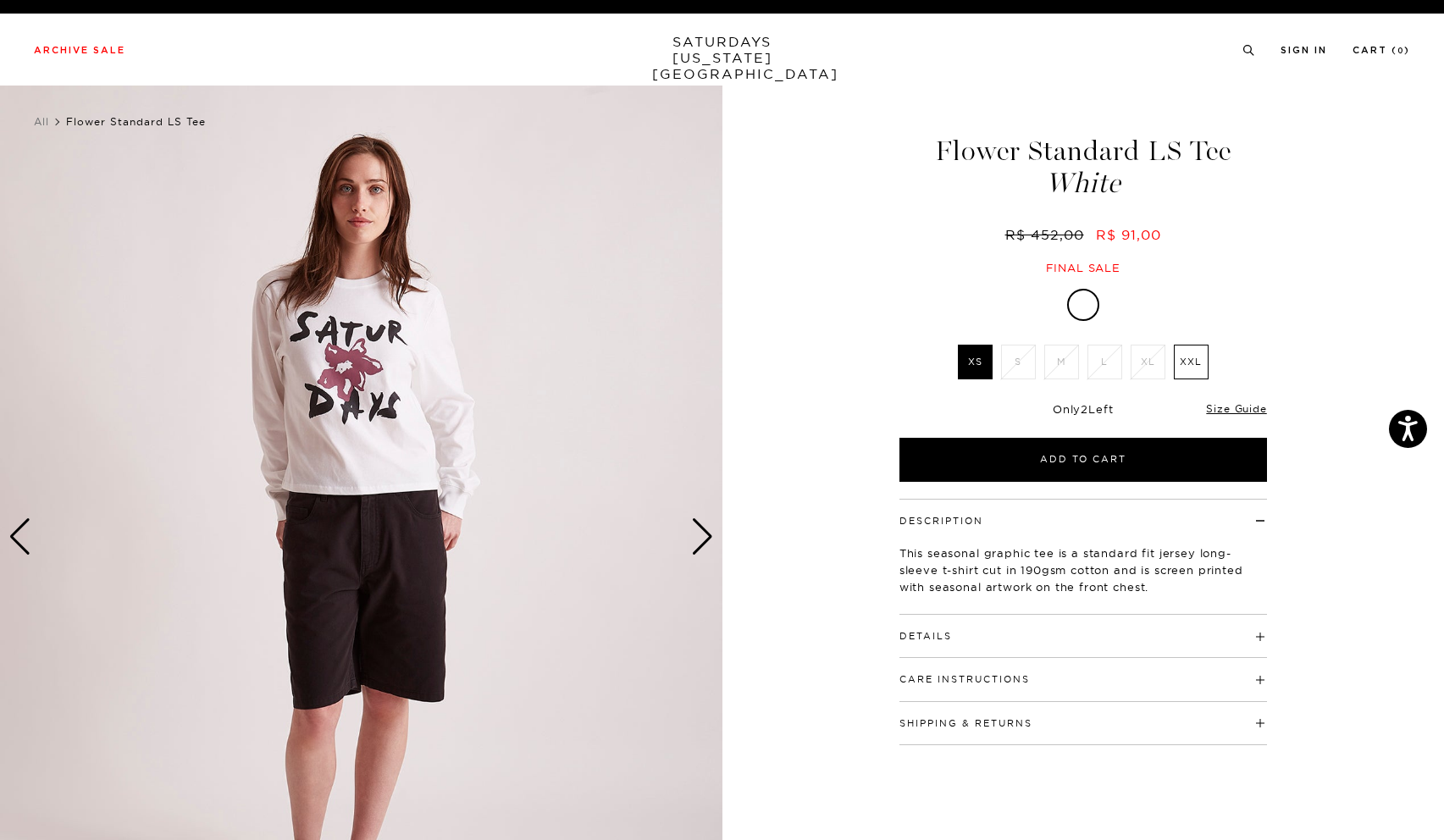
click at [705, 531] on div "Next slide" at bounding box center [702, 536] width 23 height 37
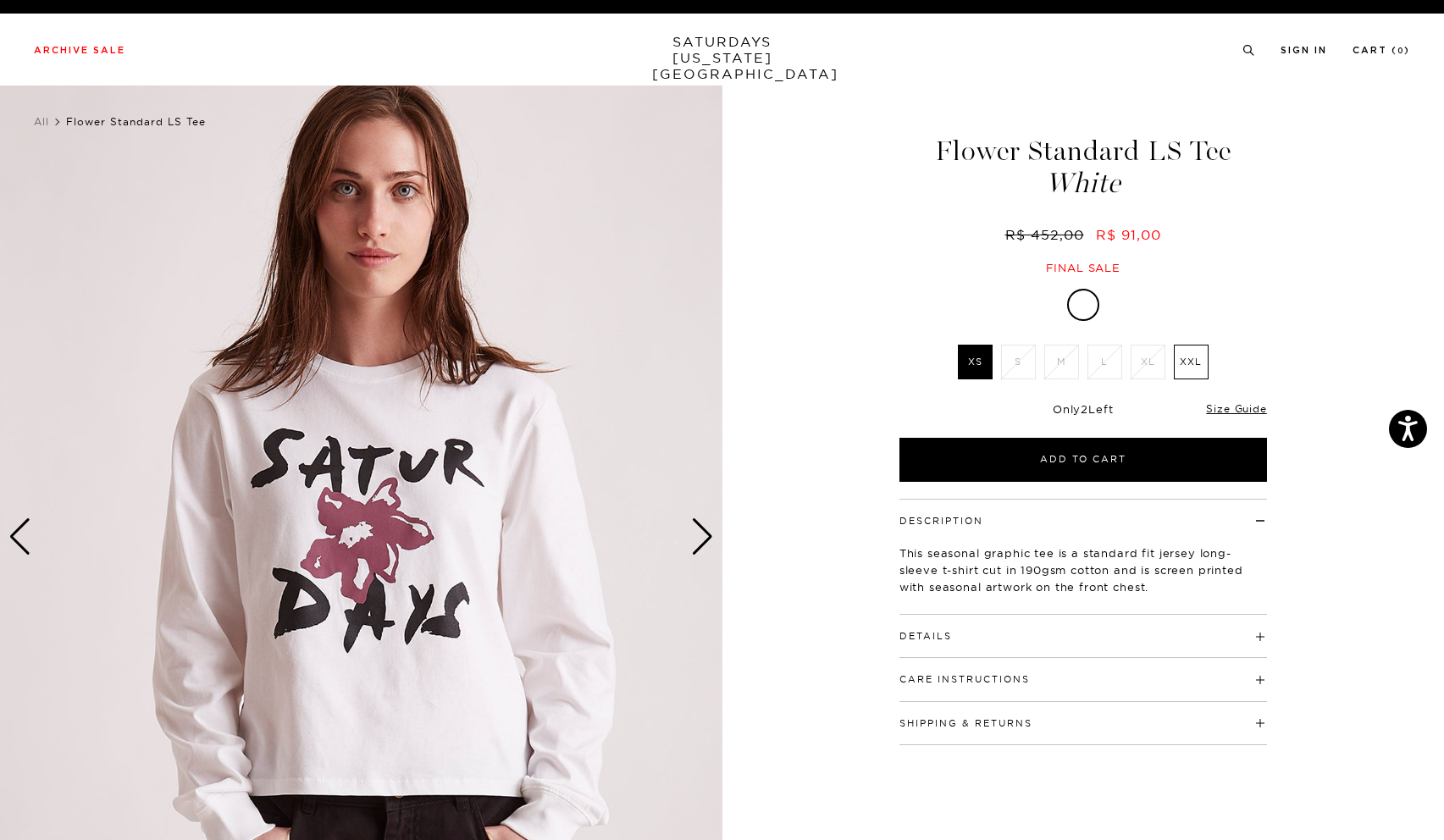
click at [705, 531] on div "Next slide" at bounding box center [702, 536] width 23 height 37
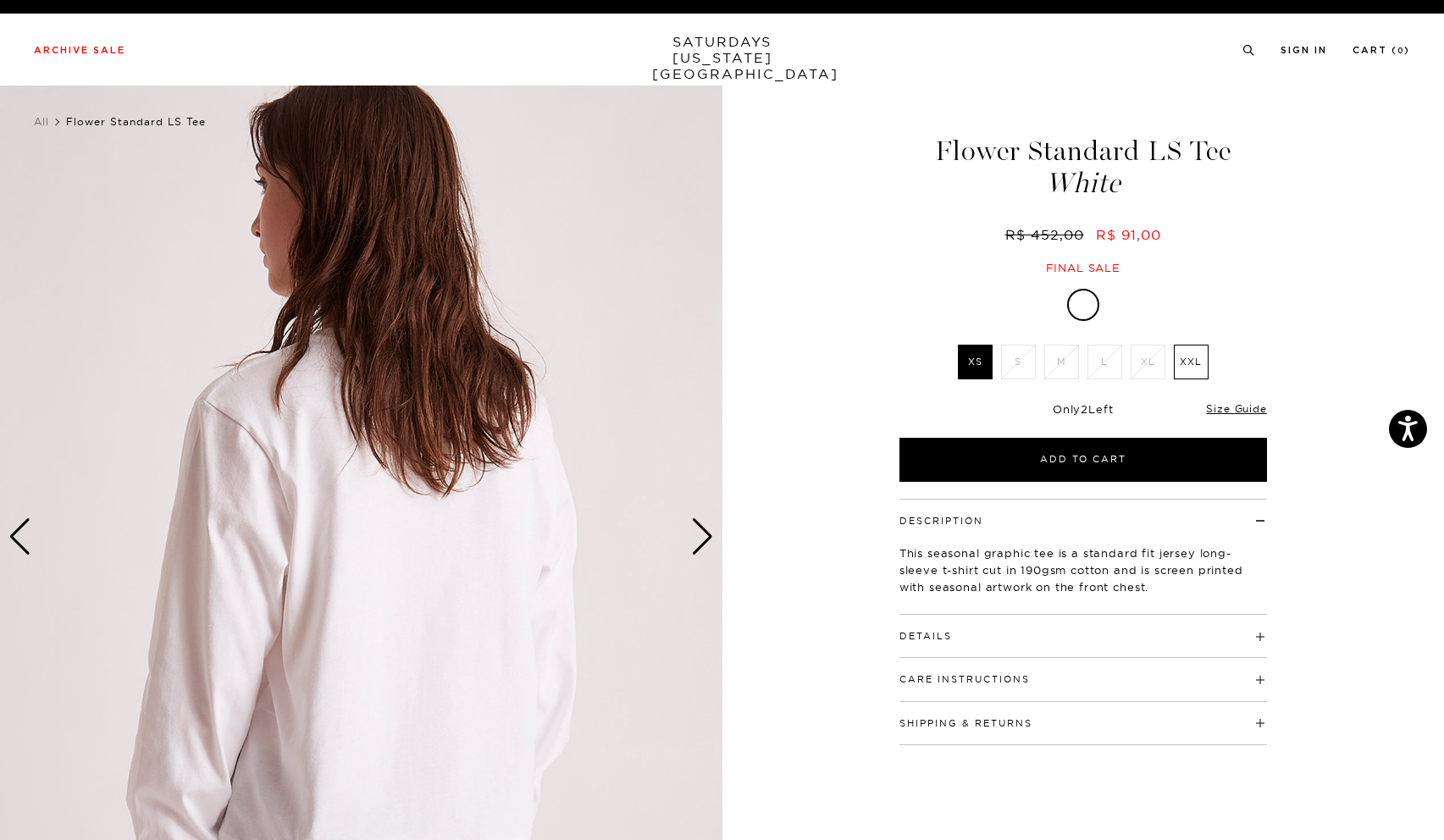
click at [705, 531] on div "Next slide" at bounding box center [702, 536] width 23 height 37
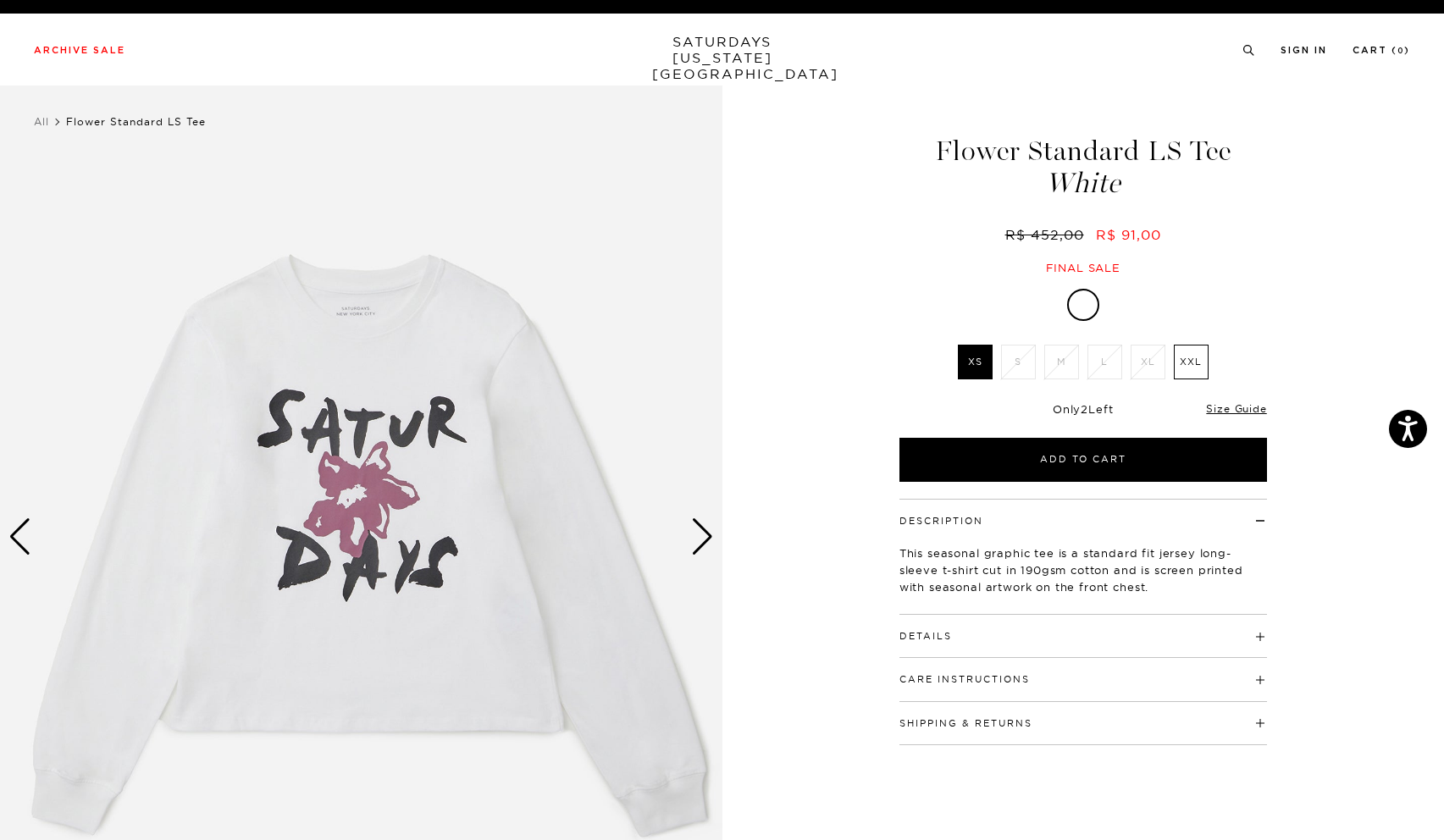
click at [705, 531] on div "Next slide" at bounding box center [702, 536] width 23 height 37
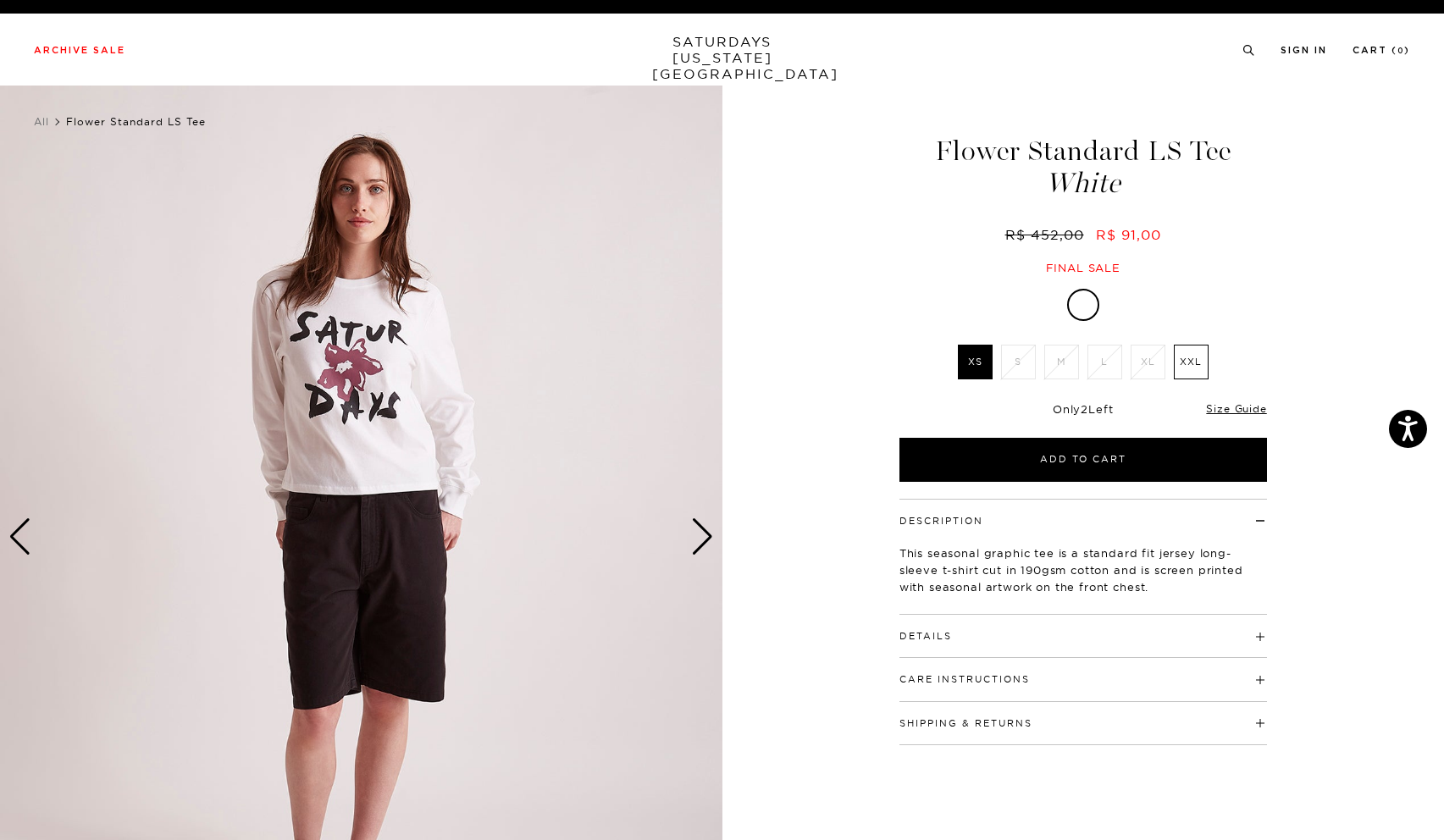
click at [705, 531] on div "Next slide" at bounding box center [702, 536] width 23 height 37
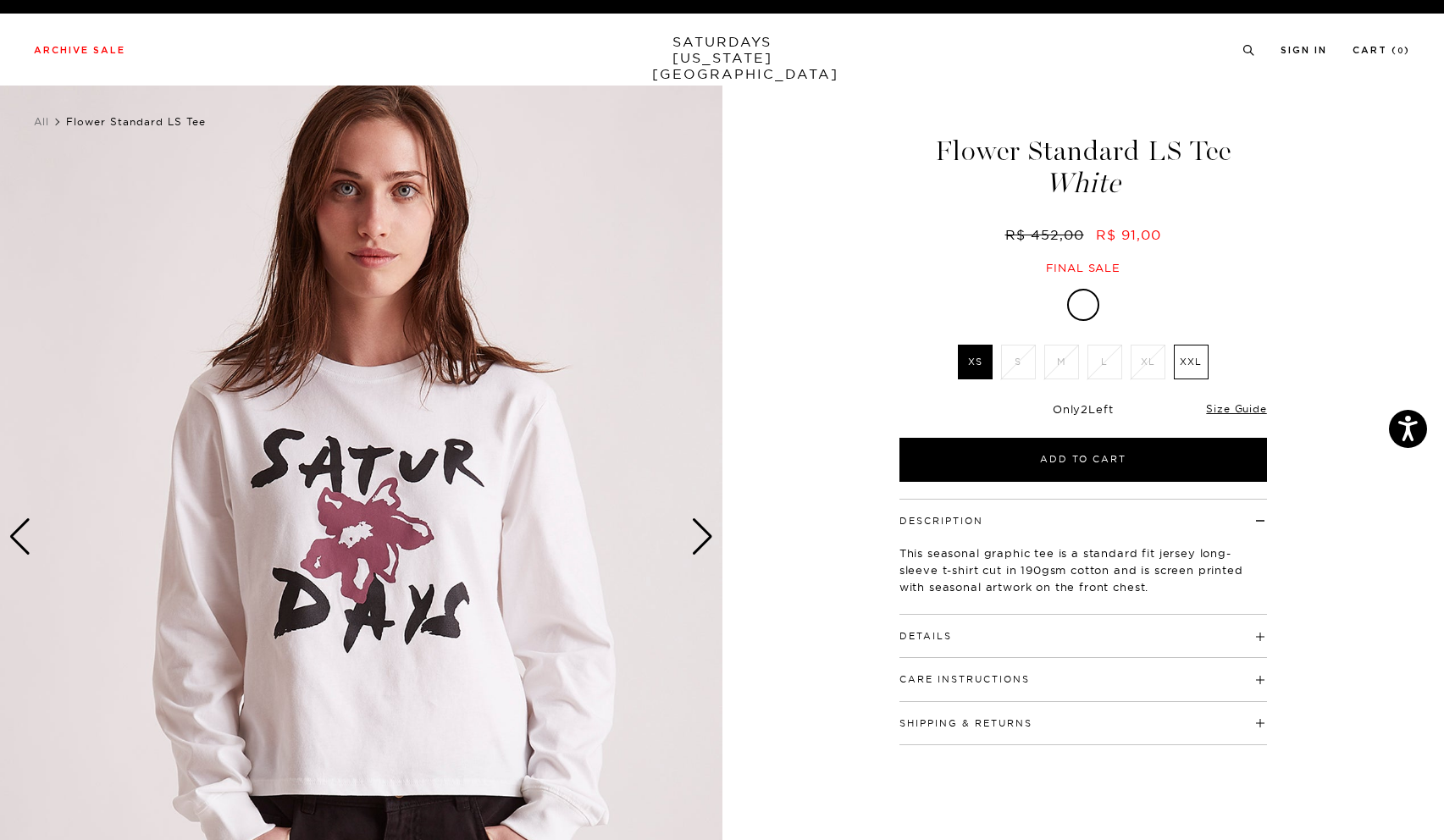
click at [705, 531] on div "Next slide" at bounding box center [702, 536] width 23 height 37
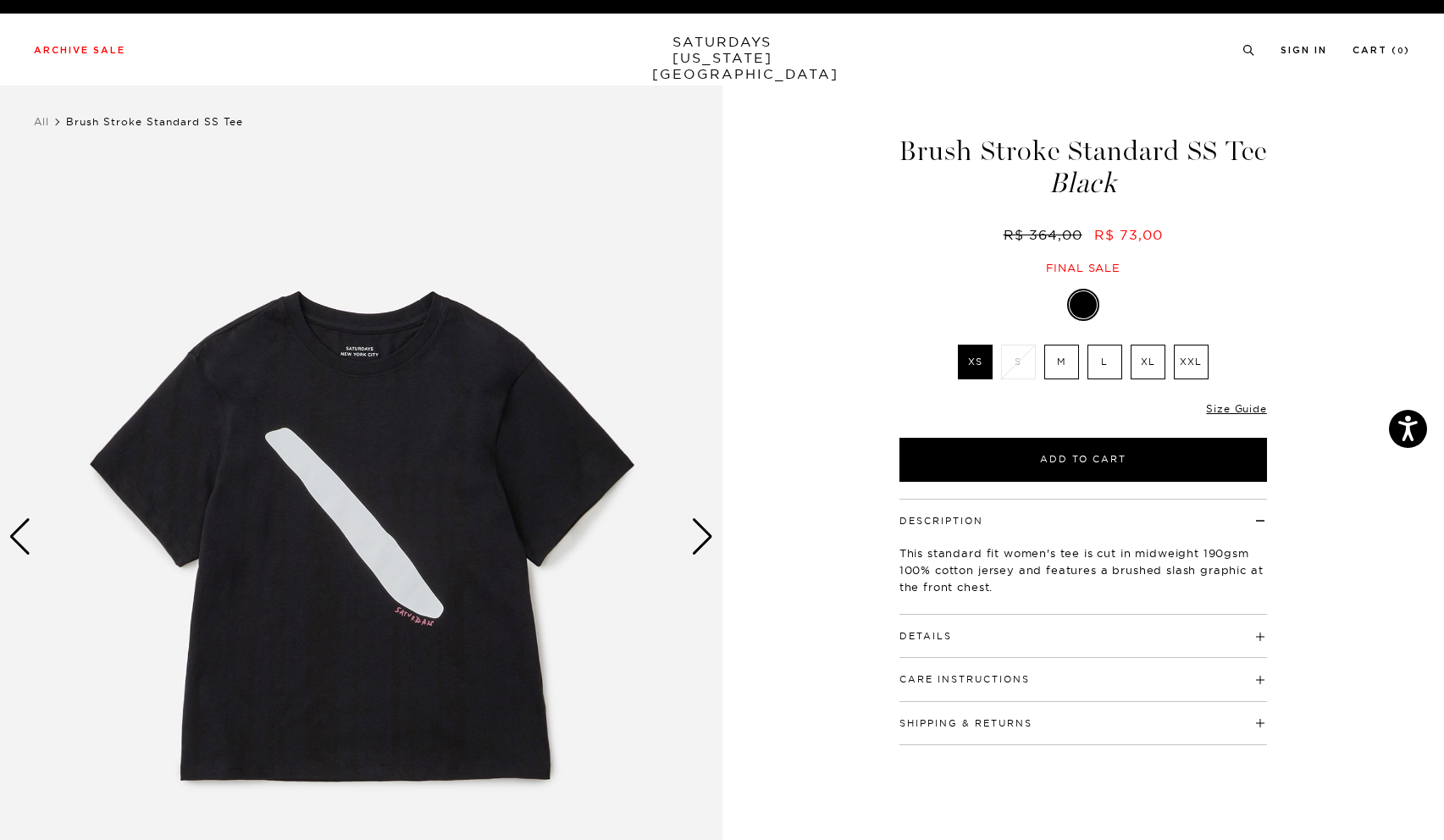
click at [702, 532] on div "Next slide" at bounding box center [702, 536] width 23 height 37
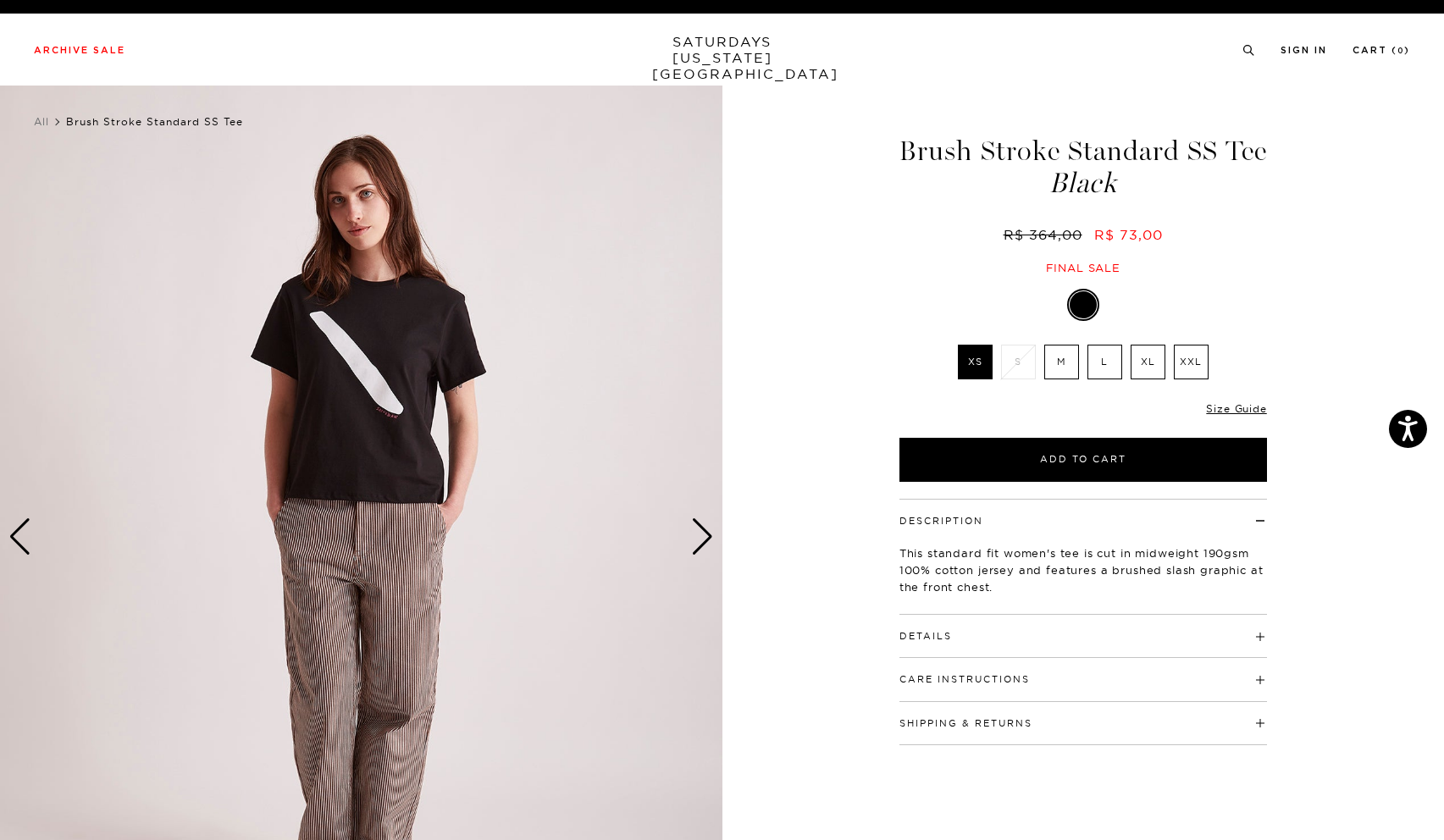
click at [706, 527] on div "Next slide" at bounding box center [702, 536] width 23 height 37
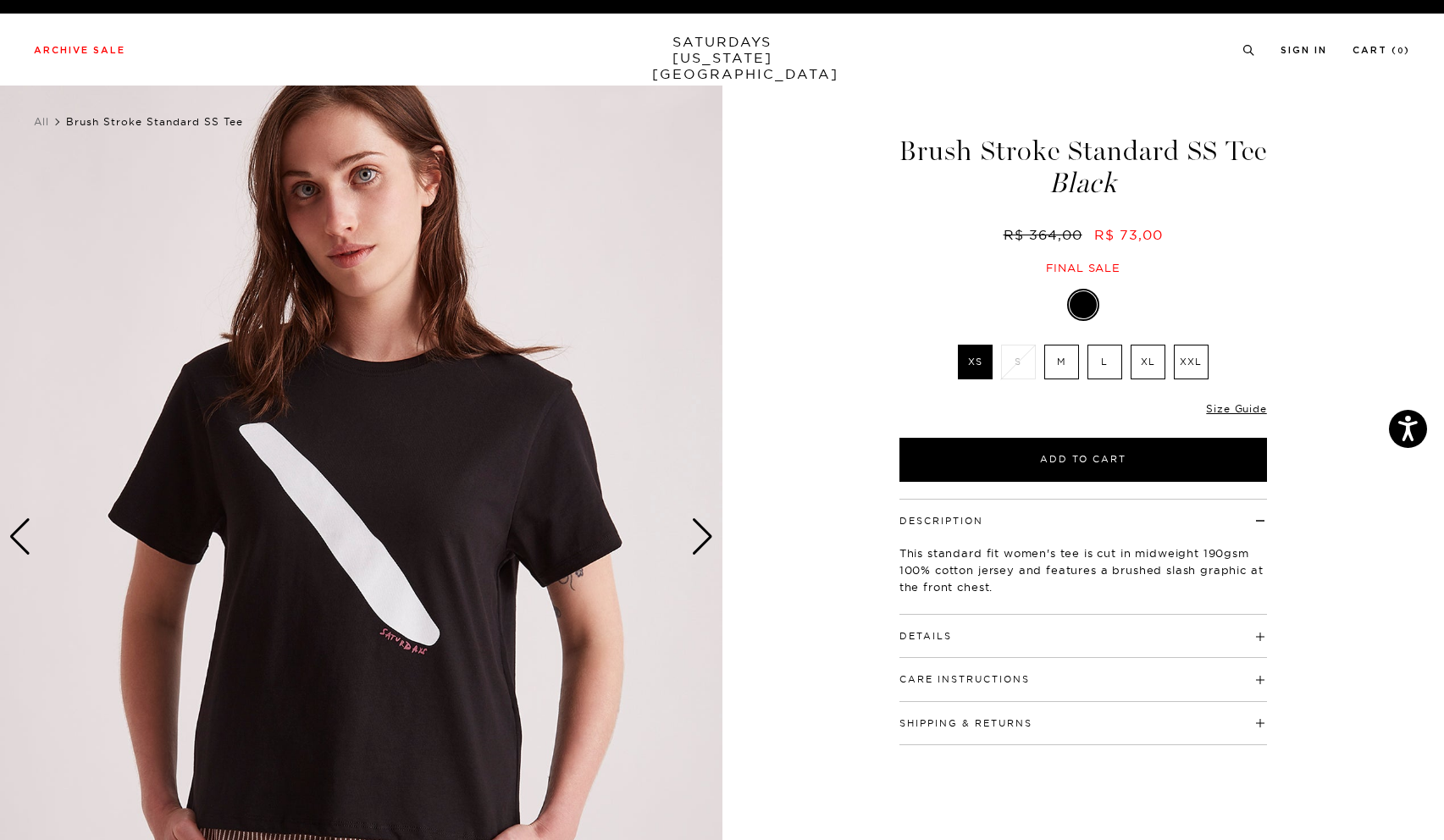
click at [697, 533] on div "Next slide" at bounding box center [702, 536] width 23 height 37
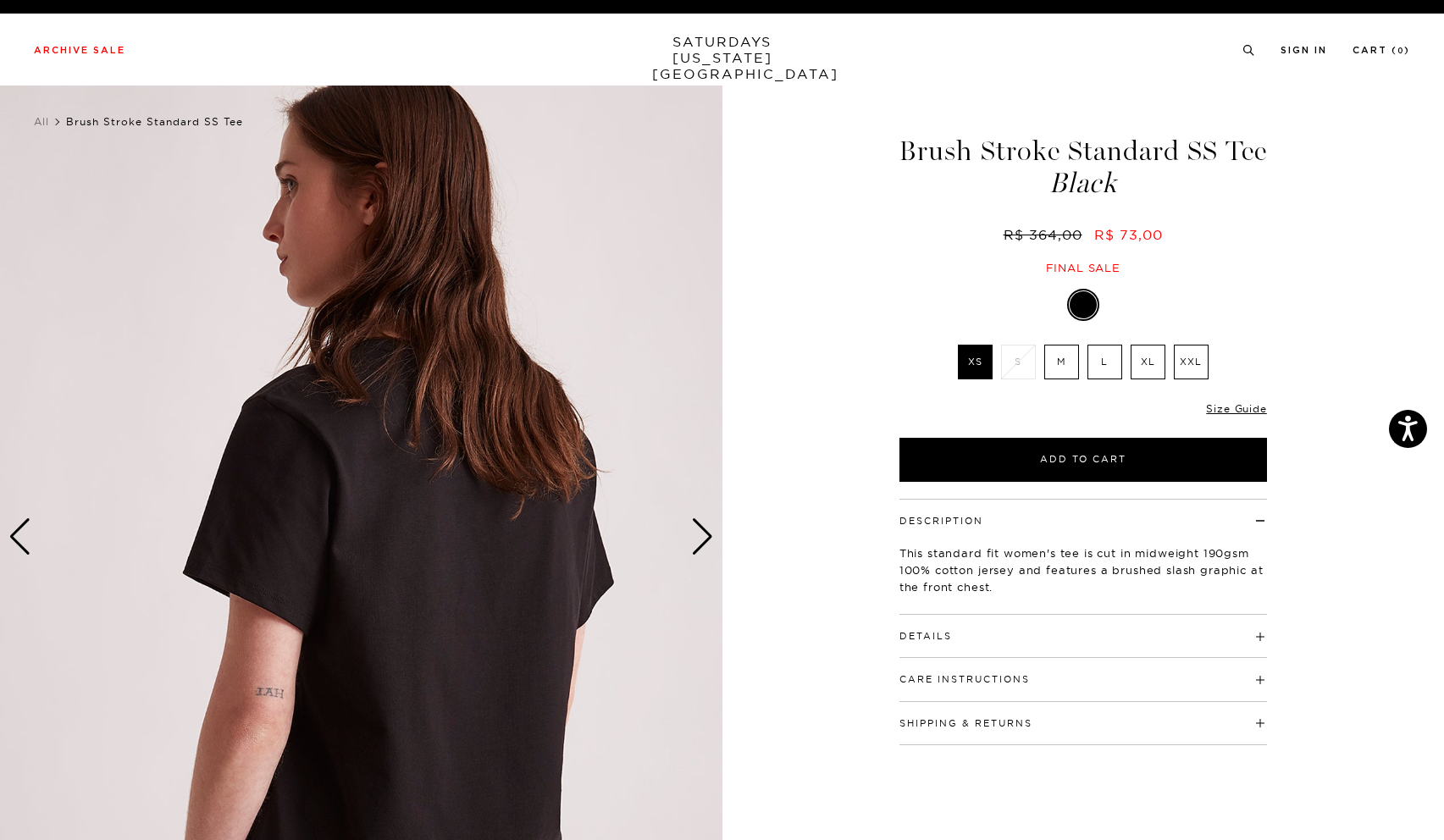
click at [697, 533] on div "Next slide" at bounding box center [702, 536] width 23 height 37
click at [697, 532] on div "Next slide" at bounding box center [702, 536] width 23 height 37
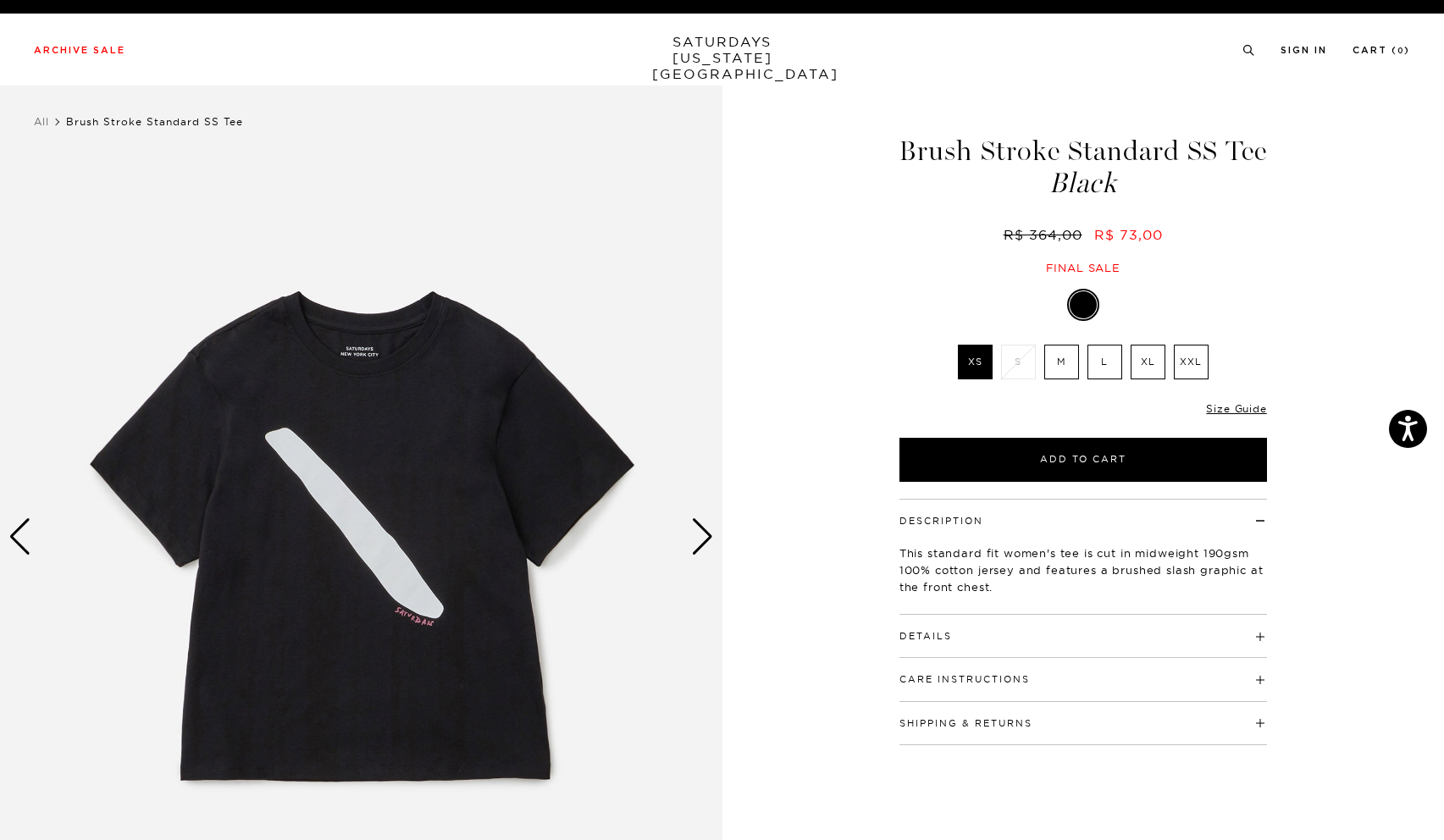
click at [699, 533] on div "Next slide" at bounding box center [702, 536] width 23 height 37
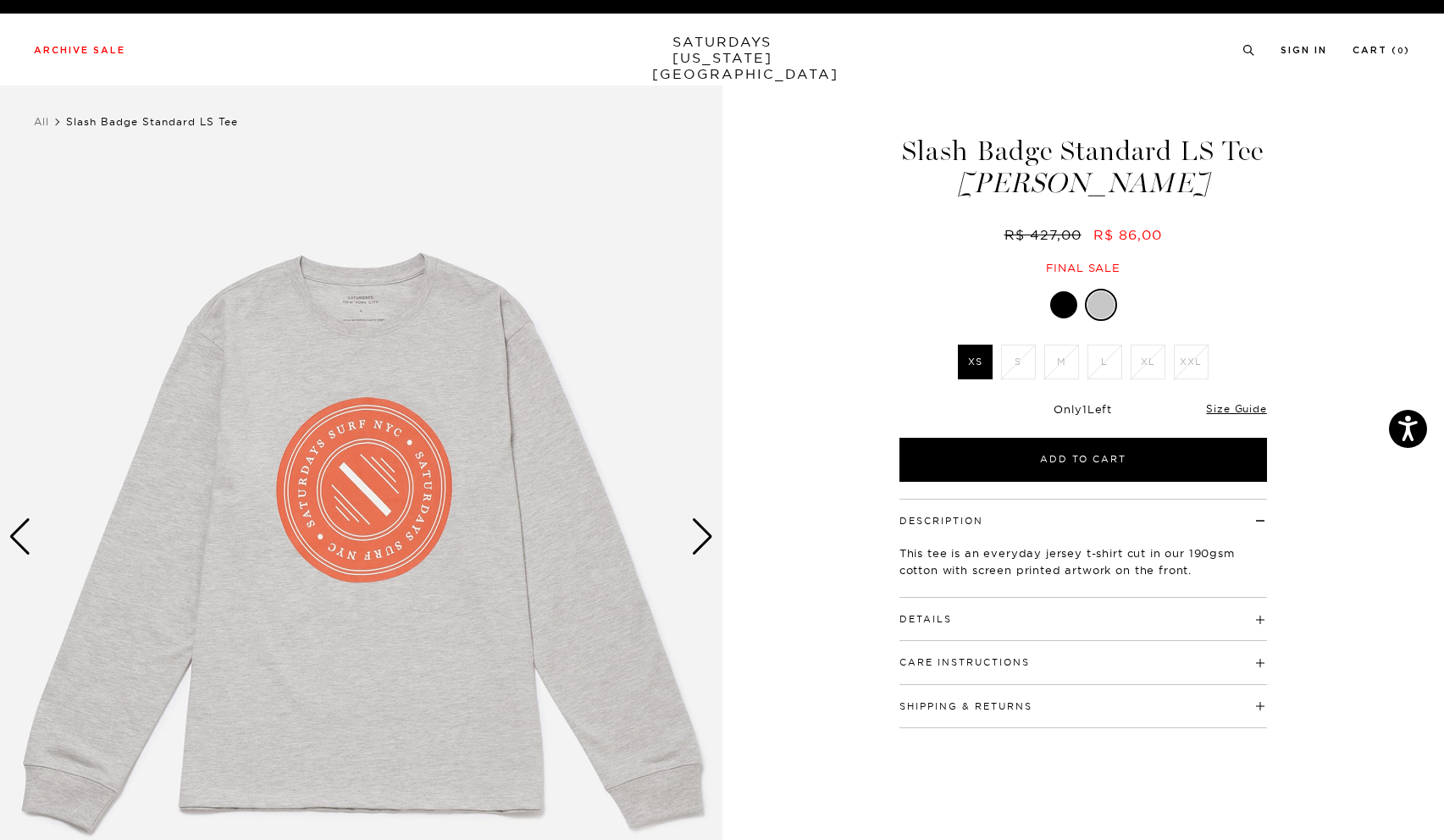
click at [699, 536] on div "Next slide" at bounding box center [702, 536] width 23 height 37
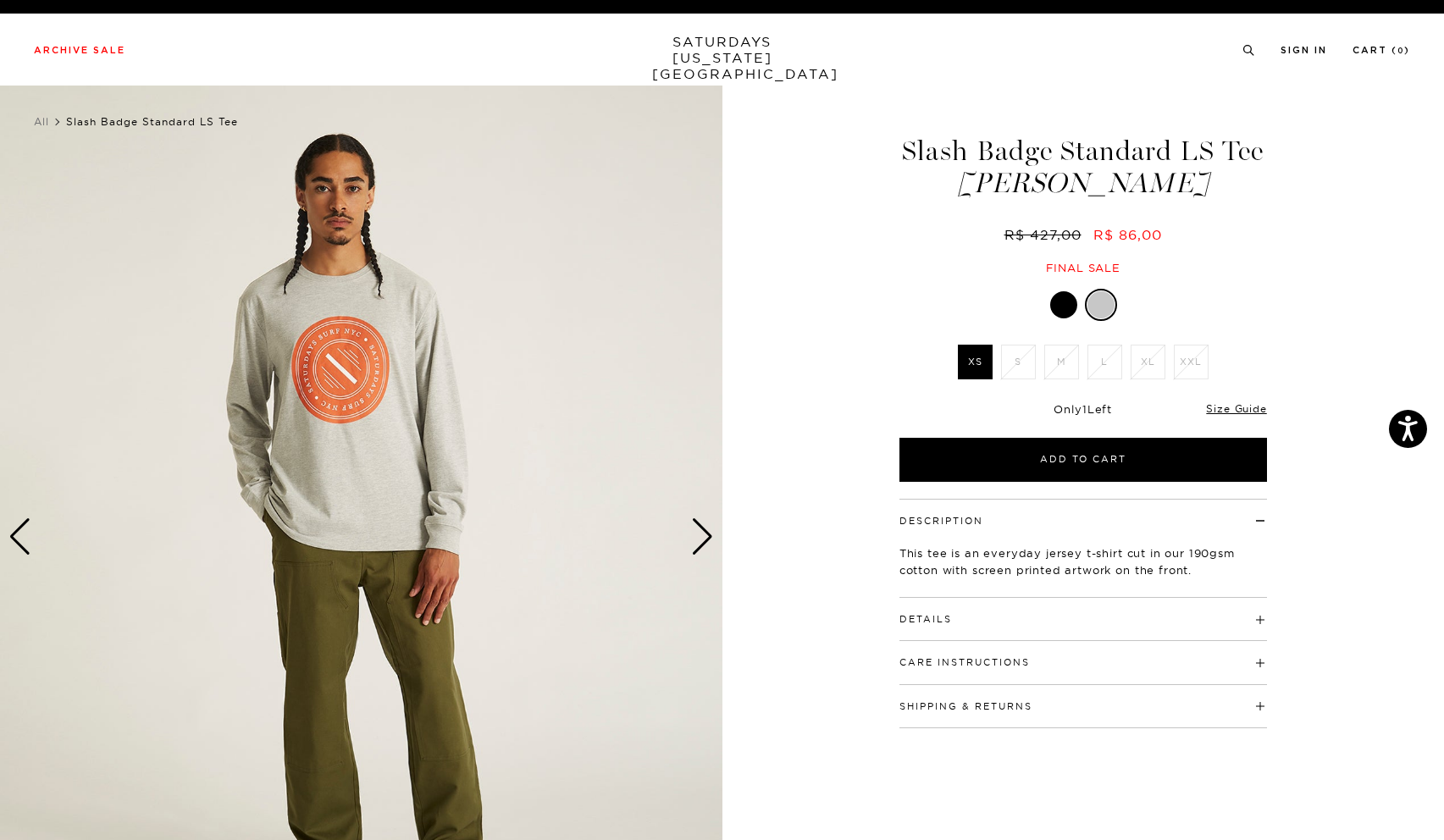
click at [699, 536] on div "Next slide" at bounding box center [702, 536] width 23 height 37
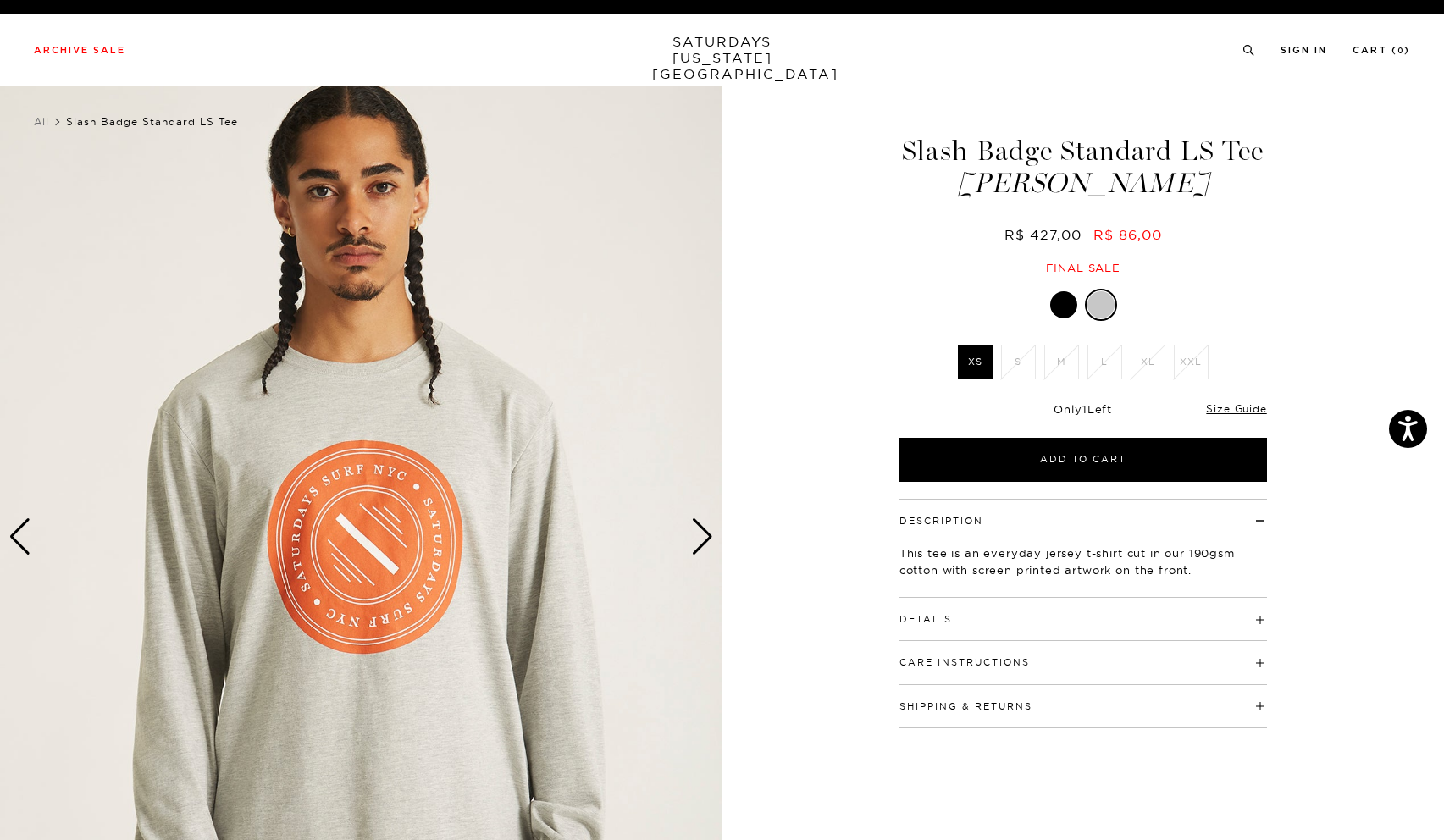
click at [699, 536] on div "Next slide" at bounding box center [702, 536] width 23 height 37
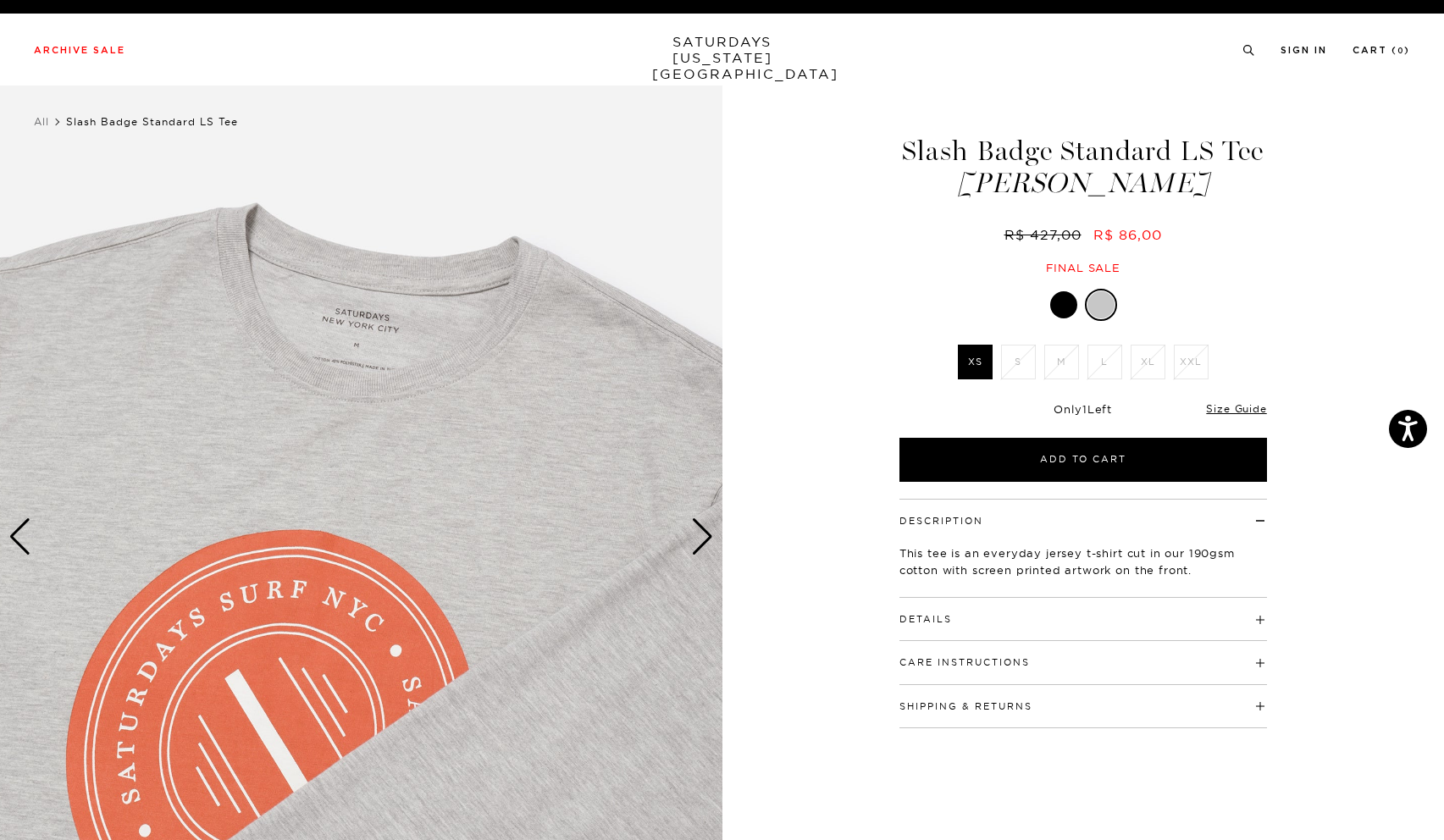
click at [699, 536] on div "Next slide" at bounding box center [702, 536] width 23 height 37
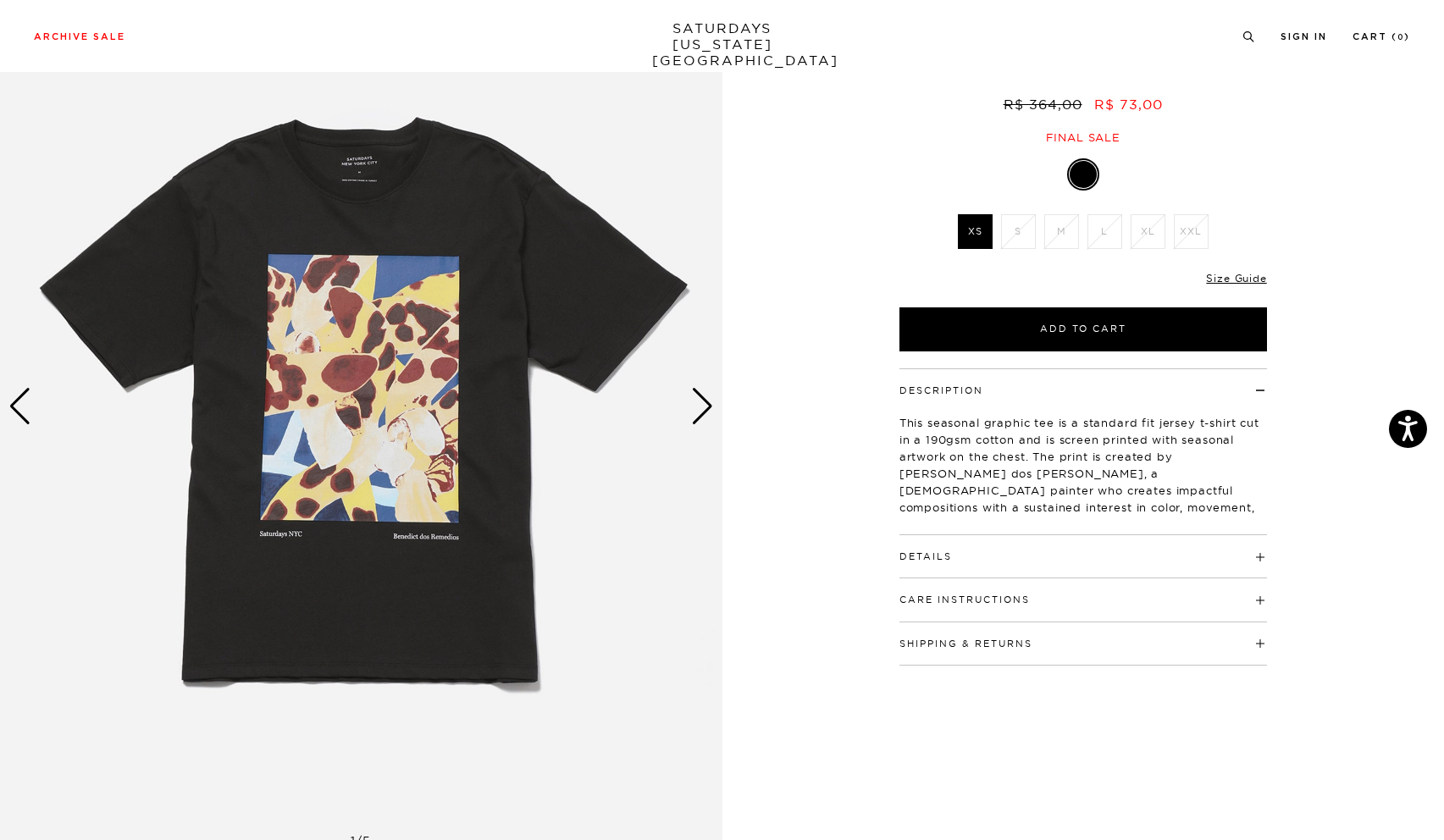
scroll to position [94, 3]
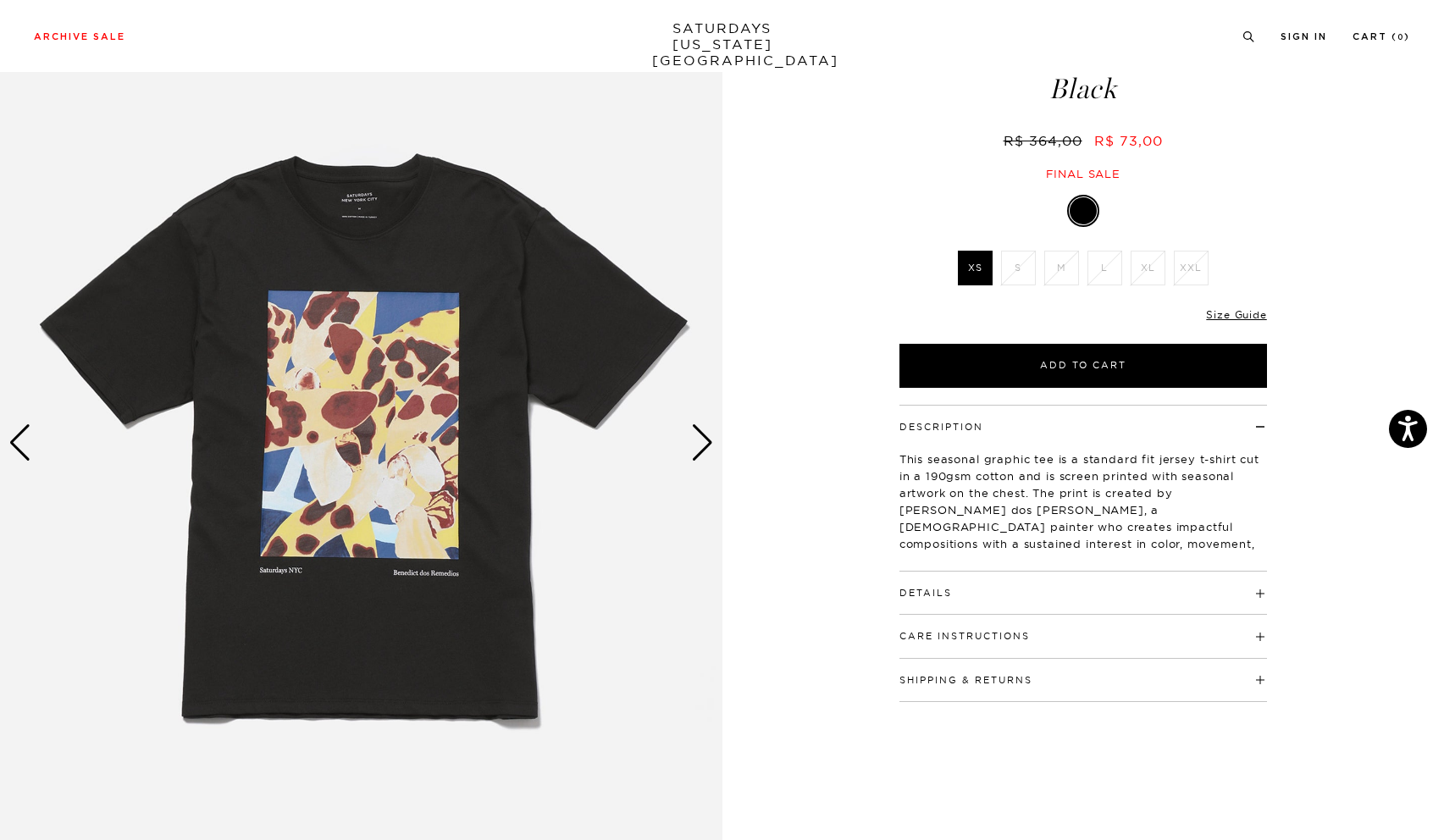
click at [701, 442] on div "Next slide" at bounding box center [702, 443] width 23 height 37
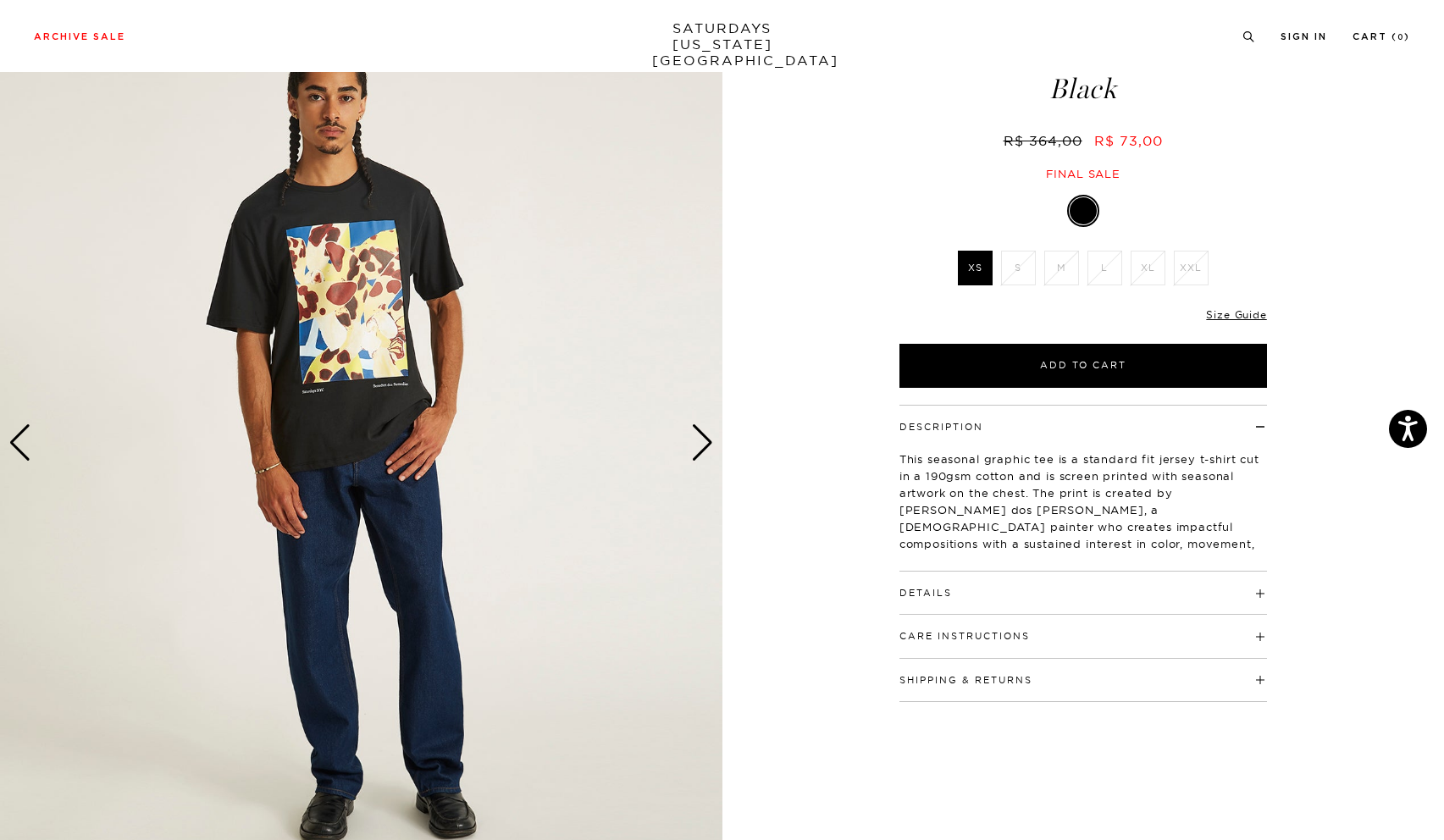
click at [701, 442] on div "Next slide" at bounding box center [702, 443] width 23 height 37
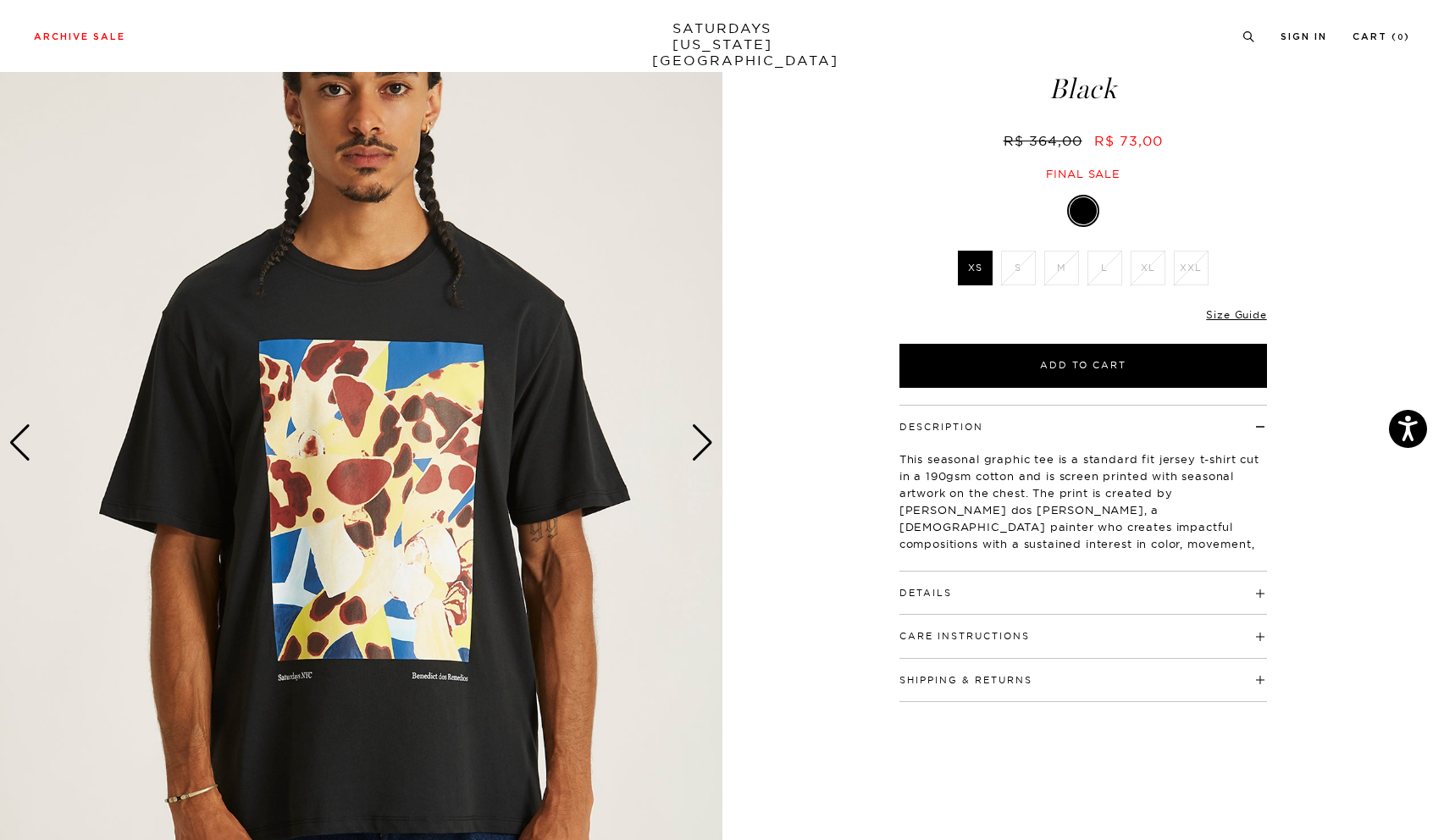
click at [701, 442] on div "Next slide" at bounding box center [702, 443] width 23 height 37
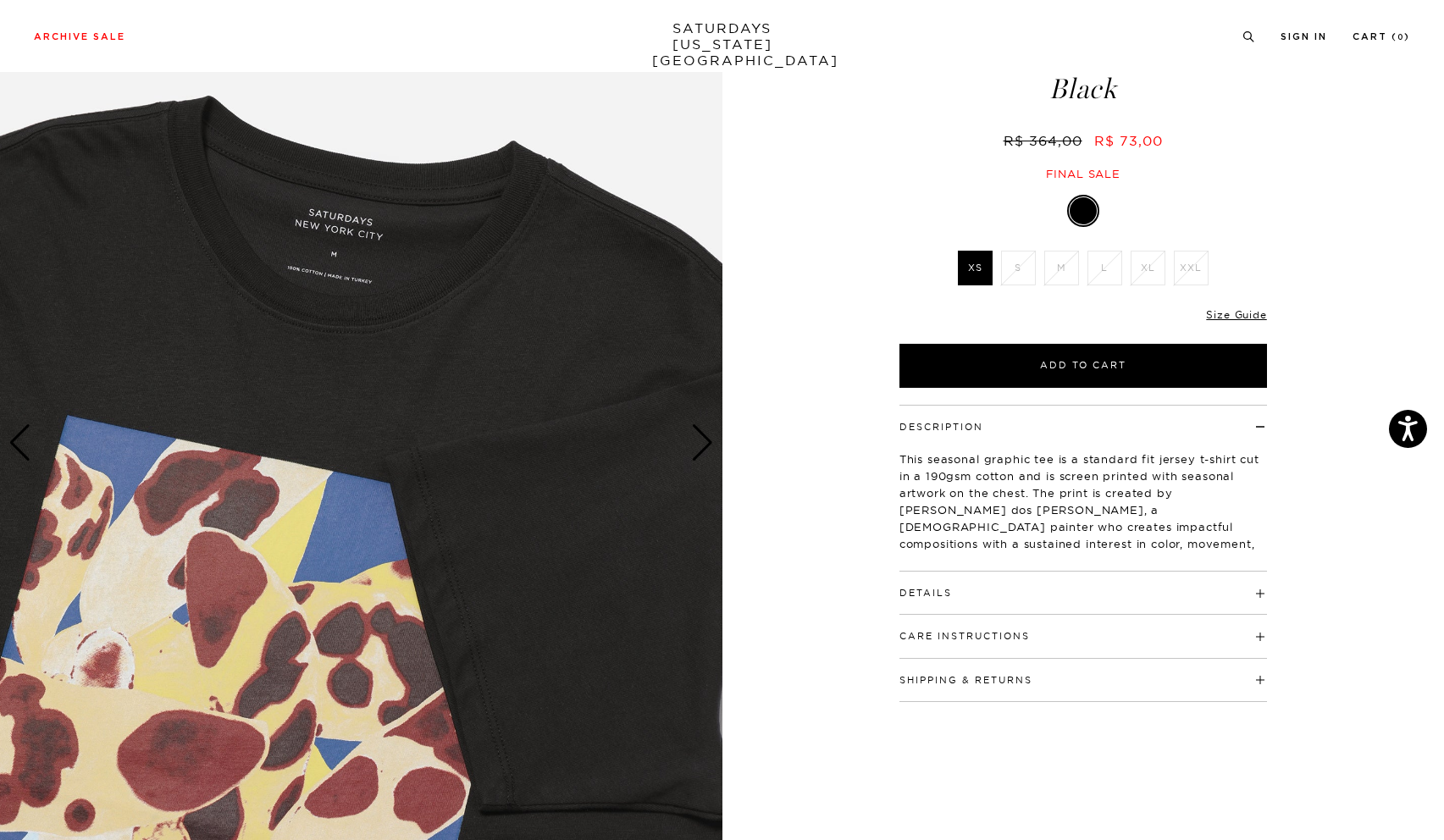
scroll to position [0, 3]
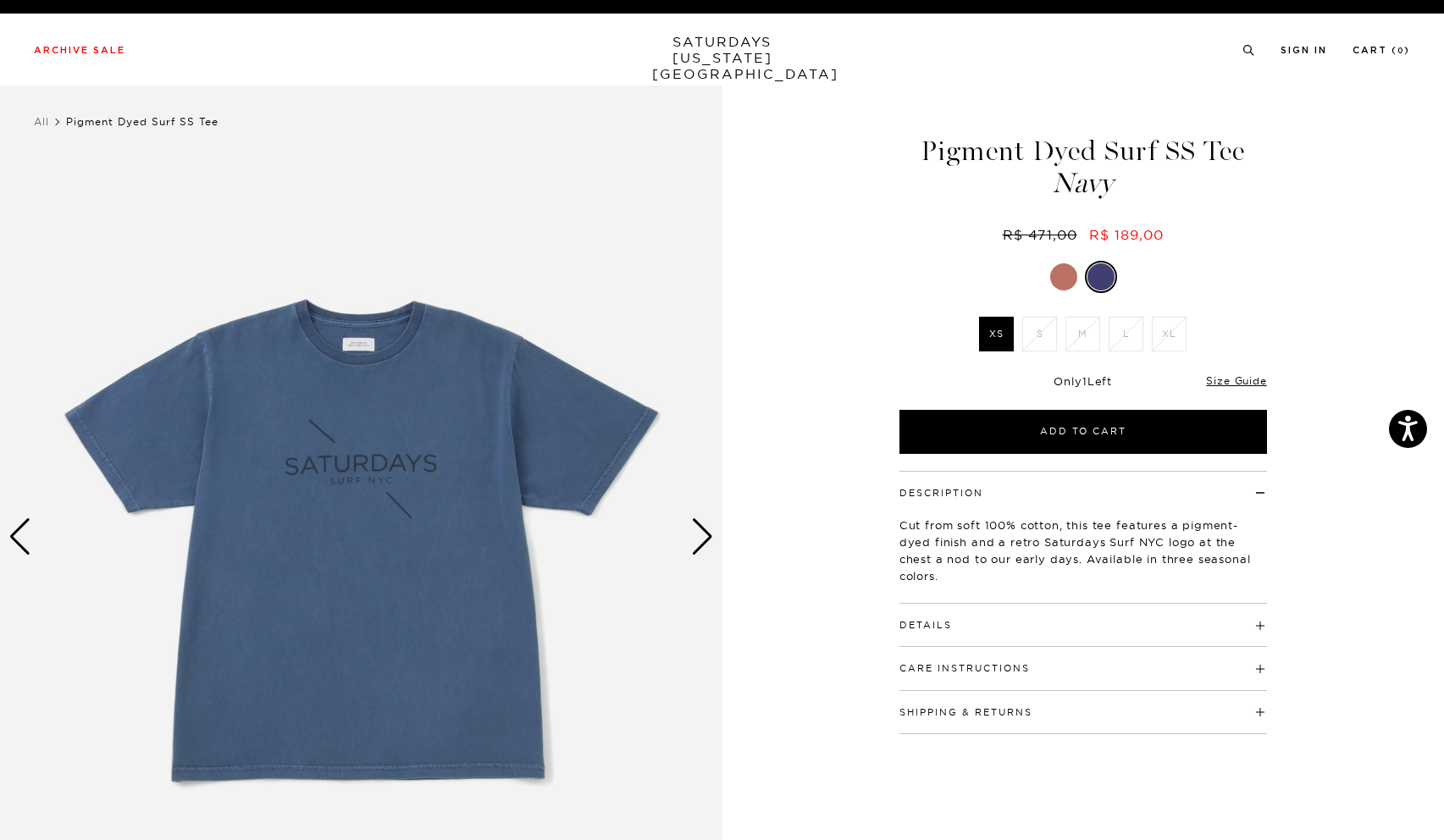
drag, startPoint x: 372, startPoint y: 423, endPoint x: 706, endPoint y: 534, distance: 352.0
click at [706, 534] on div "Next slide" at bounding box center [702, 536] width 23 height 37
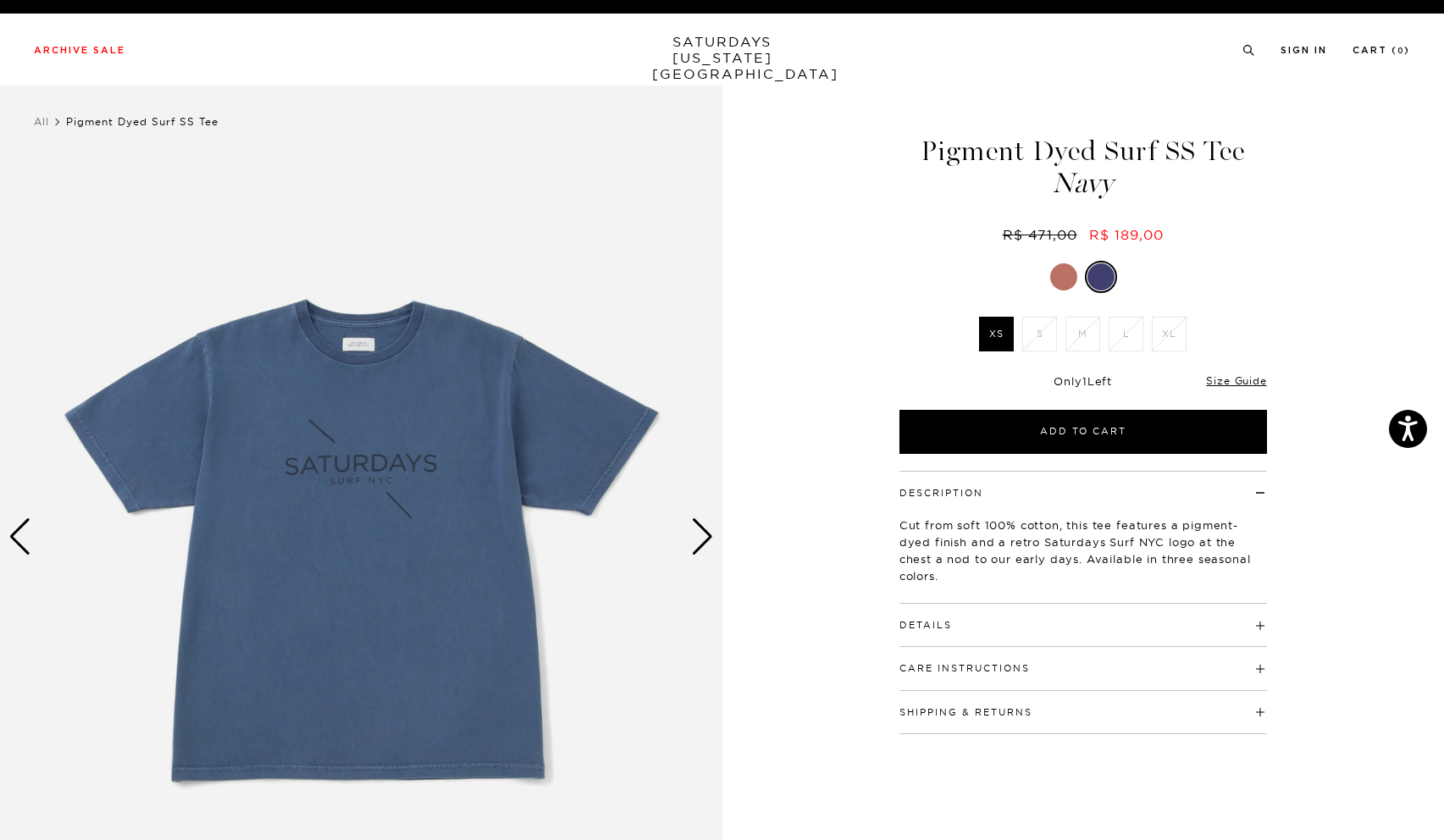
click at [706, 534] on div "Next slide" at bounding box center [702, 536] width 23 height 37
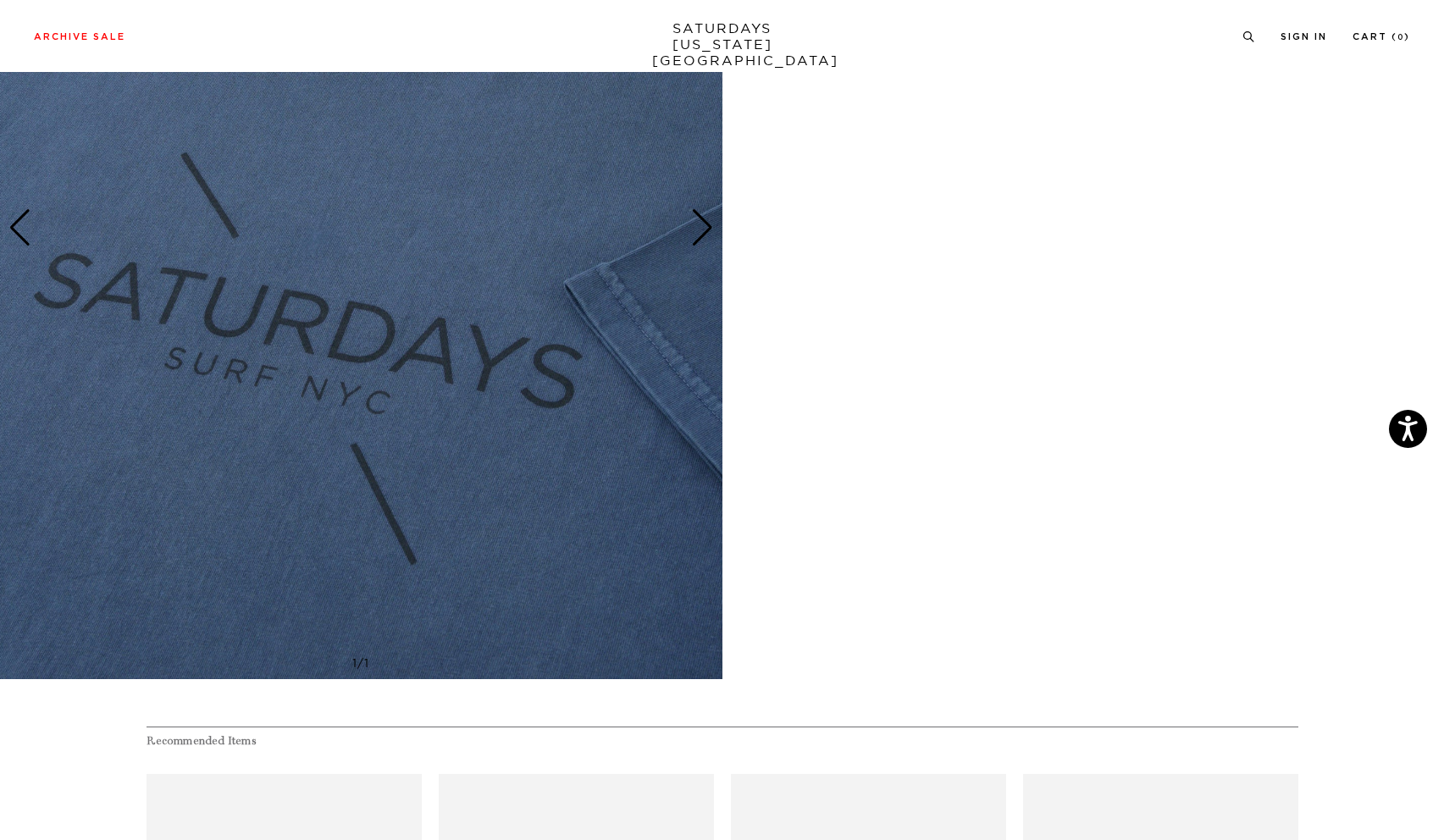
scroll to position [4816, 0]
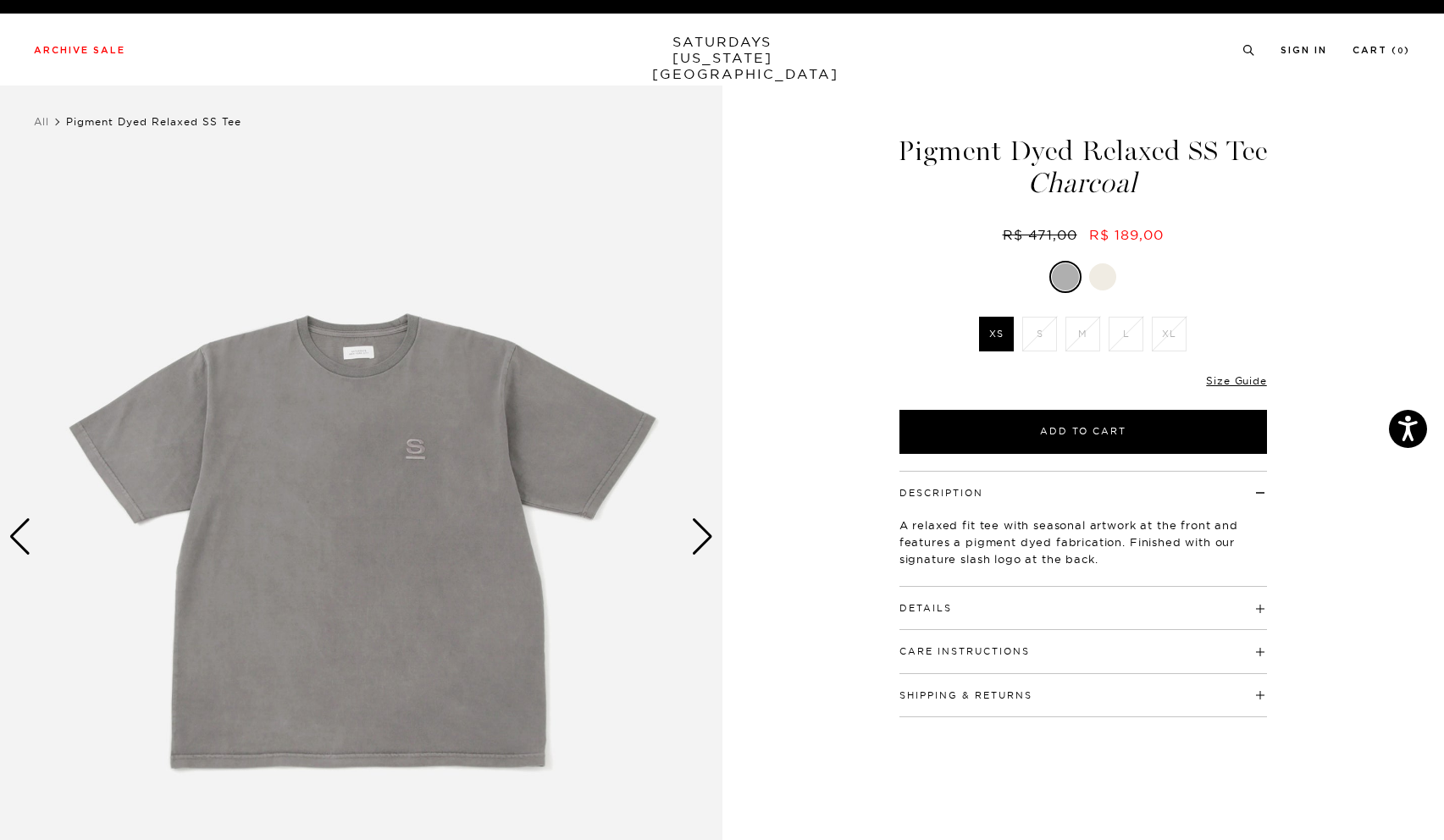
click at [702, 532] on div "Next slide" at bounding box center [702, 536] width 23 height 37
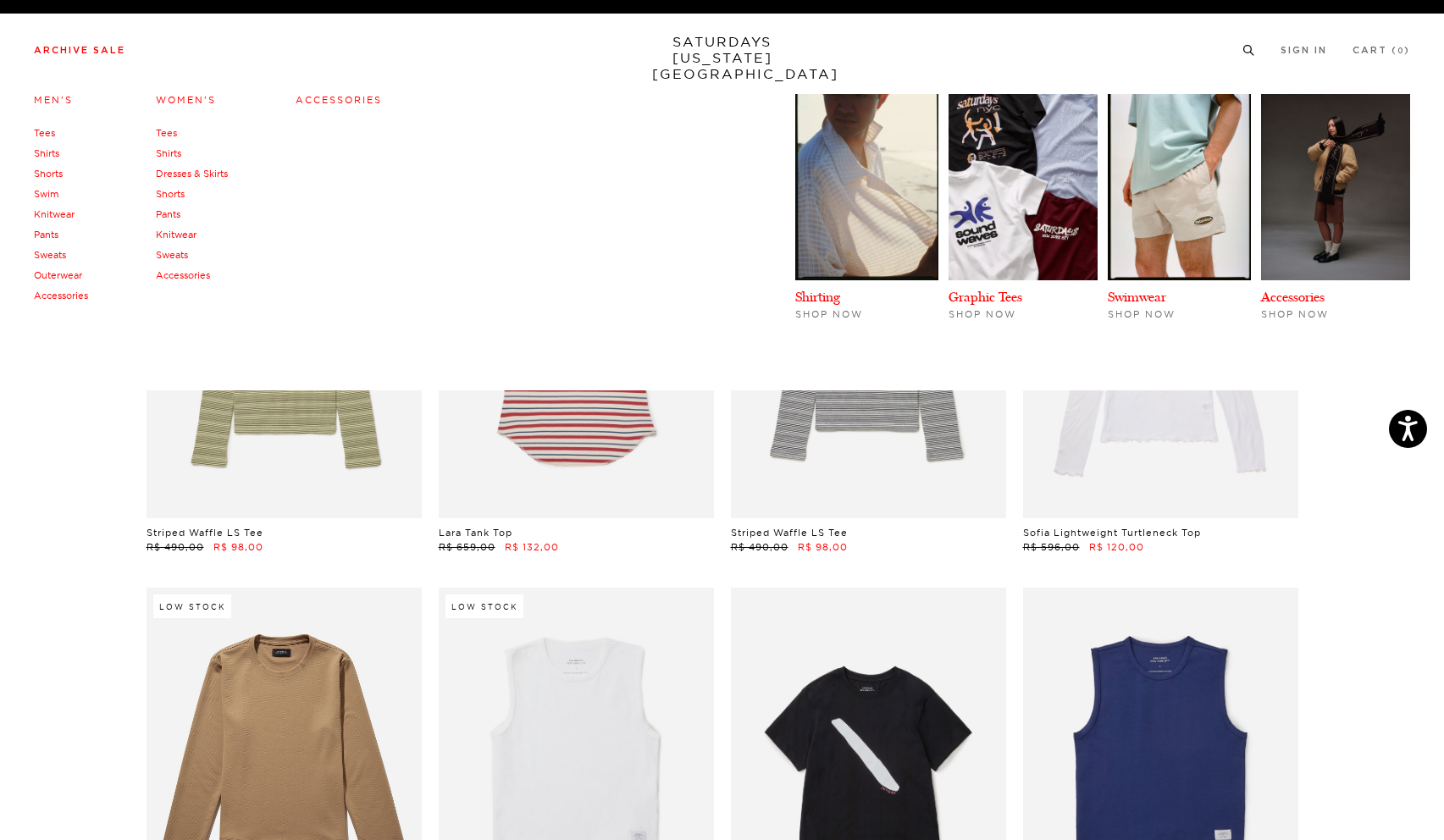
click at [46, 132] on link "Tees" at bounding box center [44, 132] width 21 height 12
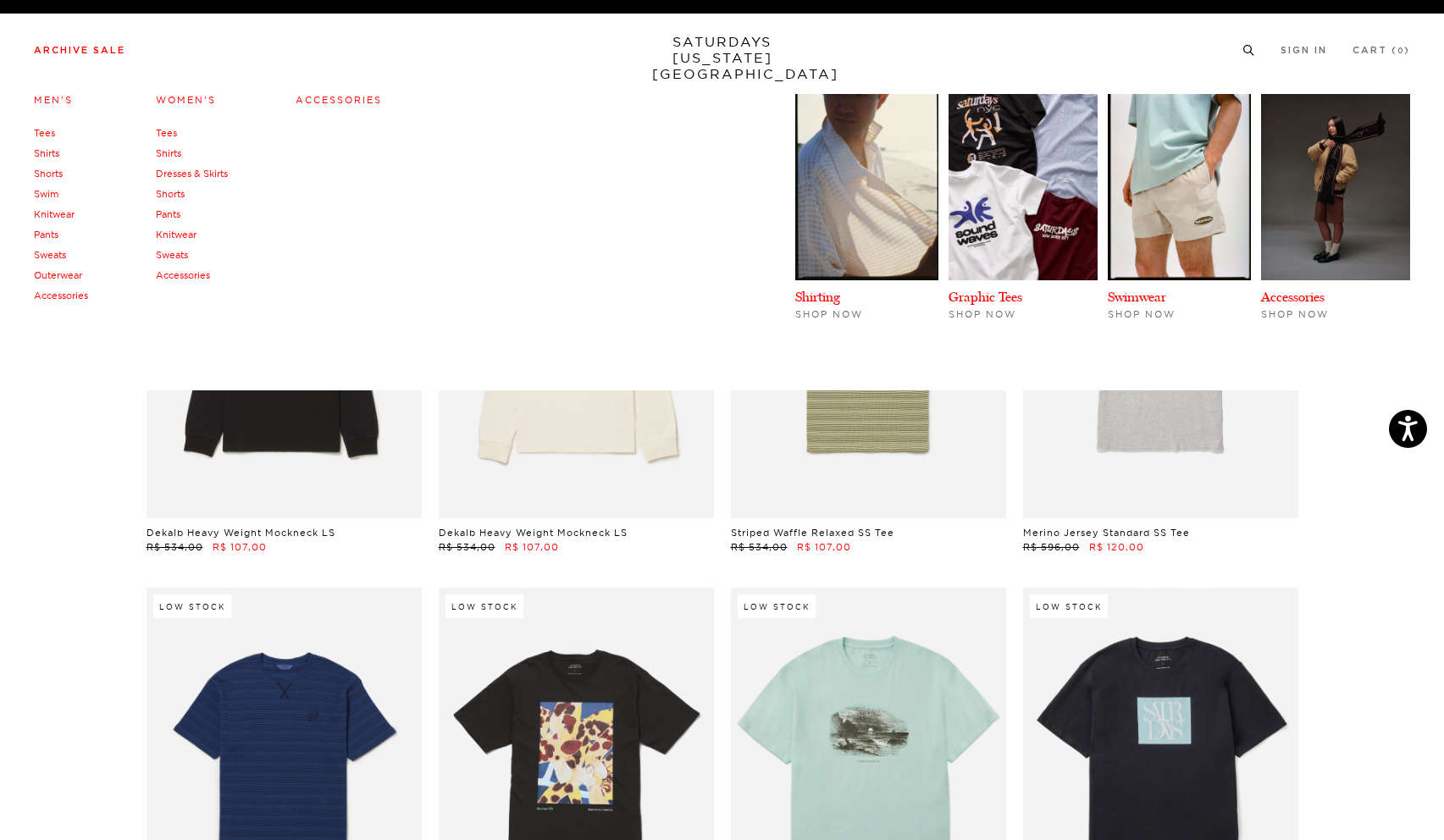
click at [48, 149] on link "Shirts" at bounding box center [47, 153] width 26 height 12
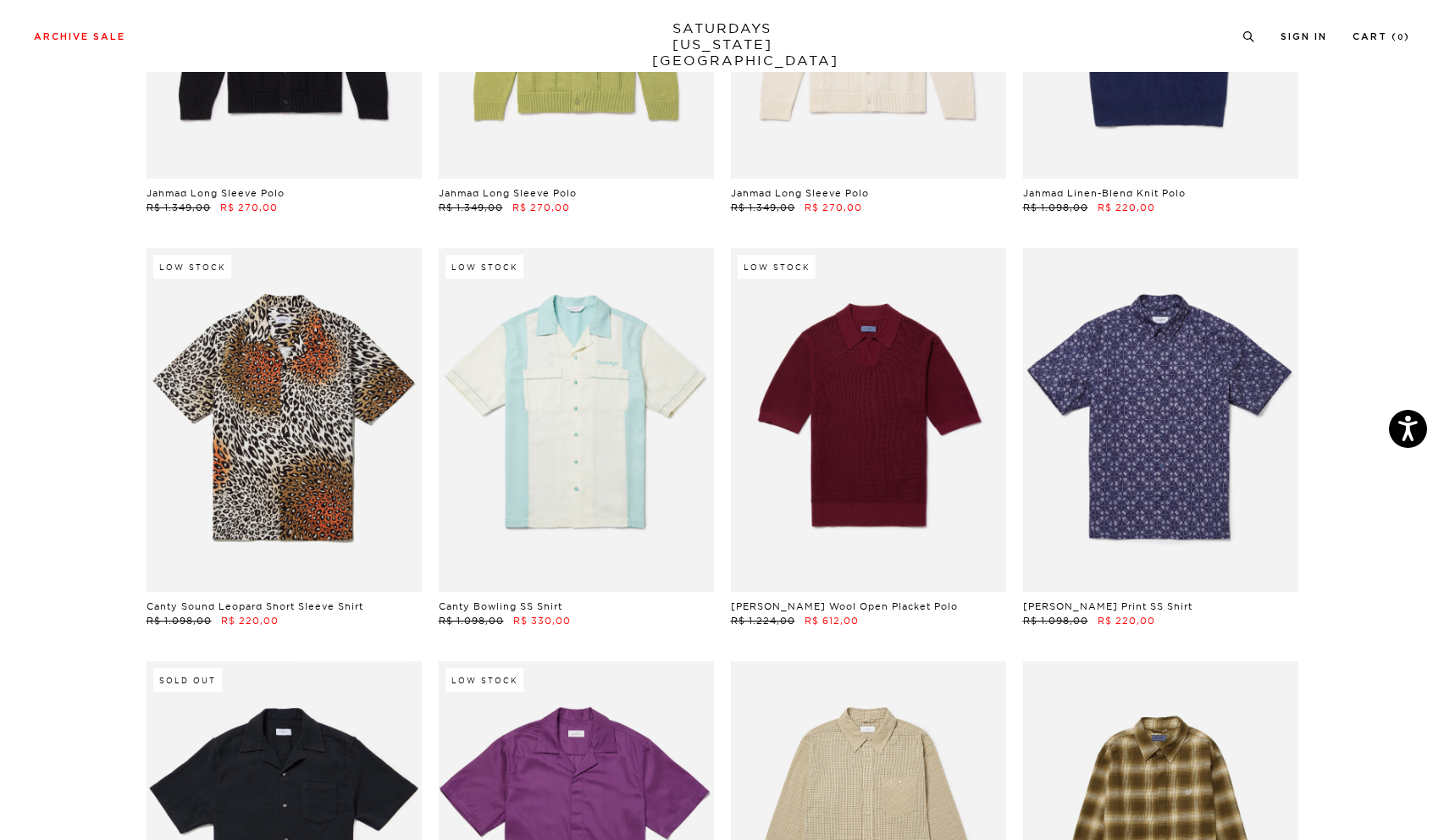
scroll to position [0, 10]
